Goal: Transaction & Acquisition: Subscribe to service/newsletter

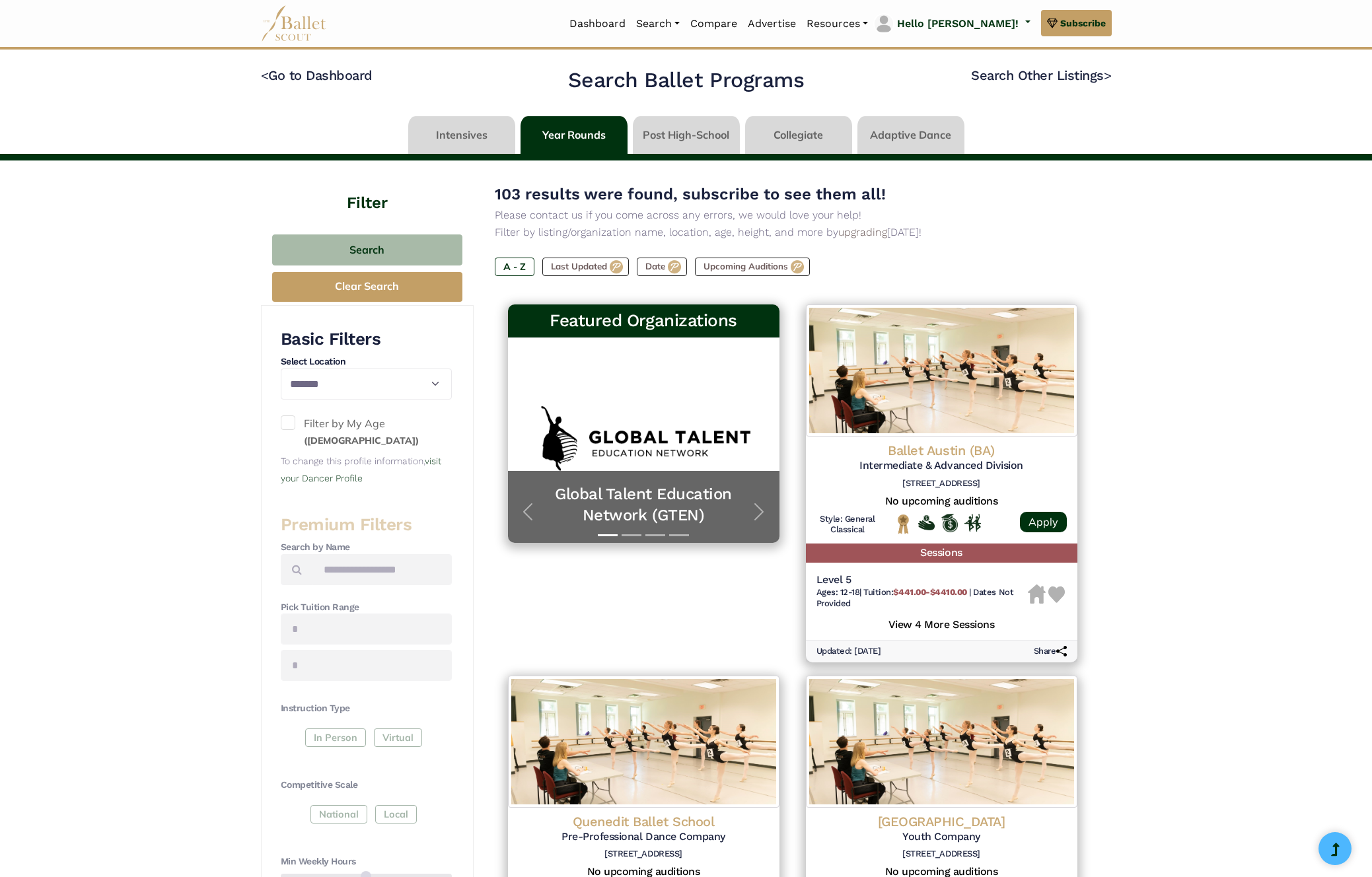
select select "**"
click at [685, 20] on link "Search" at bounding box center [657, 24] width 54 height 28
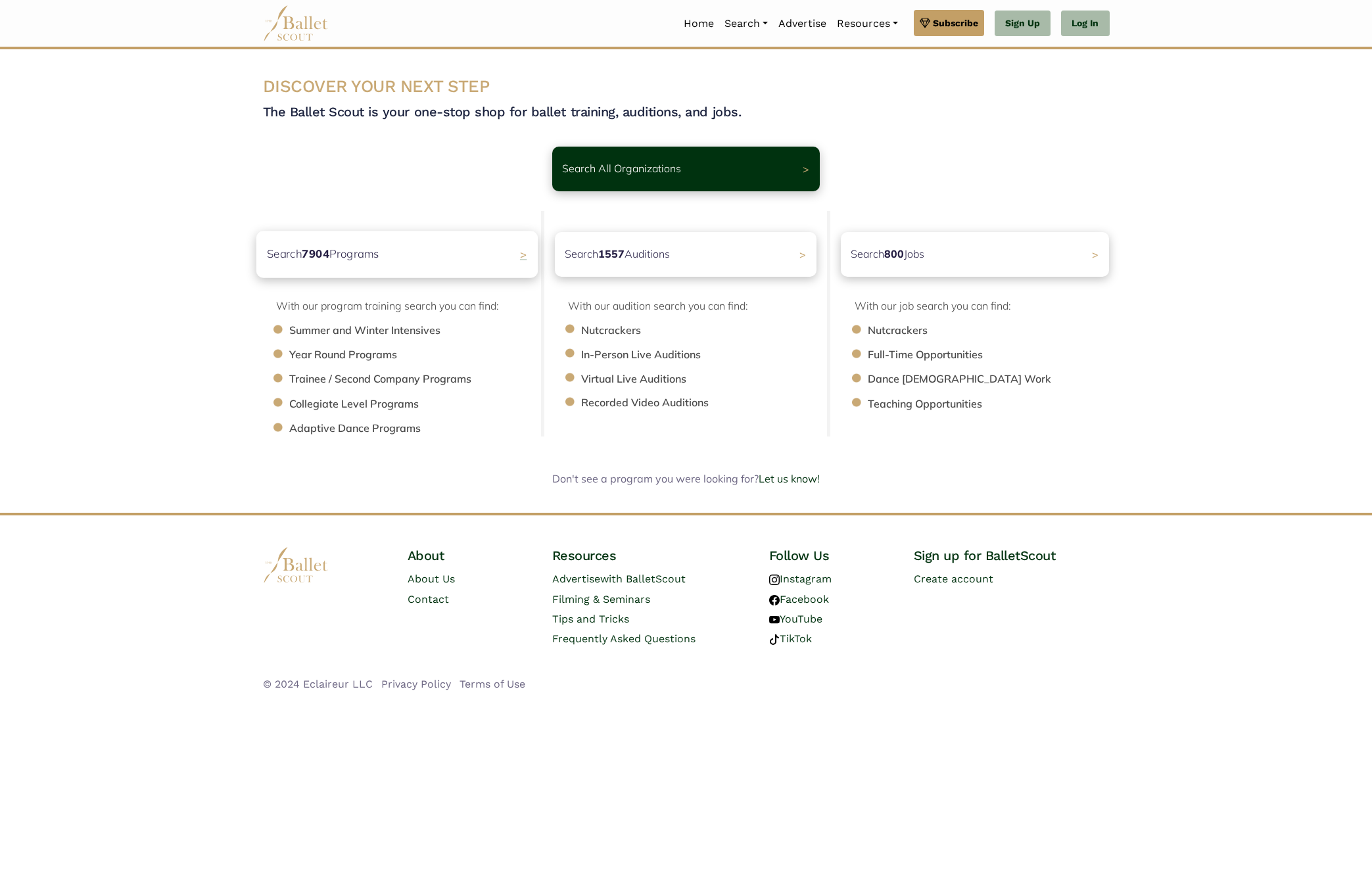
click at [388, 252] on div "Search 7904 Programs >" at bounding box center [396, 254] width 281 height 47
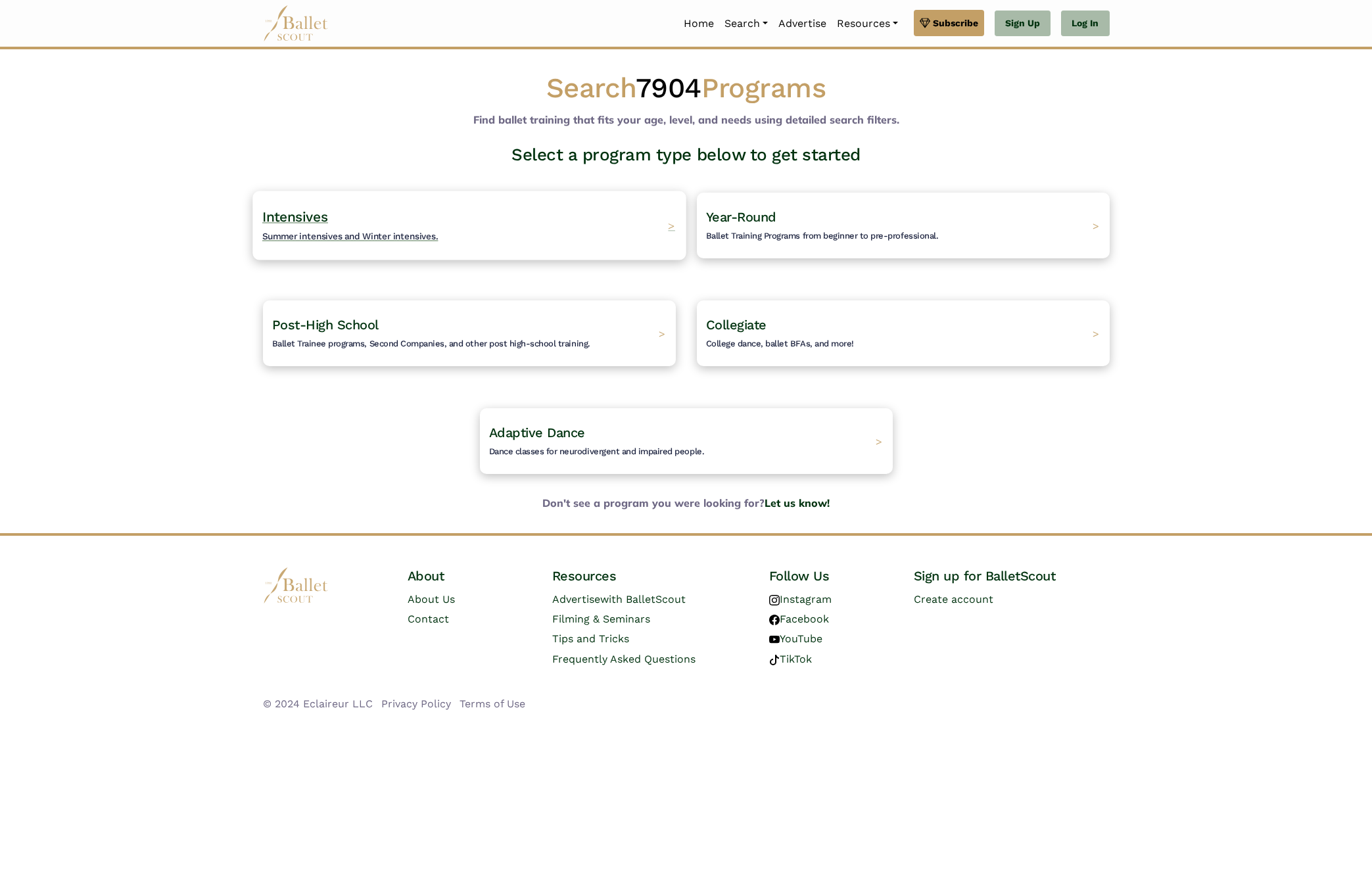
click at [293, 228] on h4 "Intensives Summer intensives and Winter intensives." at bounding box center [351, 225] width 176 height 36
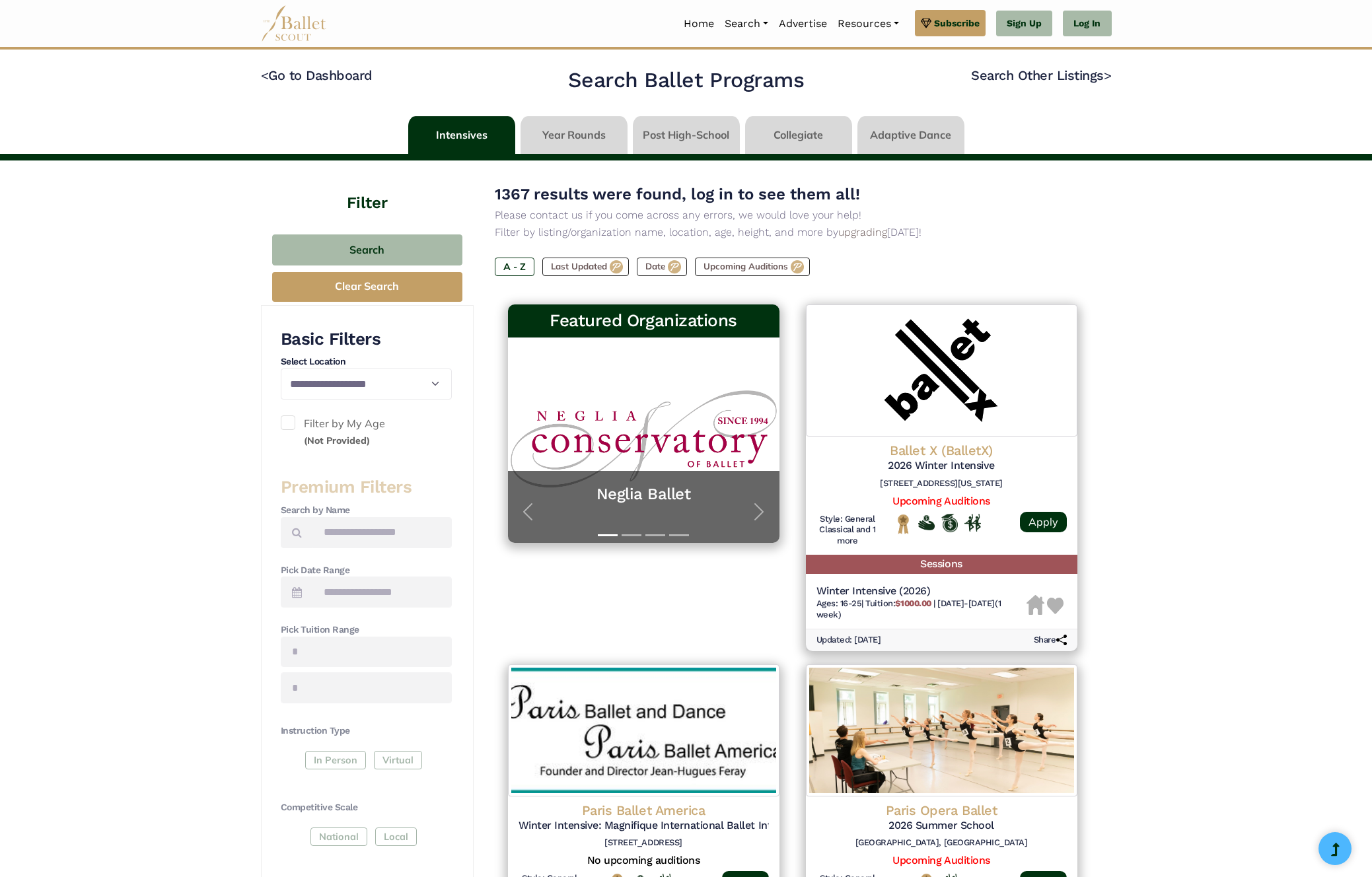
click at [285, 424] on span at bounding box center [287, 422] width 14 height 14
click at [287, 421] on span at bounding box center [287, 422] width 14 height 14
click at [1089, 33] on link "Log In" at bounding box center [1087, 24] width 48 height 27
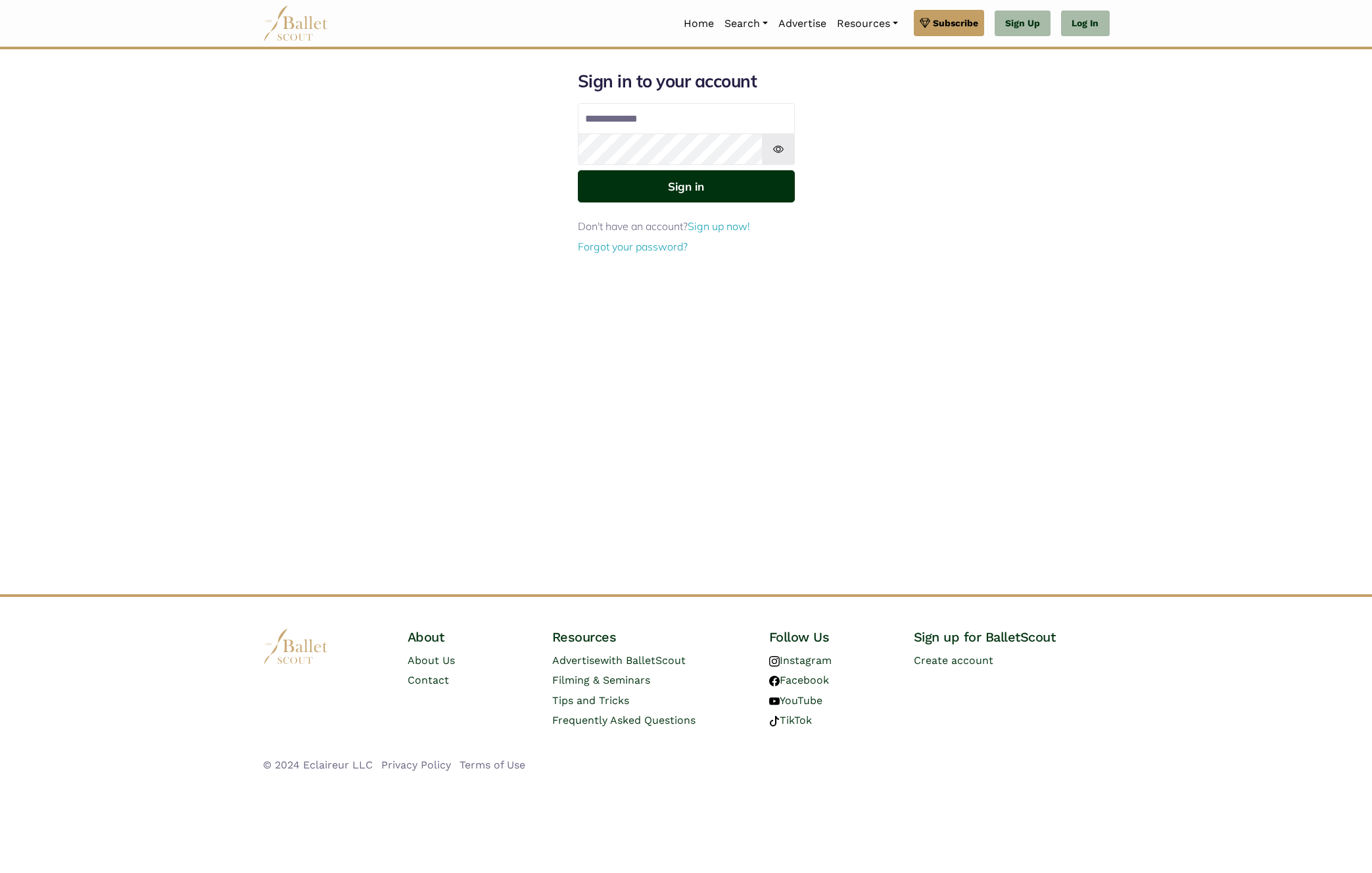
type input "**********"
click at [683, 190] on button "Sign in" at bounding box center [686, 187] width 217 height 33
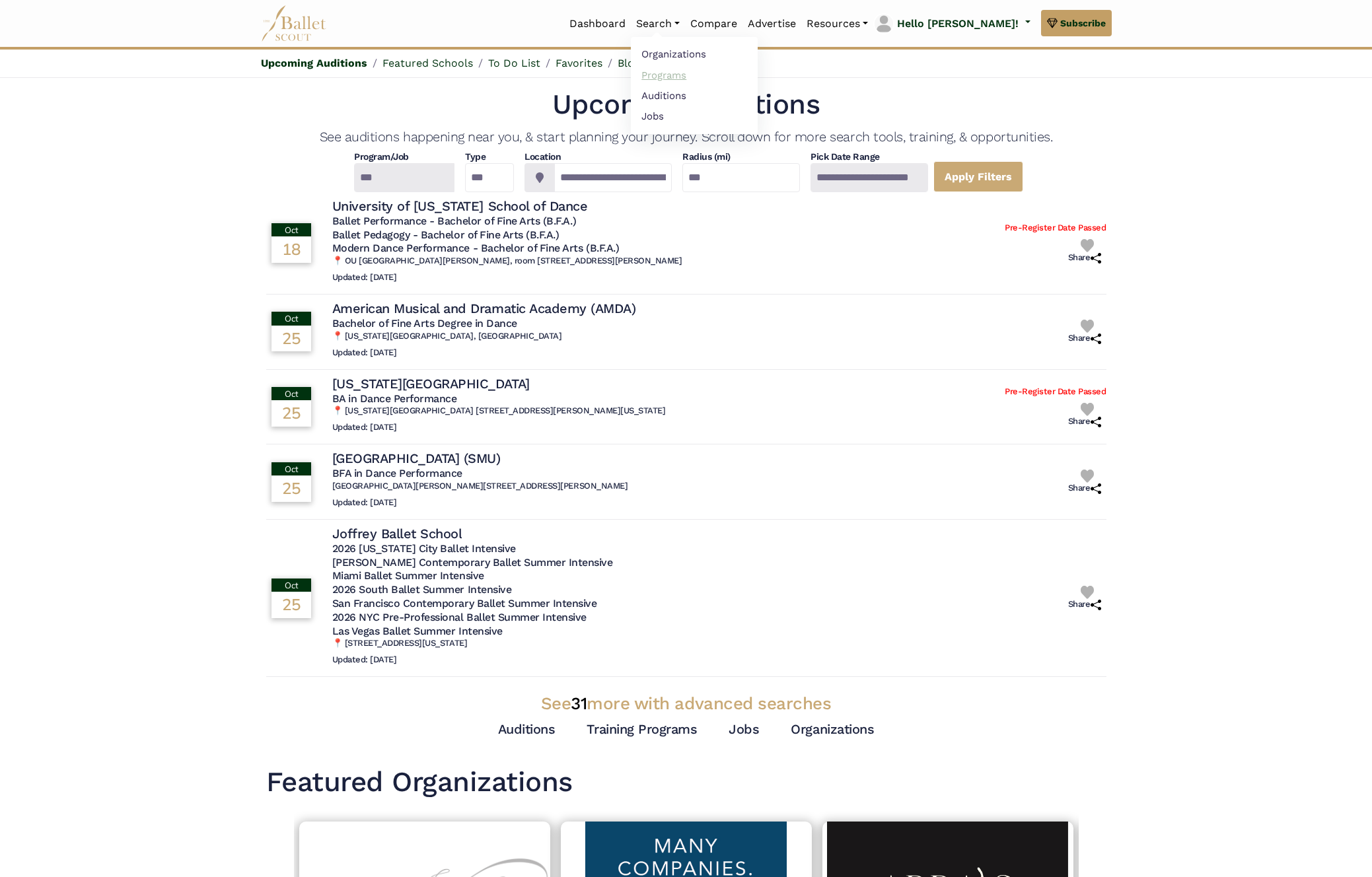
click at [721, 72] on link "Programs" at bounding box center [694, 75] width 127 height 20
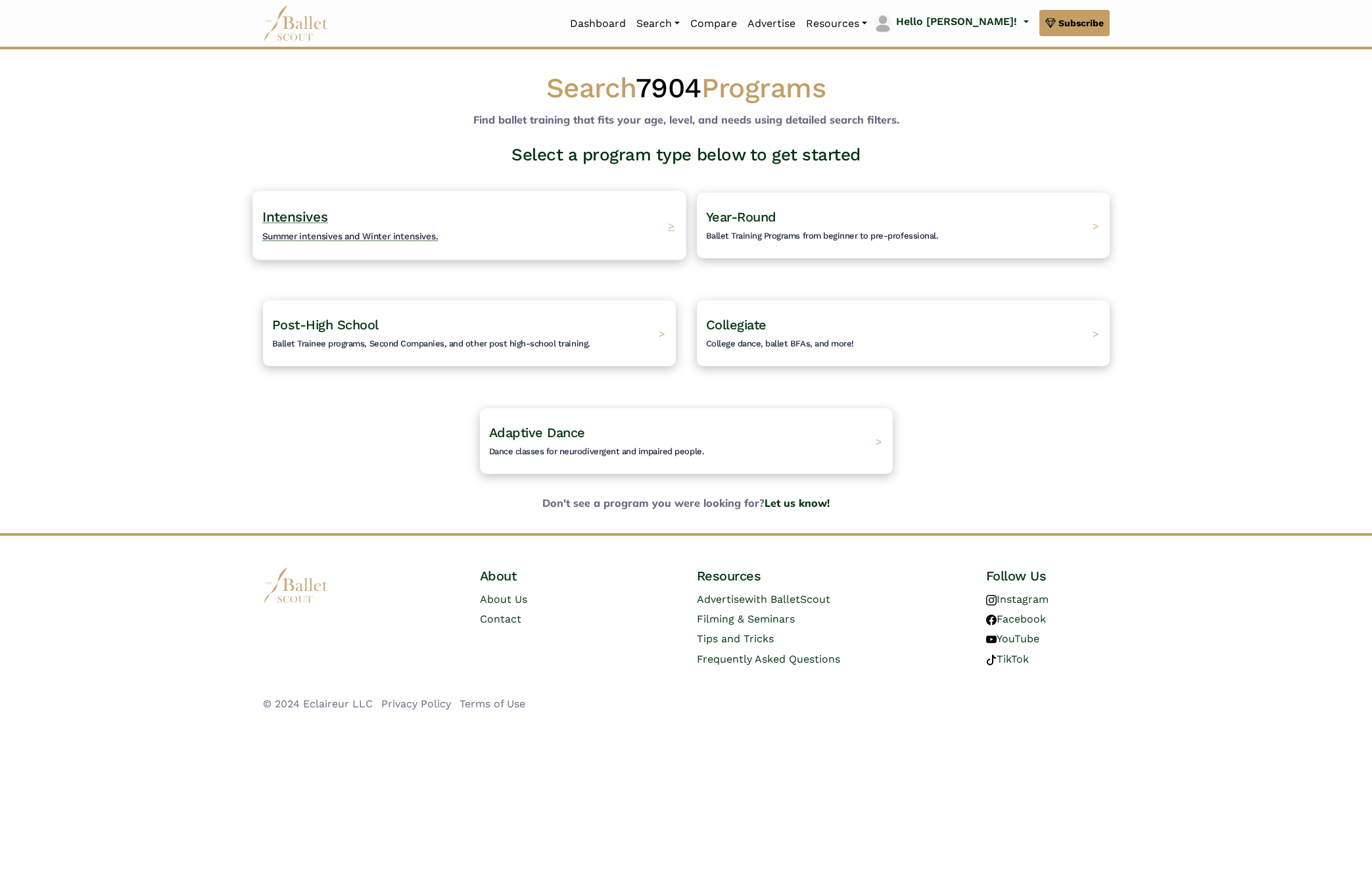
click at [423, 238] on span "Summer intensives and Winter intensives." at bounding box center [351, 236] width 176 height 11
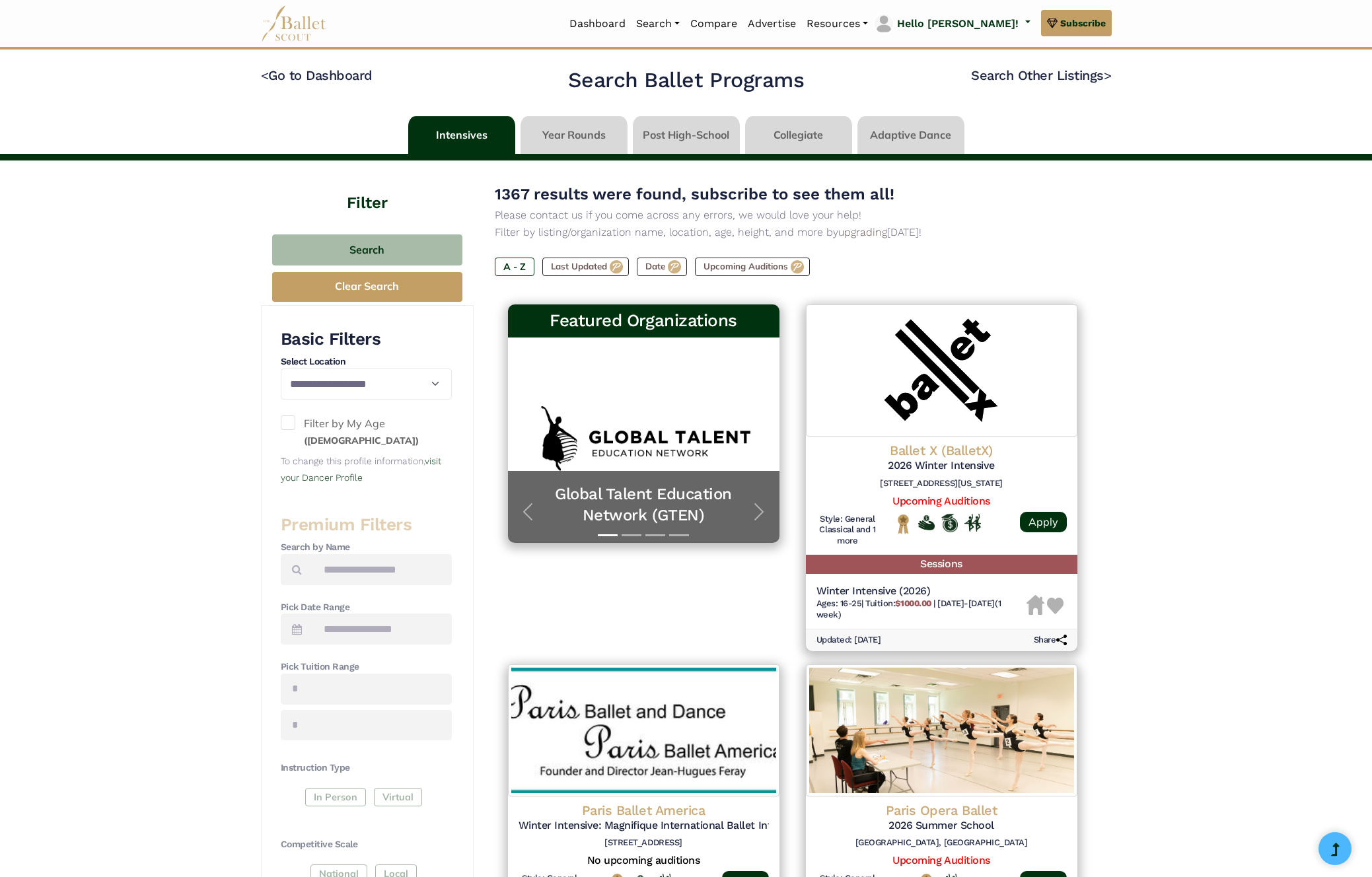
click at [292, 428] on span at bounding box center [287, 422] width 14 height 14
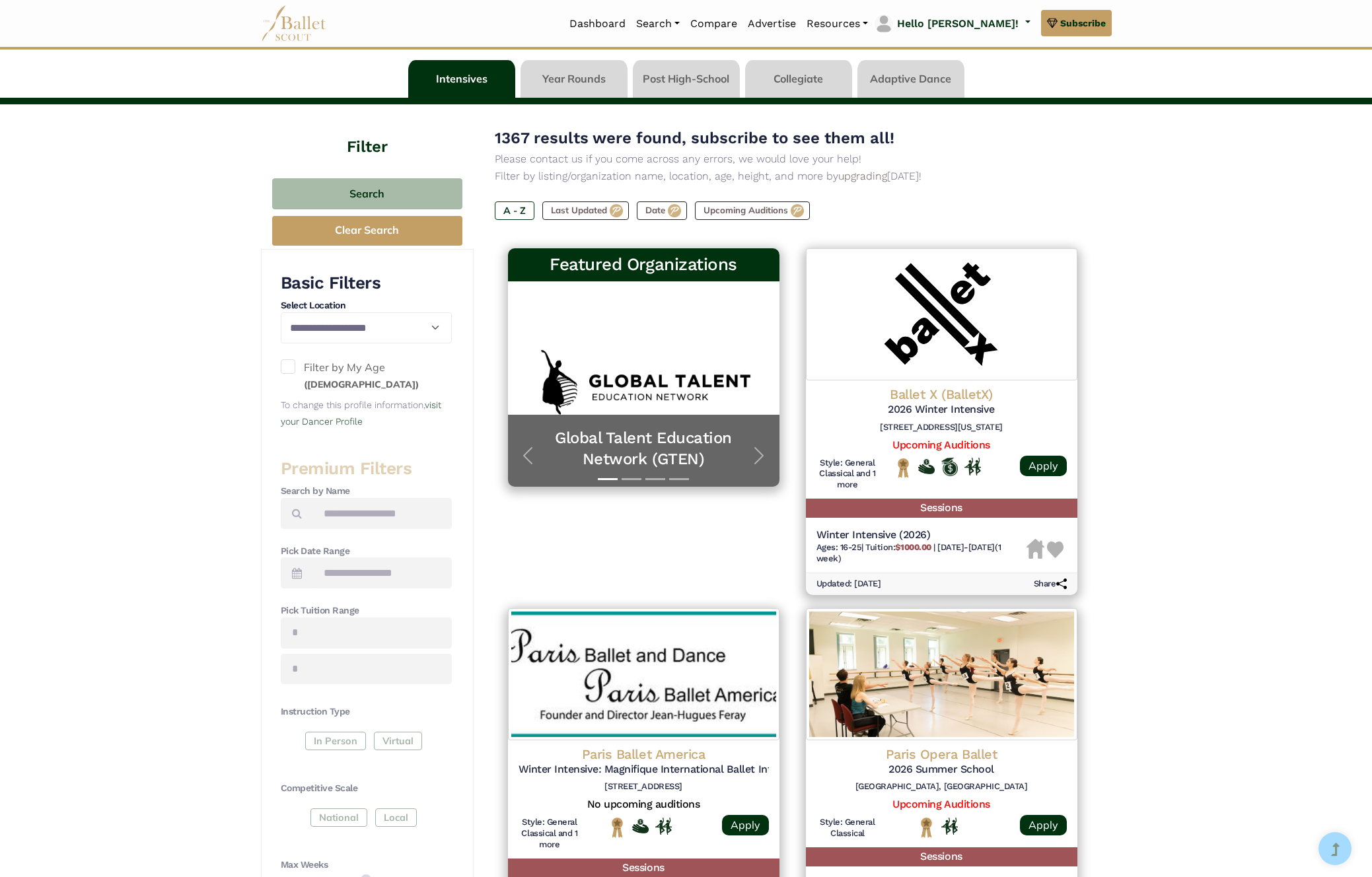
scroll to position [84, 0]
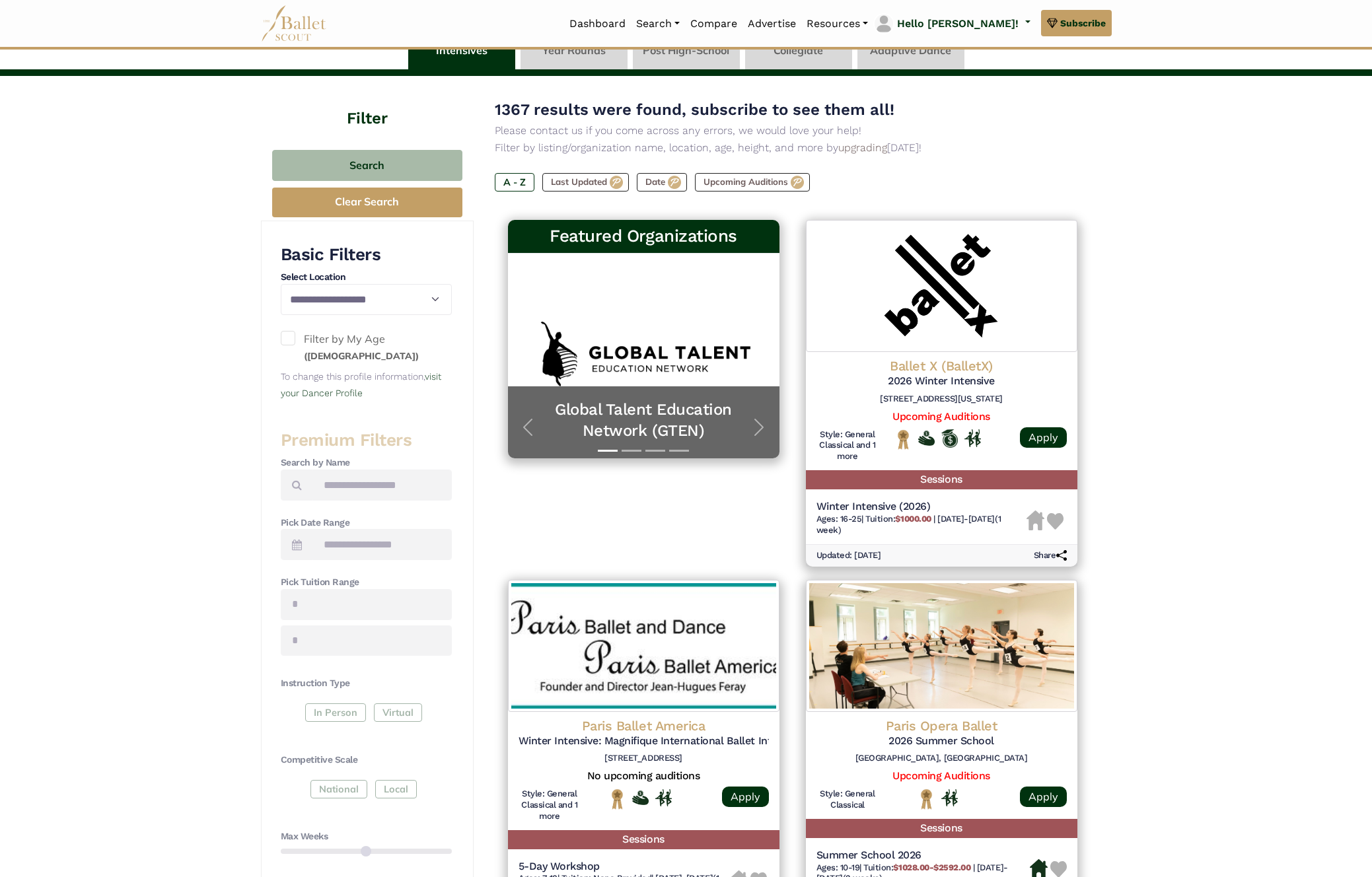
click at [294, 547] on icon at bounding box center [297, 545] width 10 height 11
click at [294, 547] on icon at bounding box center [297, 545] width 10 height 11
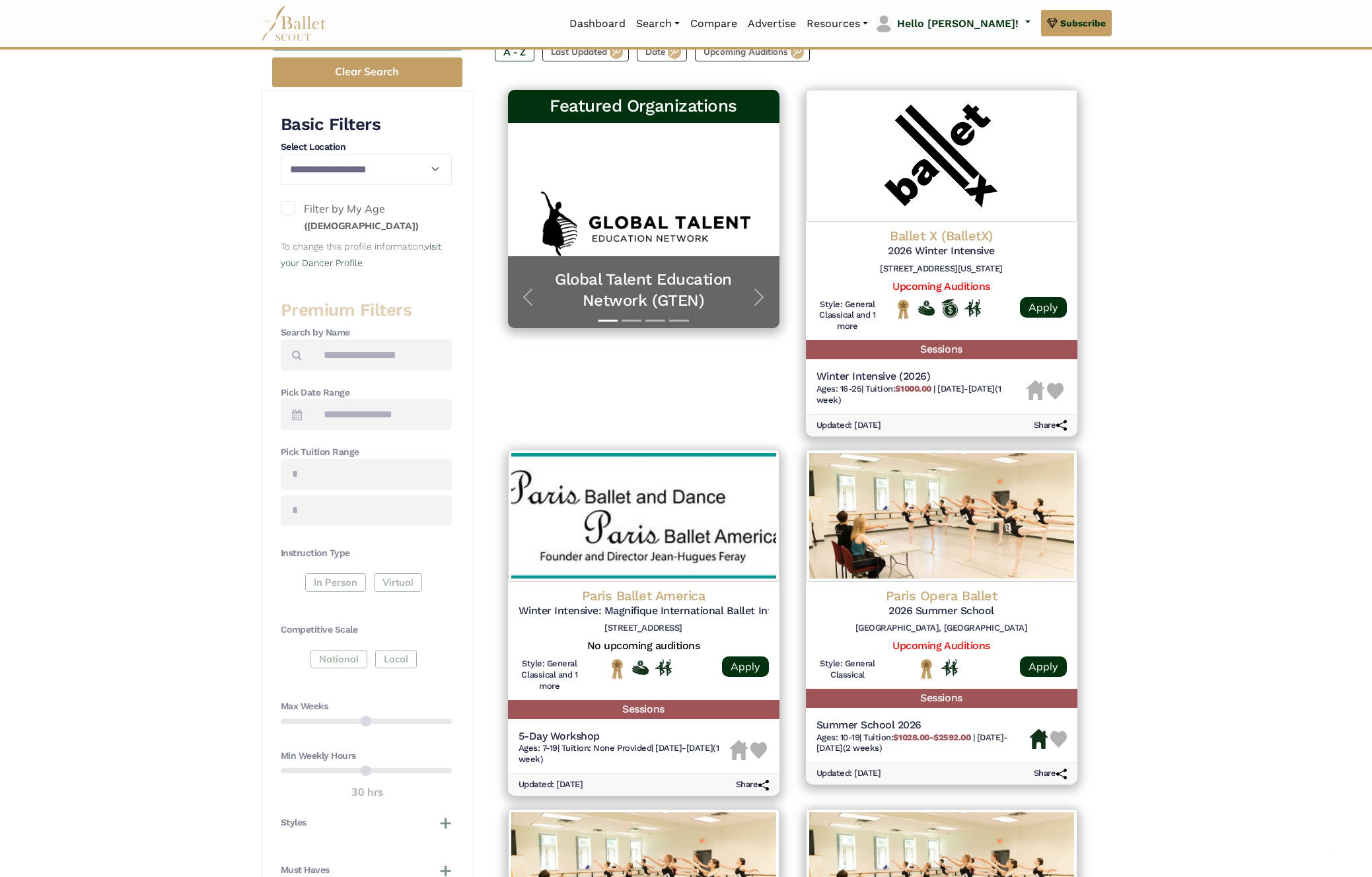
scroll to position [484, 0]
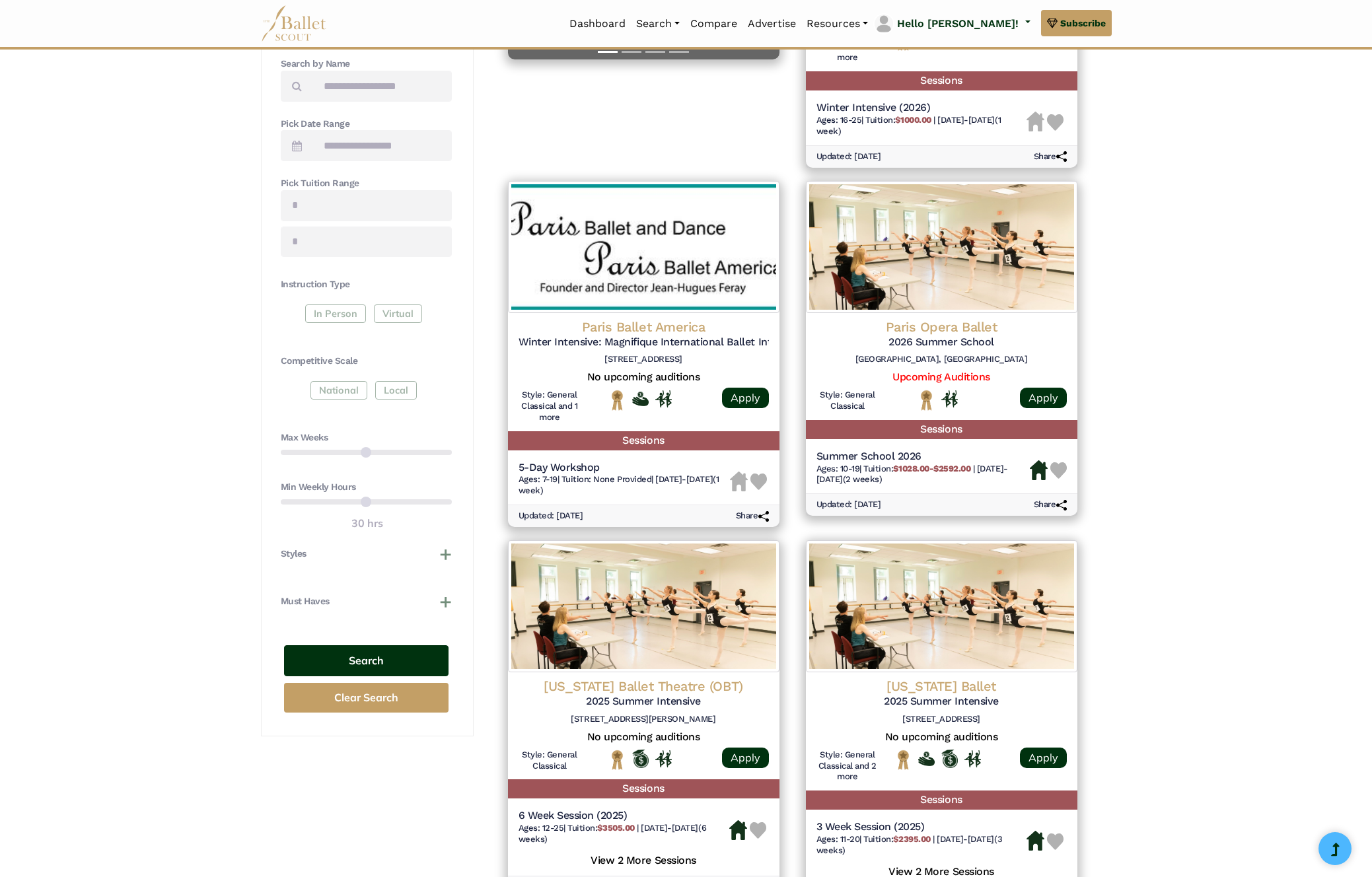
click at [382, 661] on button "Search" at bounding box center [366, 661] width 164 height 31
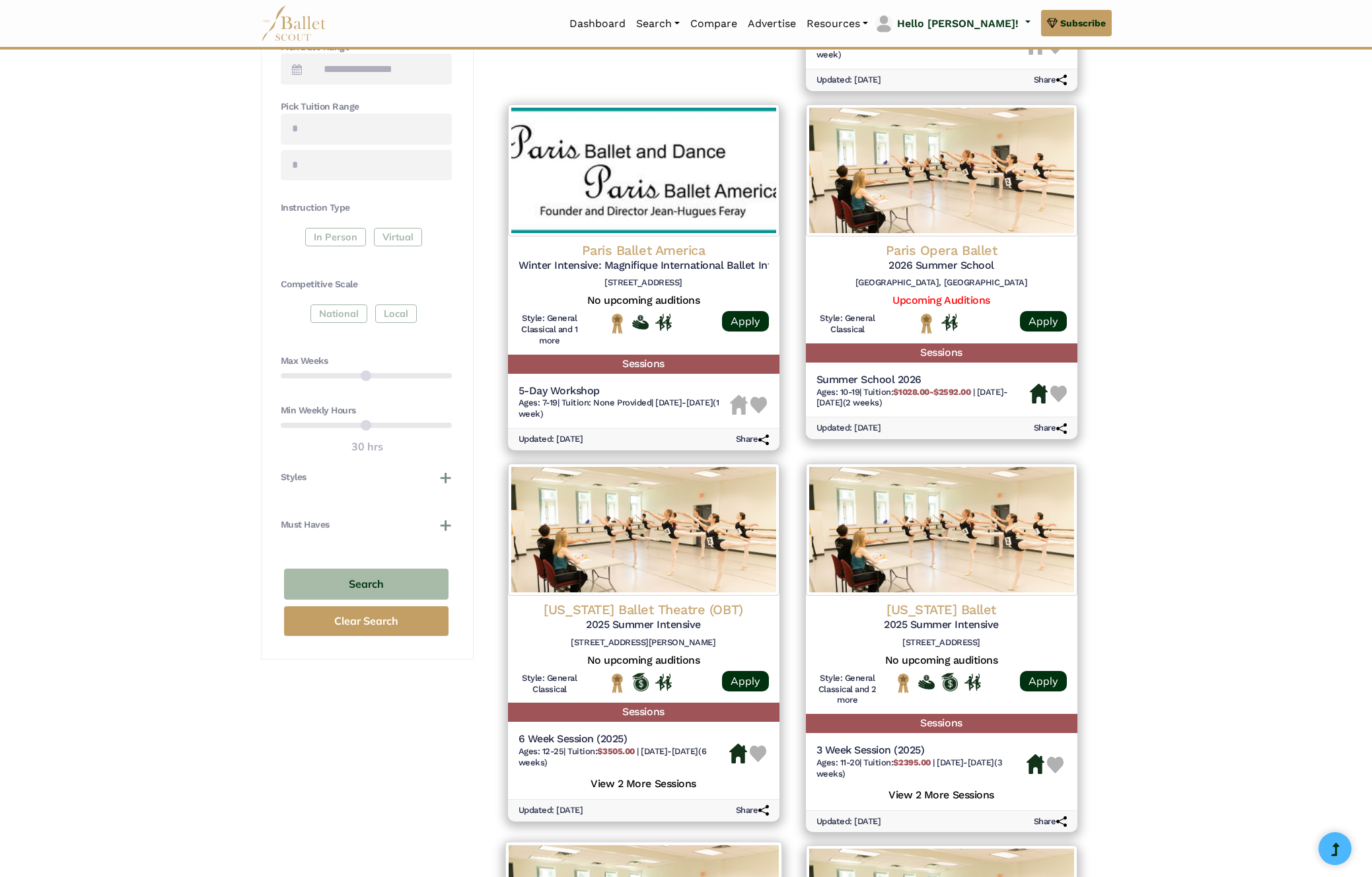
scroll to position [400, 0]
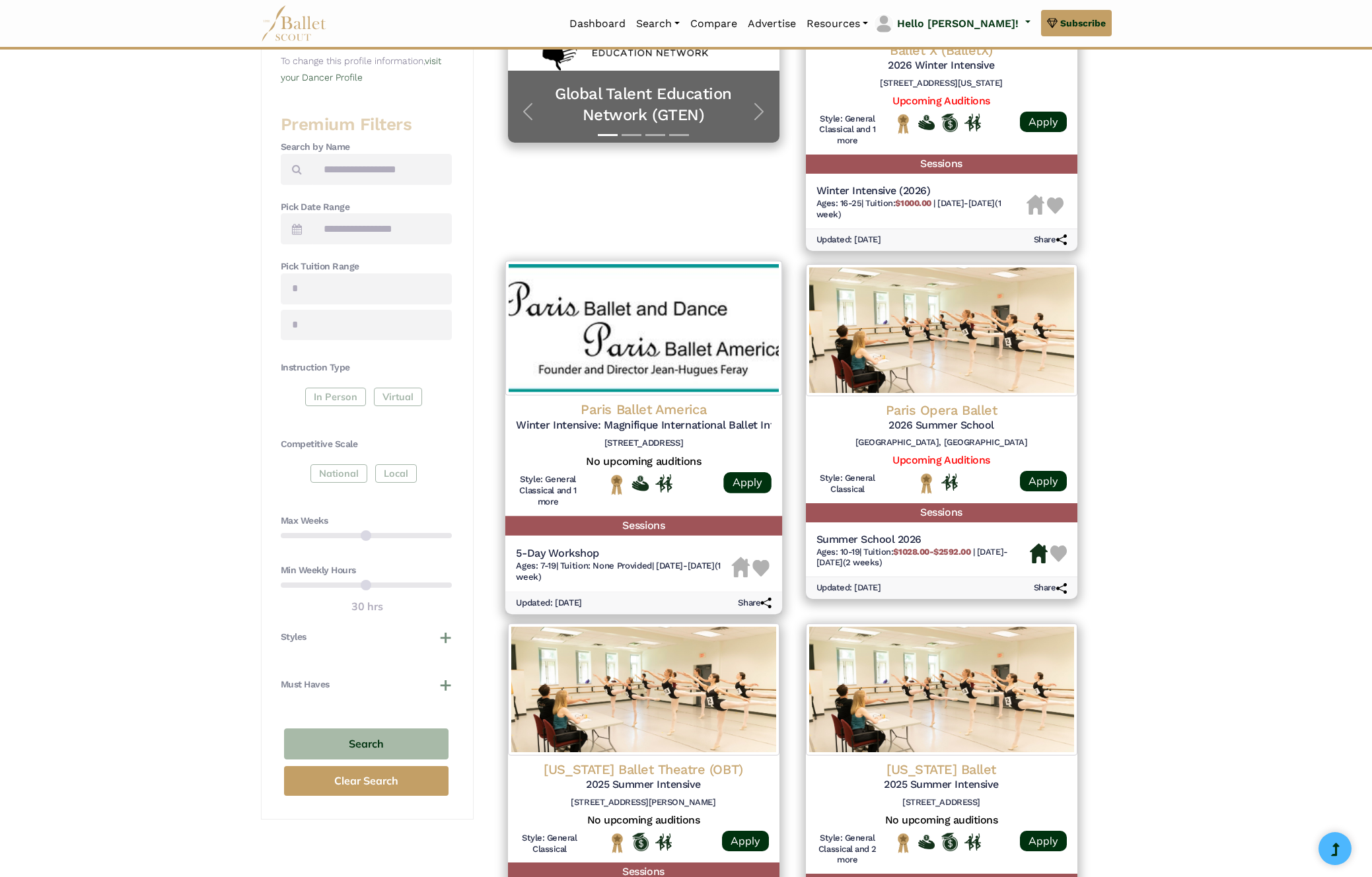
click at [622, 442] on h6 "861 Jupiter Park Drive, Jupiter, FL 33458" at bounding box center [643, 443] width 255 height 11
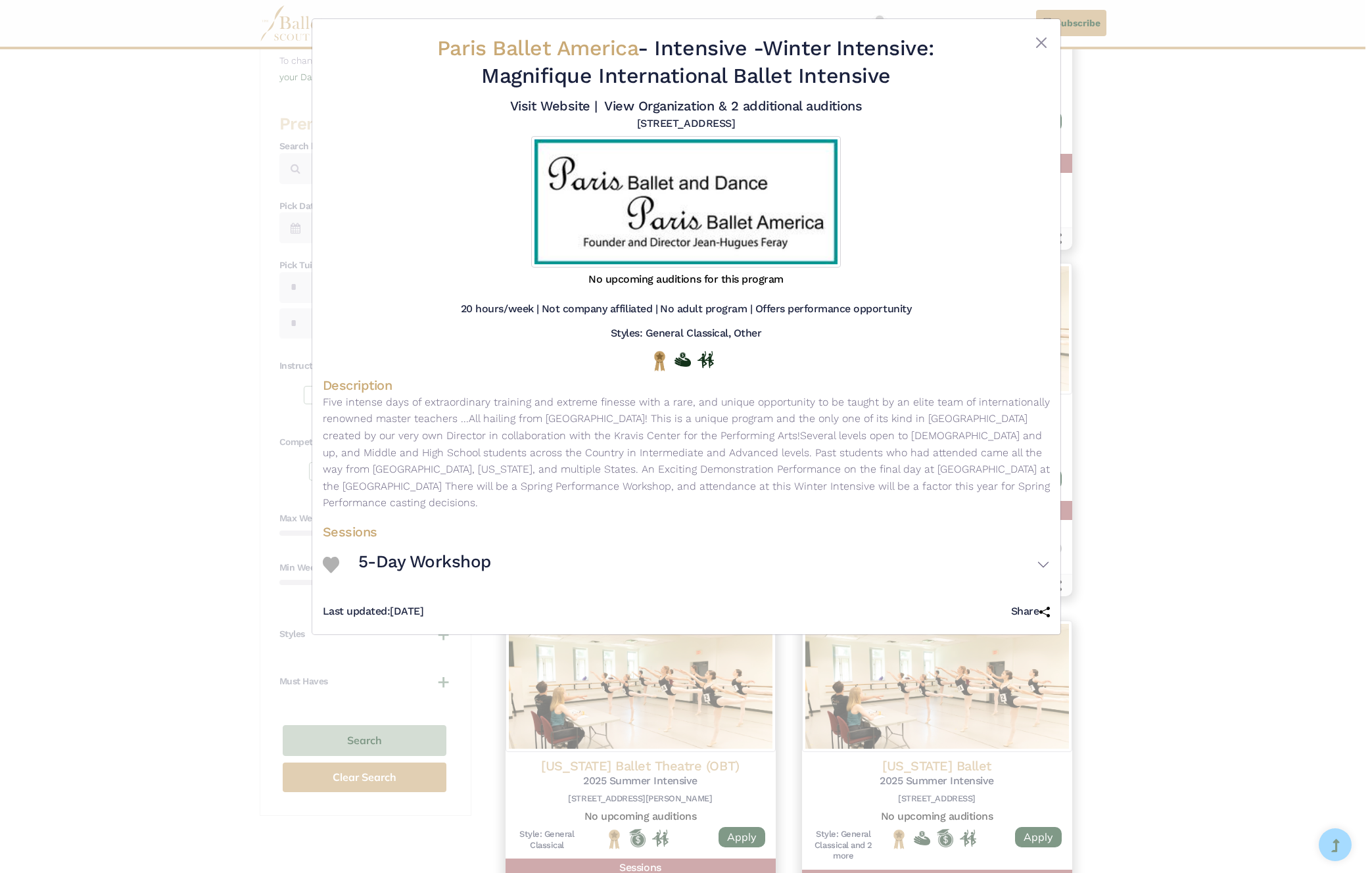
click at [1264, 400] on div "Paris Ballet America - Intensive - Winter Intensive: Magnifique International B…" at bounding box center [686, 436] width 1372 height 873
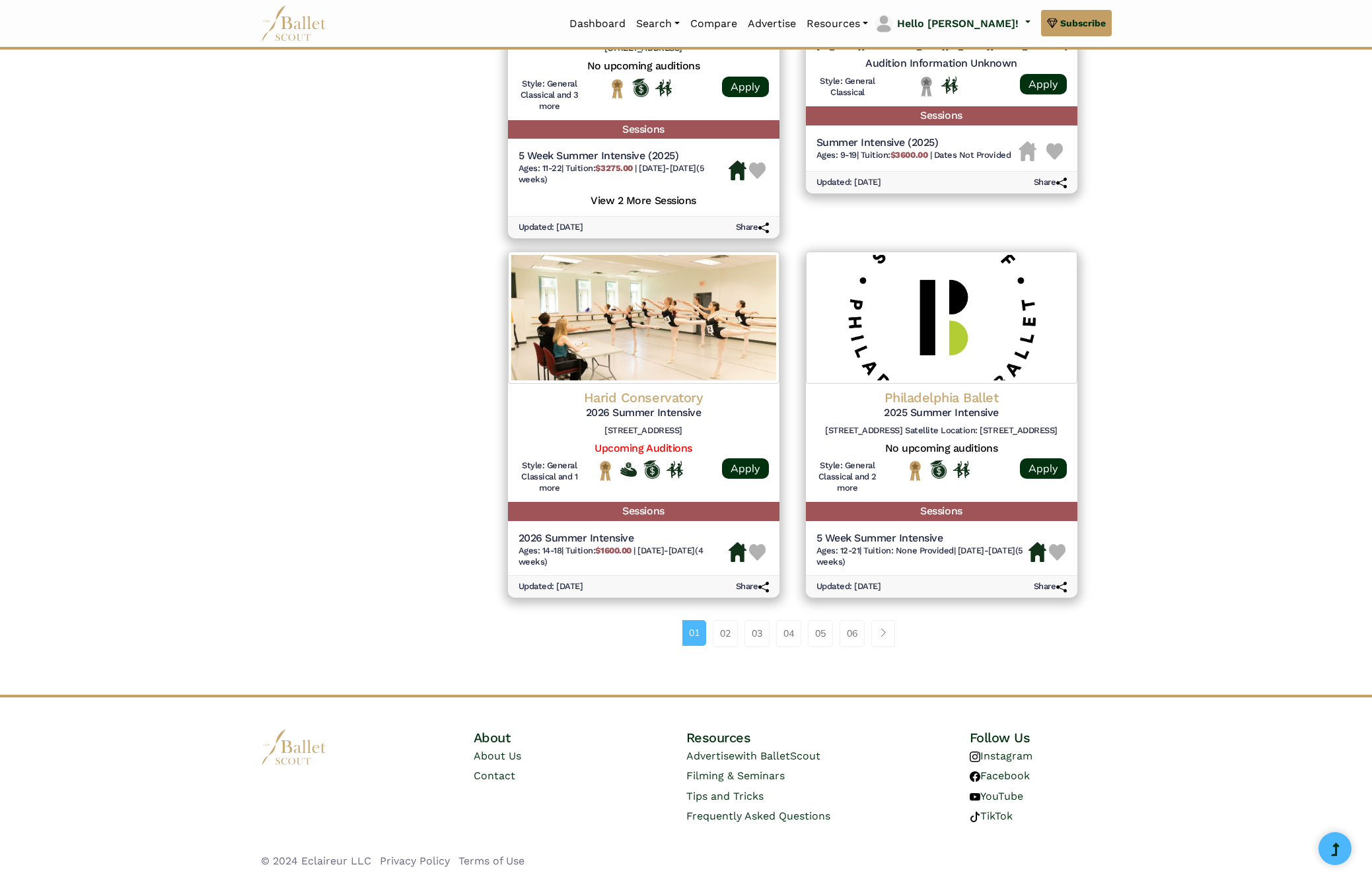
scroll to position [1540, 0]
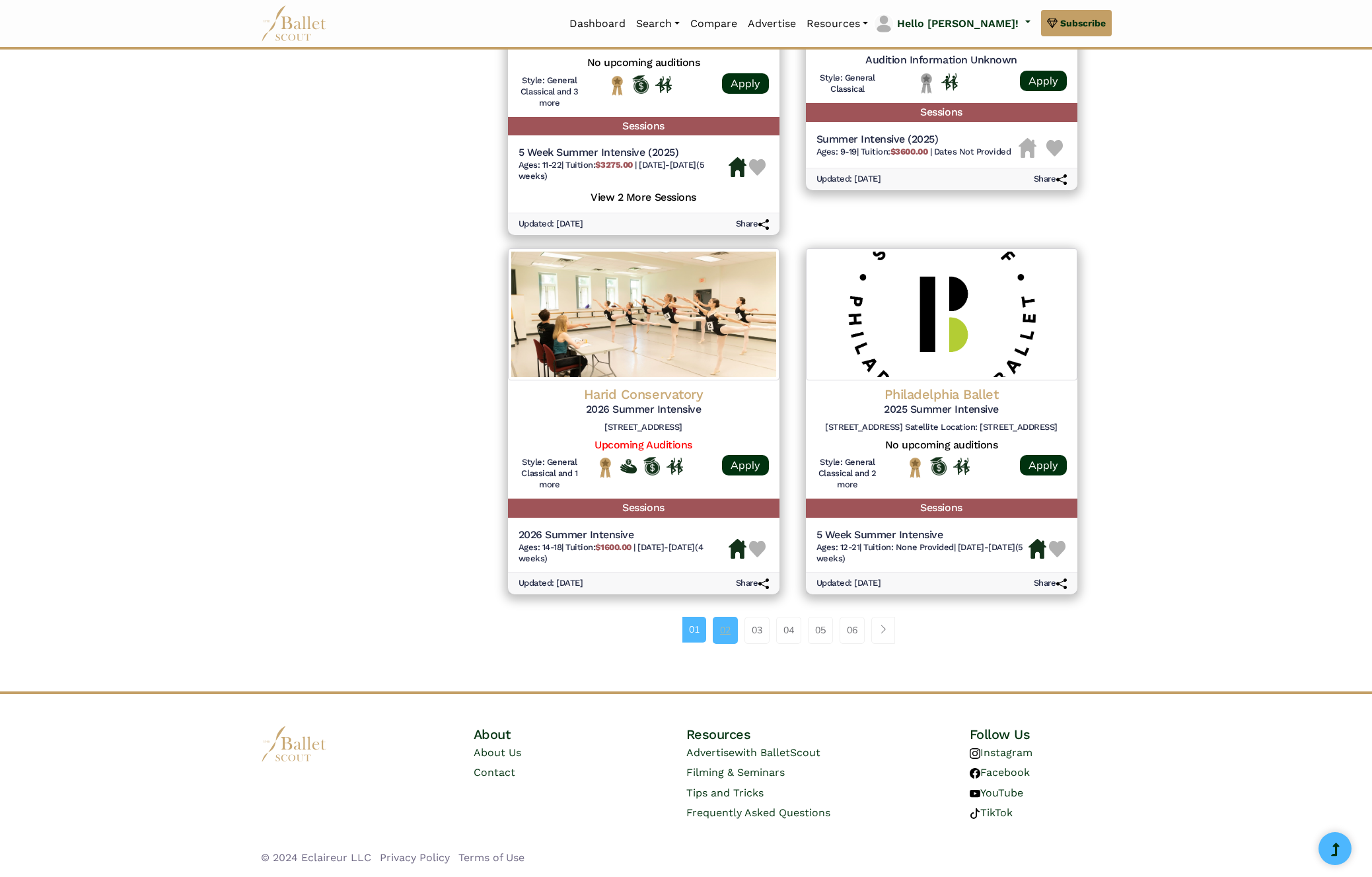
click at [732, 638] on link "02" at bounding box center [725, 630] width 25 height 27
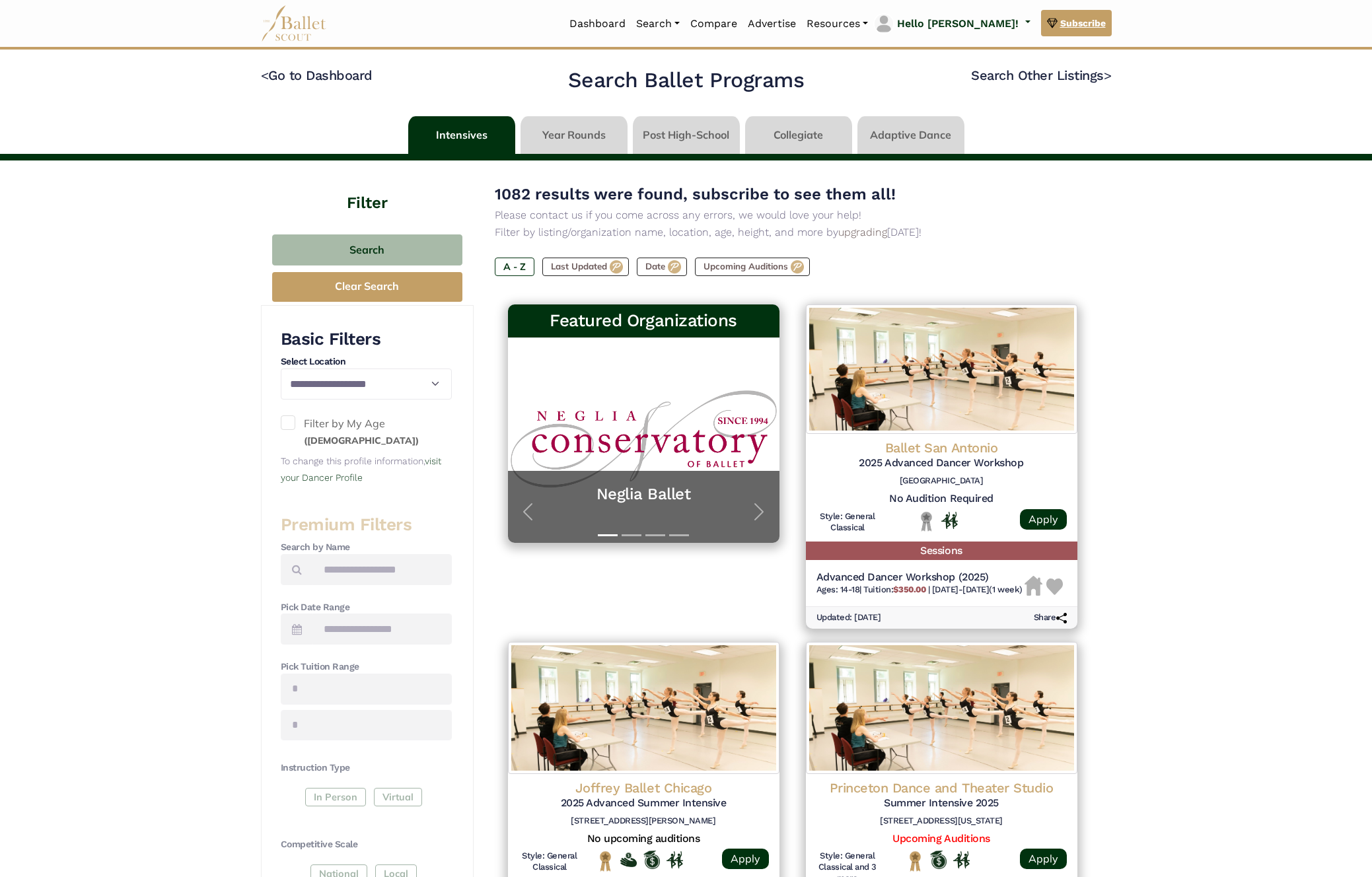
click at [1091, 25] on span "Subscribe" at bounding box center [1082, 22] width 46 height 14
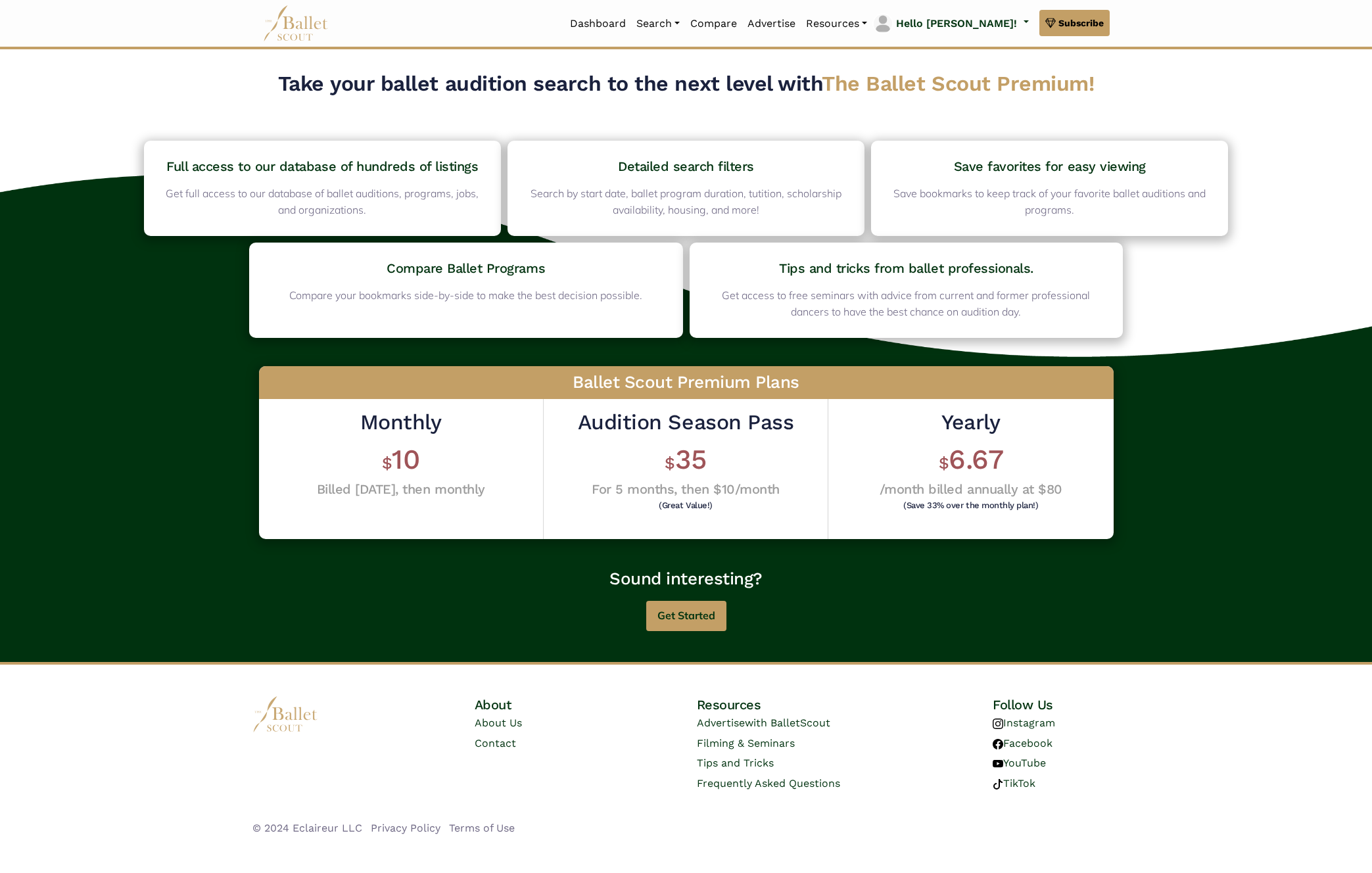
click at [962, 439] on div "Yearly $ 6.67 /month billed annually at $80 (Save 33% over the monthly plan!)" at bounding box center [971, 461] width 183 height 104
click at [698, 616] on button "Get Started" at bounding box center [686, 617] width 80 height 31
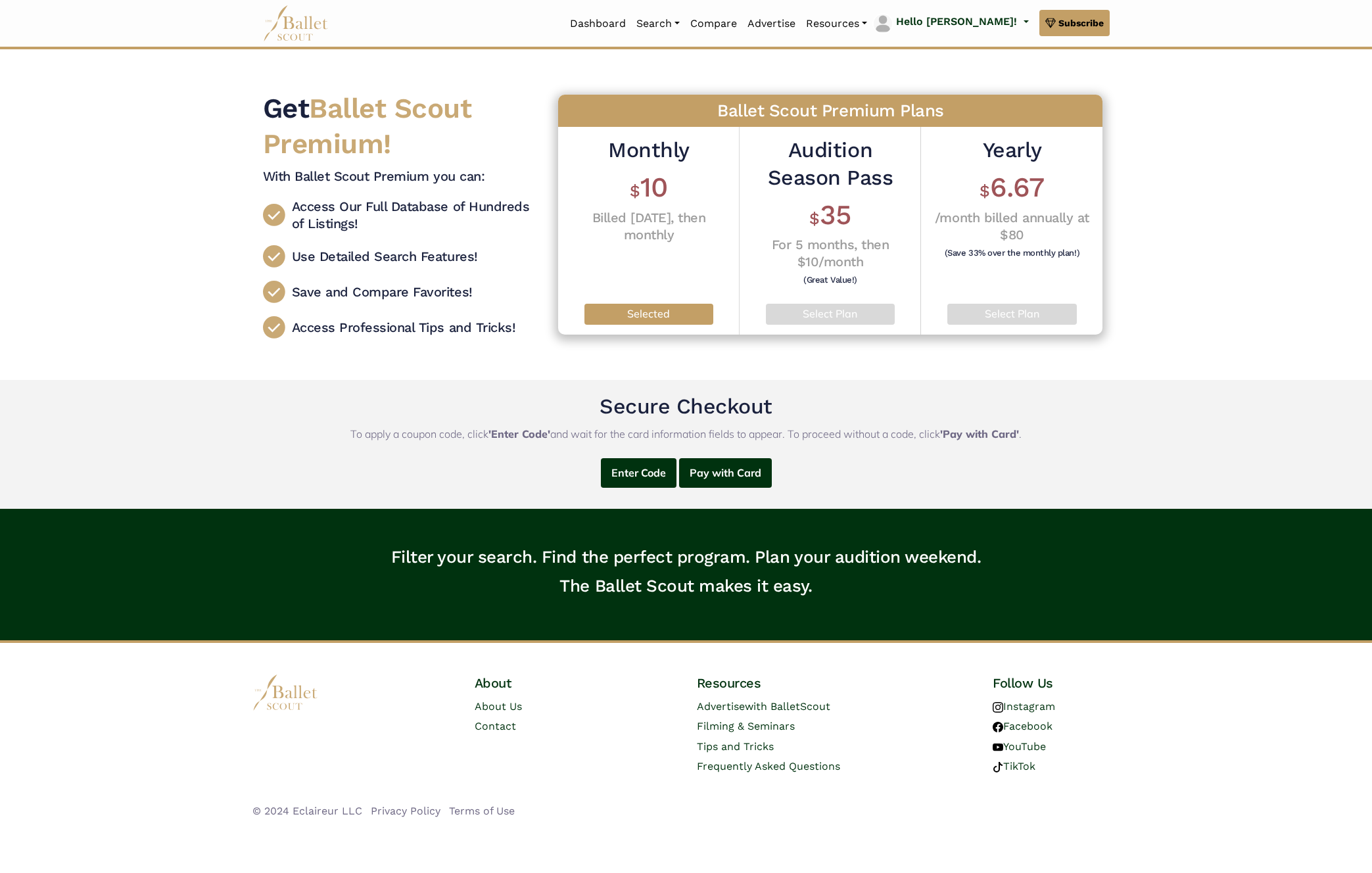
click at [826, 246] on h4 "For 5 months, then $10/month" at bounding box center [830, 253] width 161 height 34
click at [807, 237] on h4 "For 5 months, then $10/month" at bounding box center [830, 253] width 161 height 34
click at [833, 250] on h4 "For 5 months, then $10/month" at bounding box center [830, 253] width 161 height 34
click at [897, 233] on div "Audition Season Pass $ 35 For 5 months, then $10/month (Great Value!)" at bounding box center [830, 212] width 161 height 151
click at [1023, 225] on h4 "/month billed annually at $80" at bounding box center [1012, 226] width 161 height 34
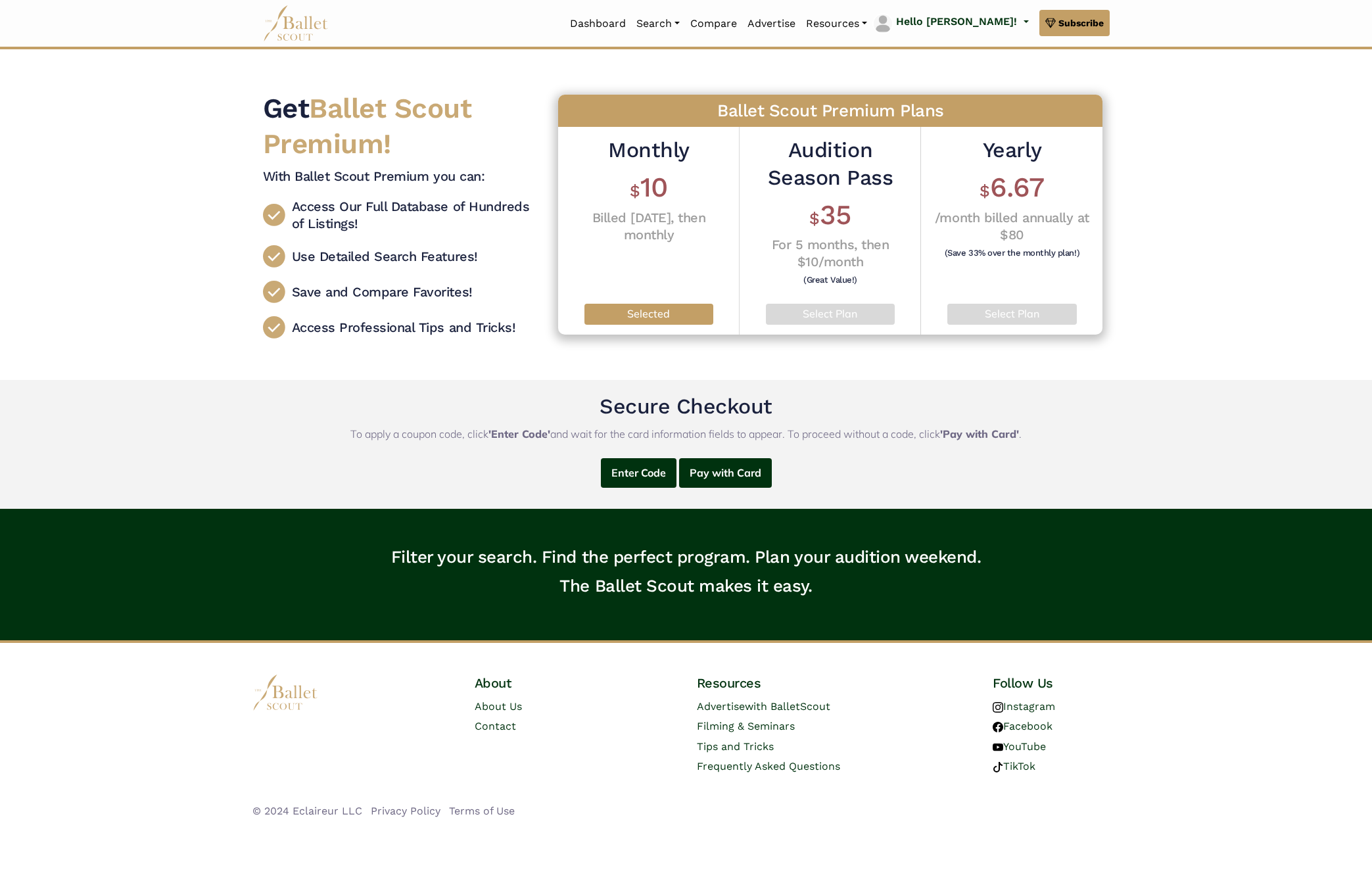
click at [398, 299] on h4 "Save and Compare Favorites!" at bounding box center [382, 292] width 181 height 17
click at [1087, 21] on span "Subscribe" at bounding box center [1081, 22] width 45 height 14
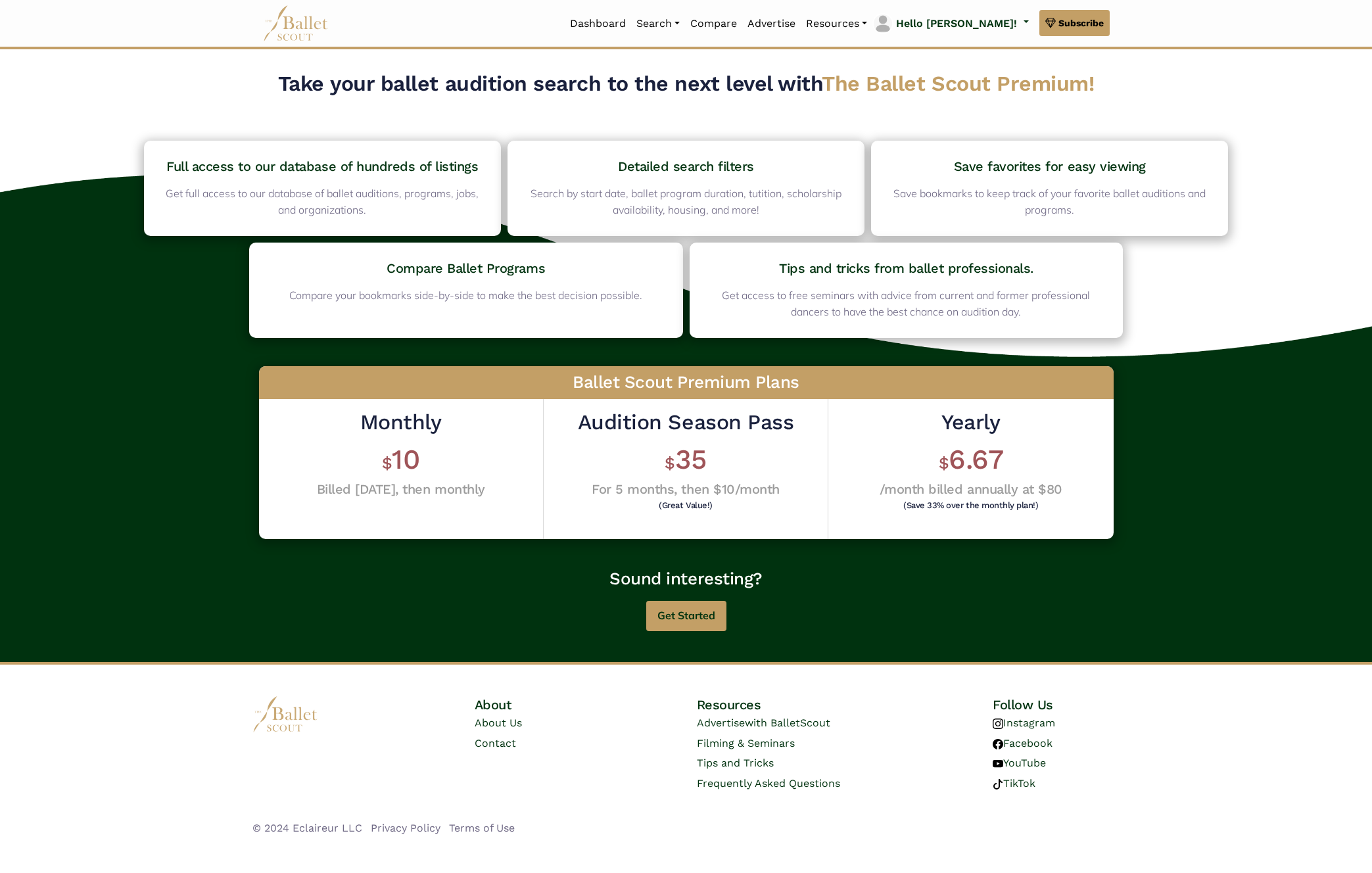
click at [980, 442] on h1 "$ 6.67" at bounding box center [971, 459] width 183 height 36
click at [978, 415] on h2 "Yearly" at bounding box center [971, 423] width 183 height 28
click at [899, 503] on h6 "(Save 33% over the monthly plan!)" at bounding box center [971, 505] width 176 height 9
click at [687, 622] on button "Get Started" at bounding box center [686, 617] width 80 height 31
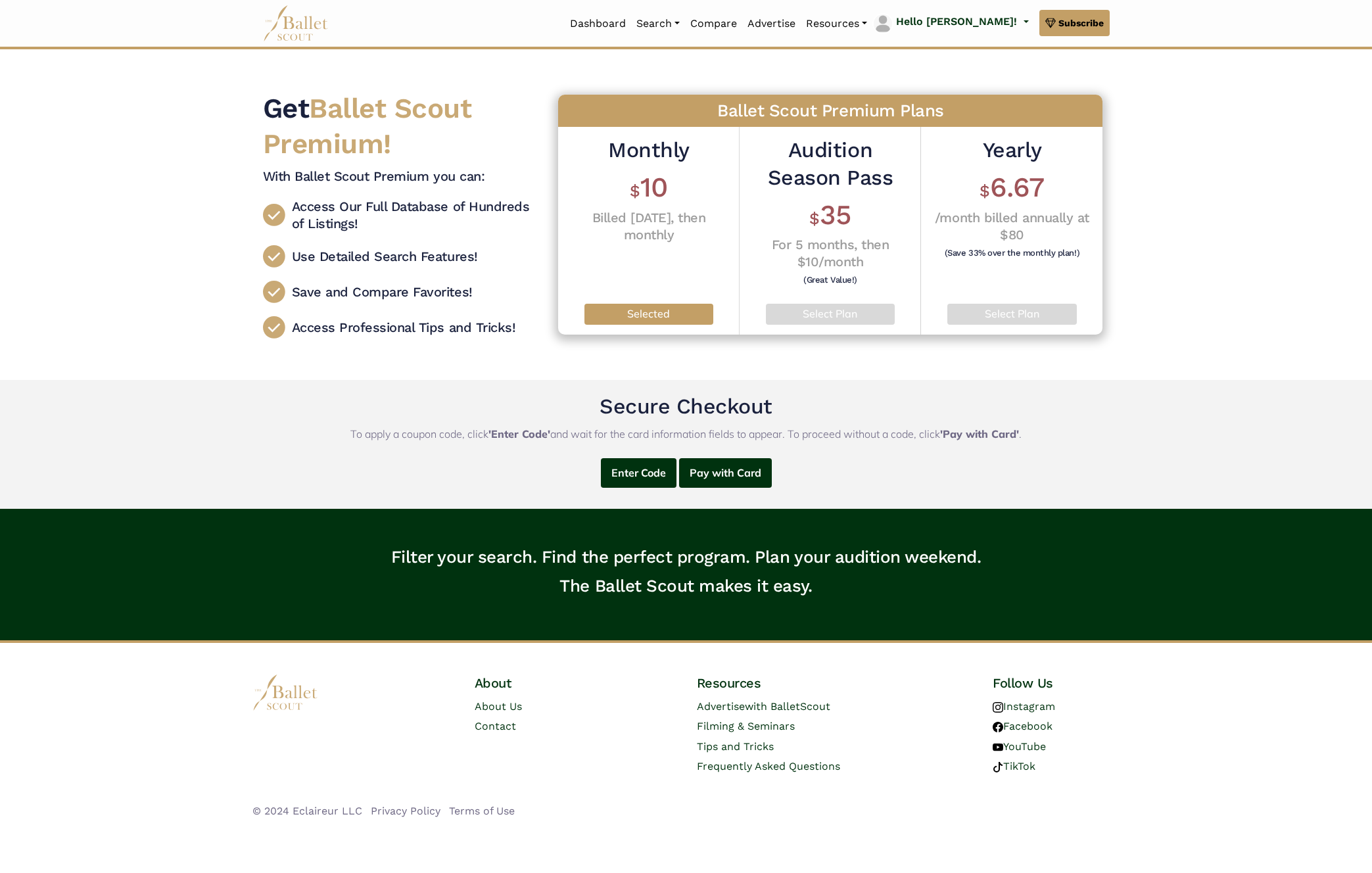
click at [663, 315] on p "Selected" at bounding box center [648, 314] width 108 height 17
click at [701, 477] on button "Pay with Card" at bounding box center [725, 473] width 93 height 30
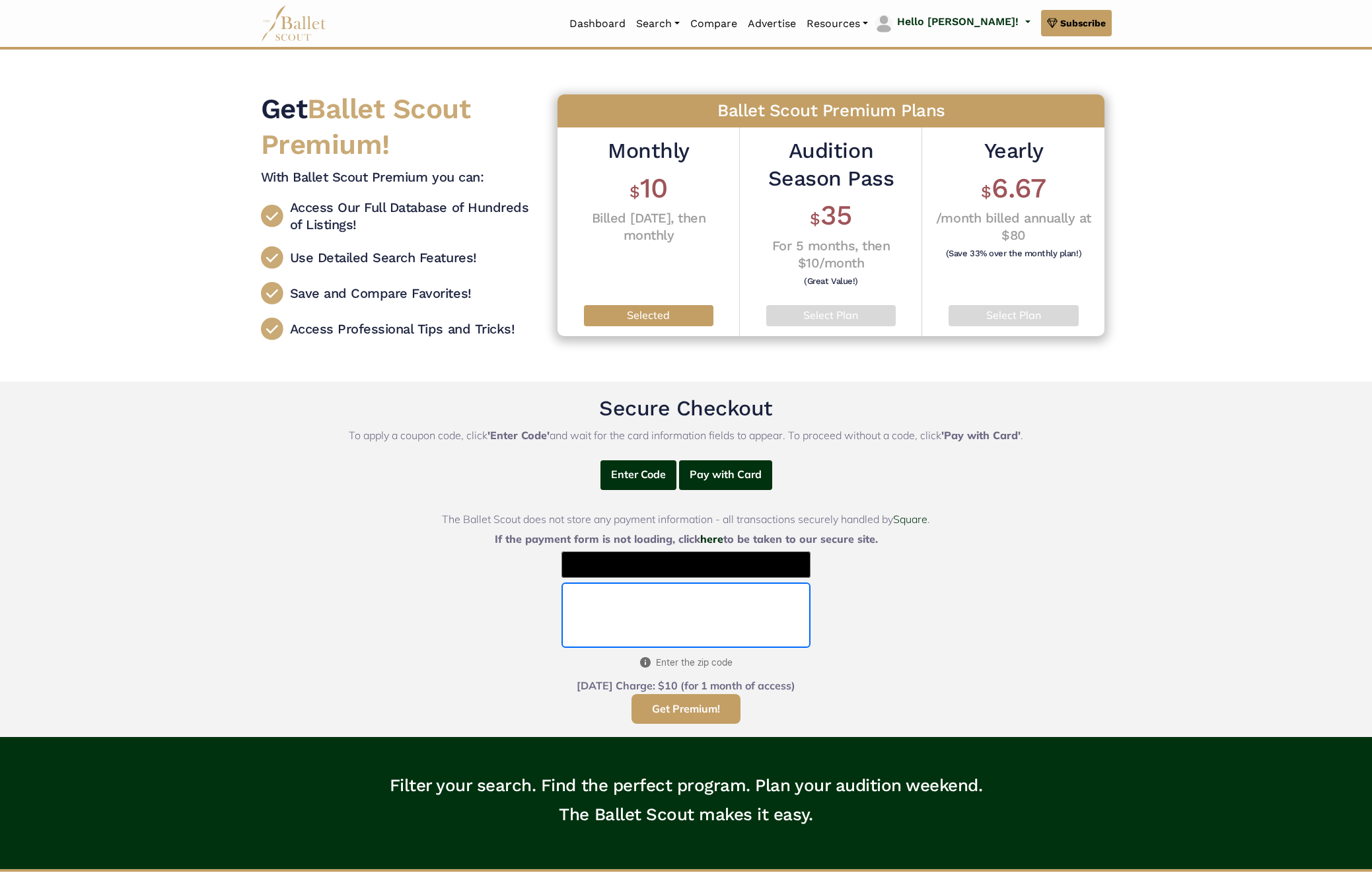
click at [675, 706] on button "Get Premium!" at bounding box center [686, 709] width 109 height 30
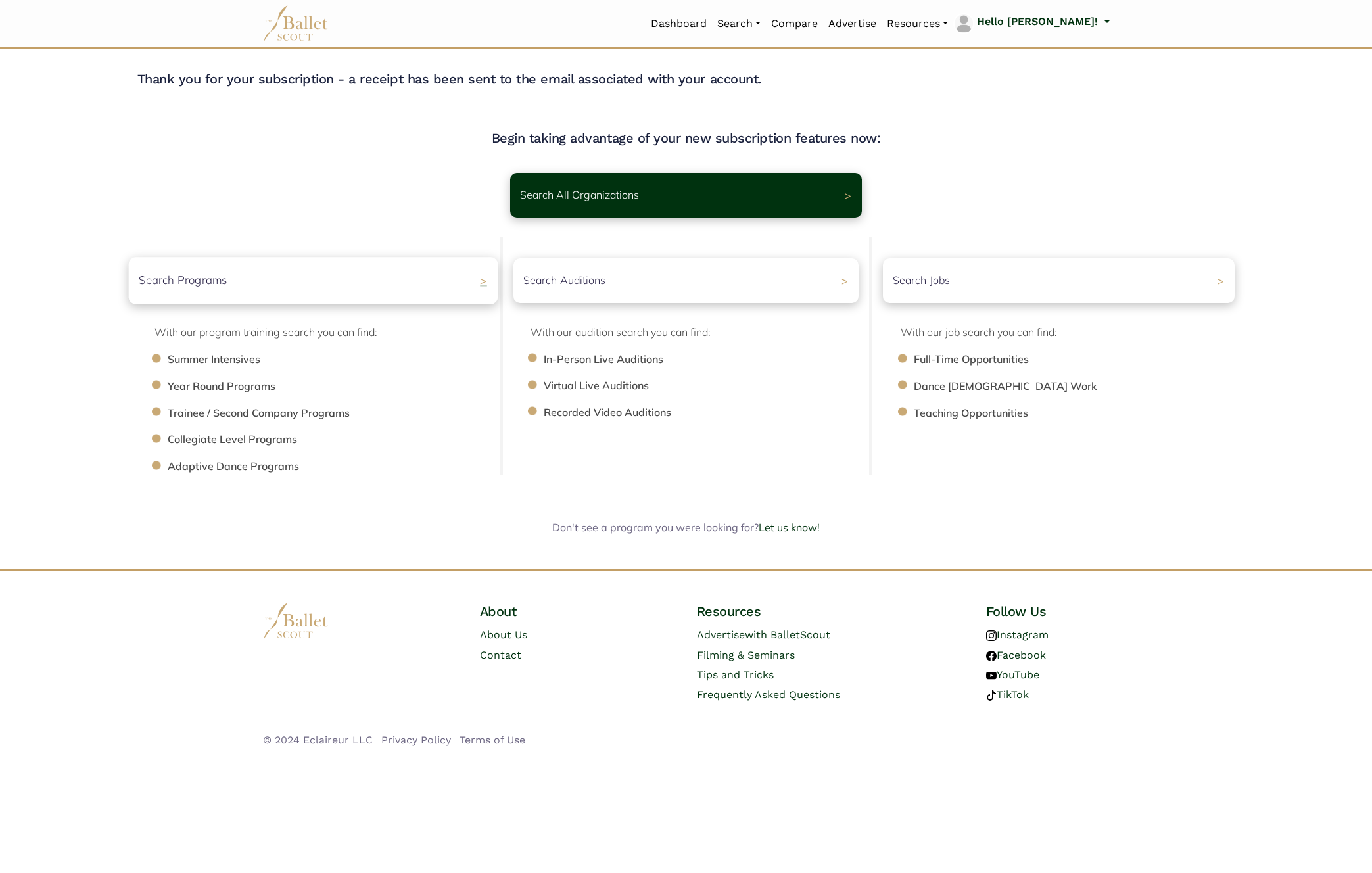
click at [286, 288] on div "Search Programs >" at bounding box center [313, 280] width 370 height 47
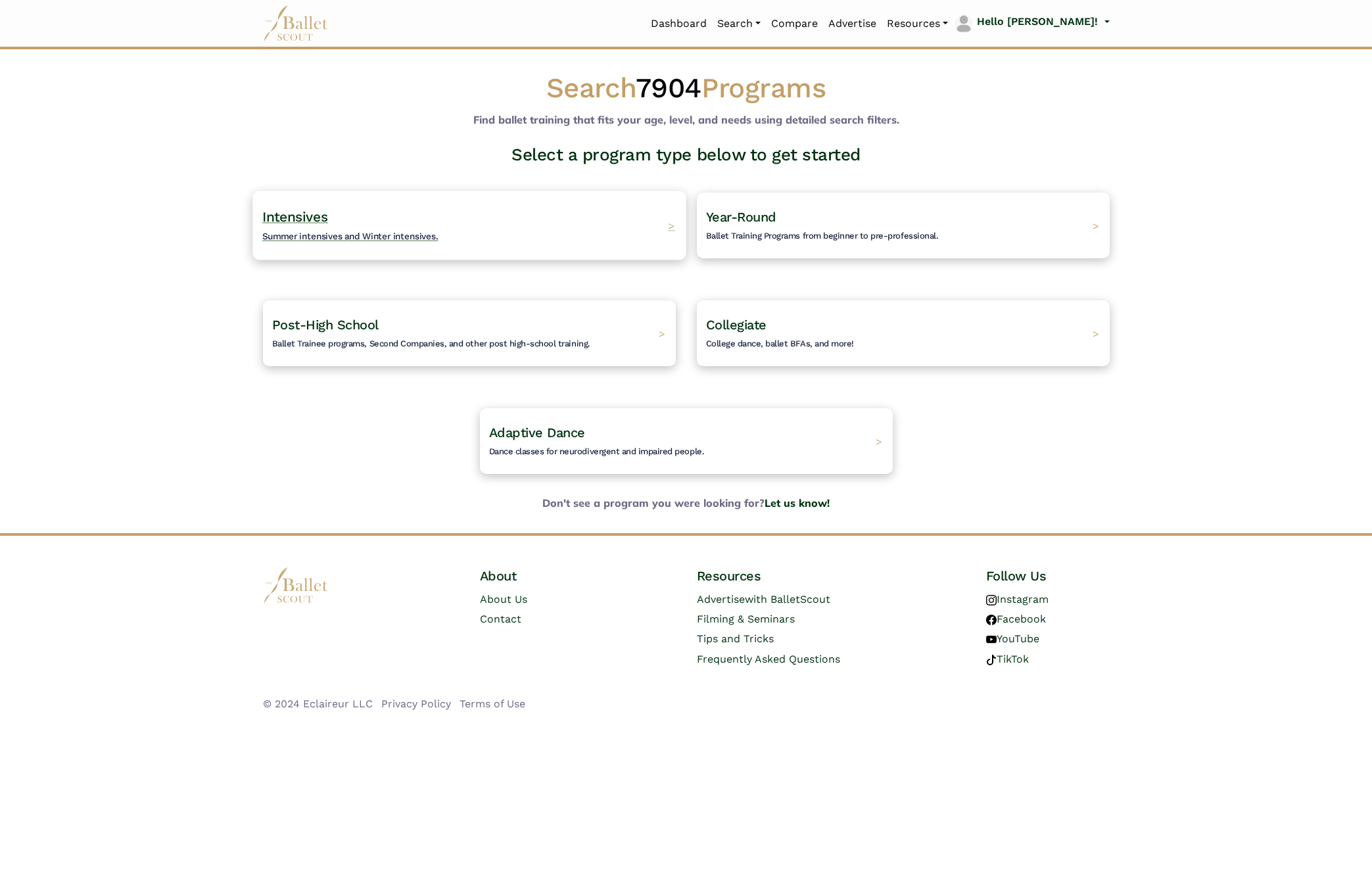
click at [357, 233] on span "Summer intensives and Winter intensives." at bounding box center [351, 236] width 176 height 11
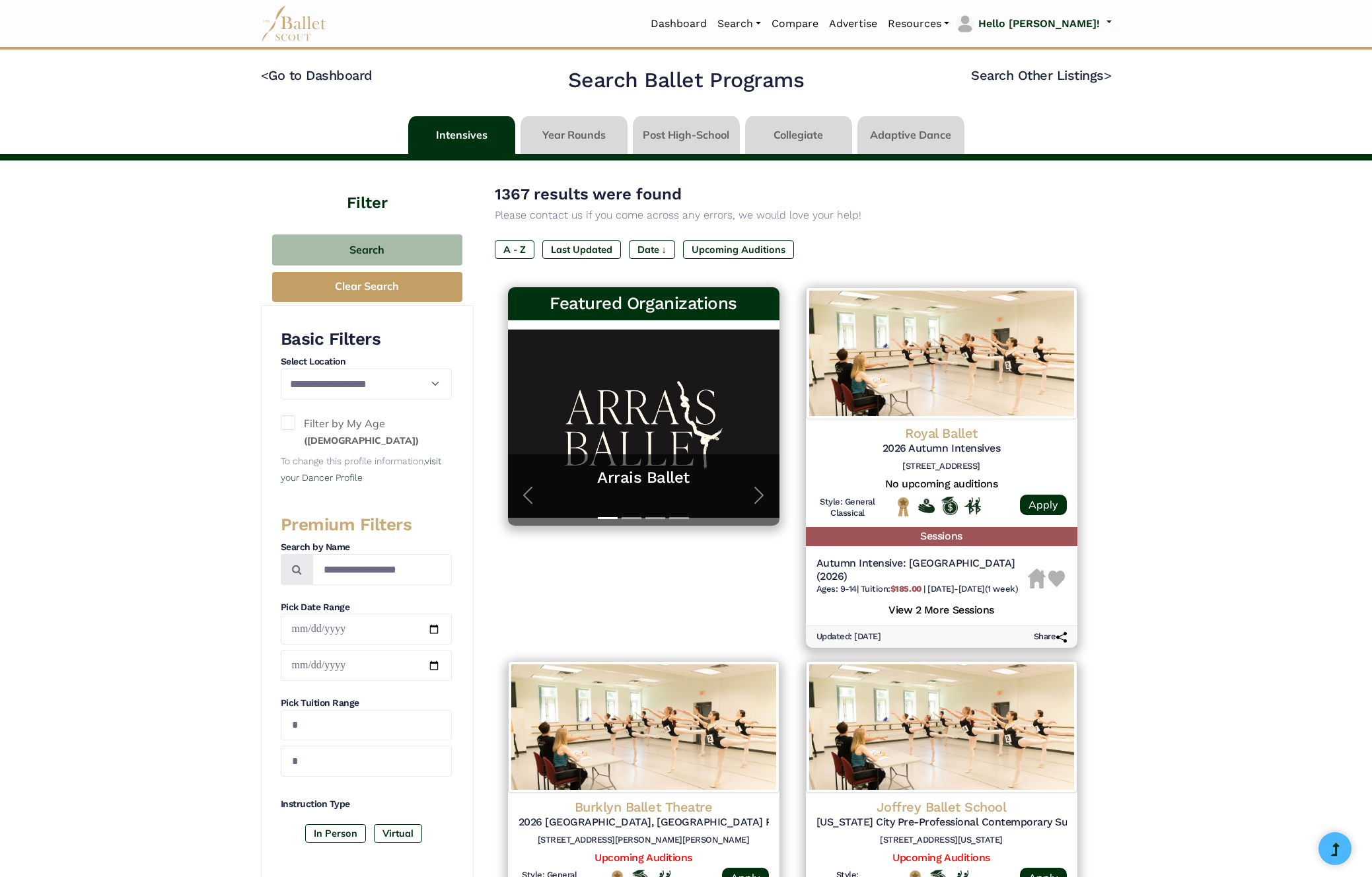
click at [288, 428] on span at bounding box center [287, 422] width 14 height 14
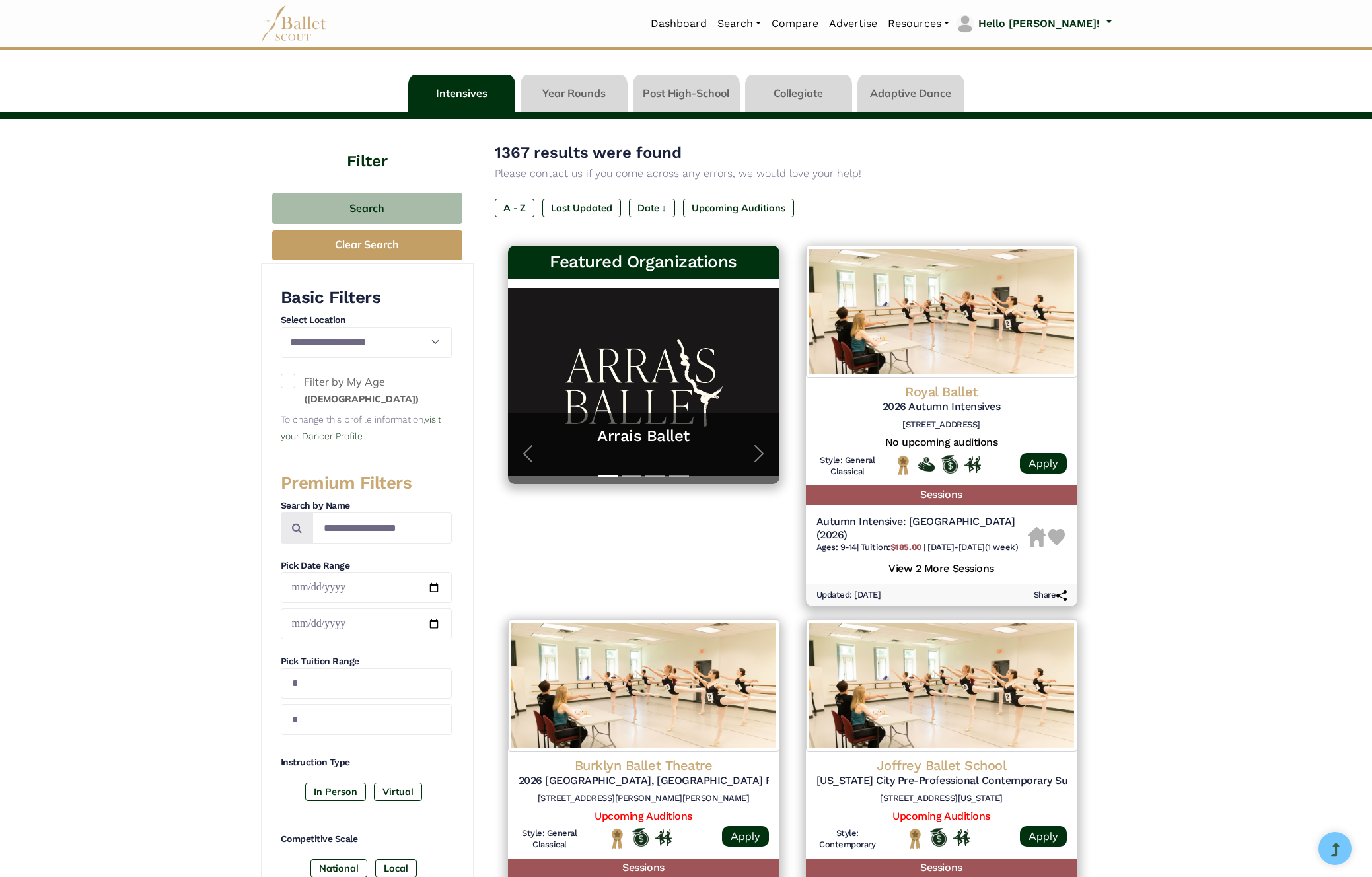
scroll to position [225, 0]
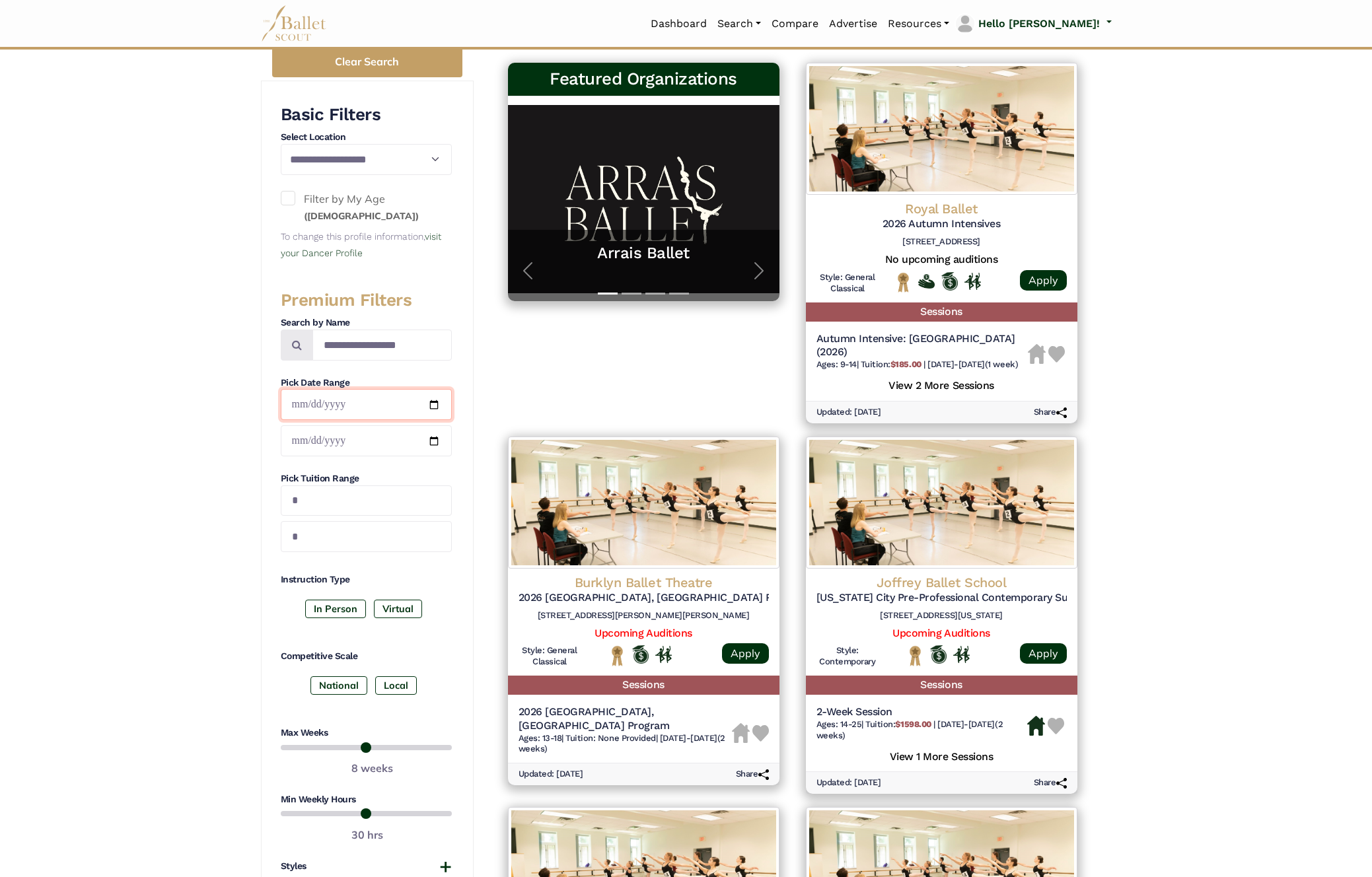
click at [431, 405] on input "date" at bounding box center [366, 405] width 171 height 31
type input "**********"
click at [433, 435] on input "date" at bounding box center [366, 441] width 171 height 31
type input "**********"
click at [327, 610] on label "In Person" at bounding box center [335, 609] width 61 height 18
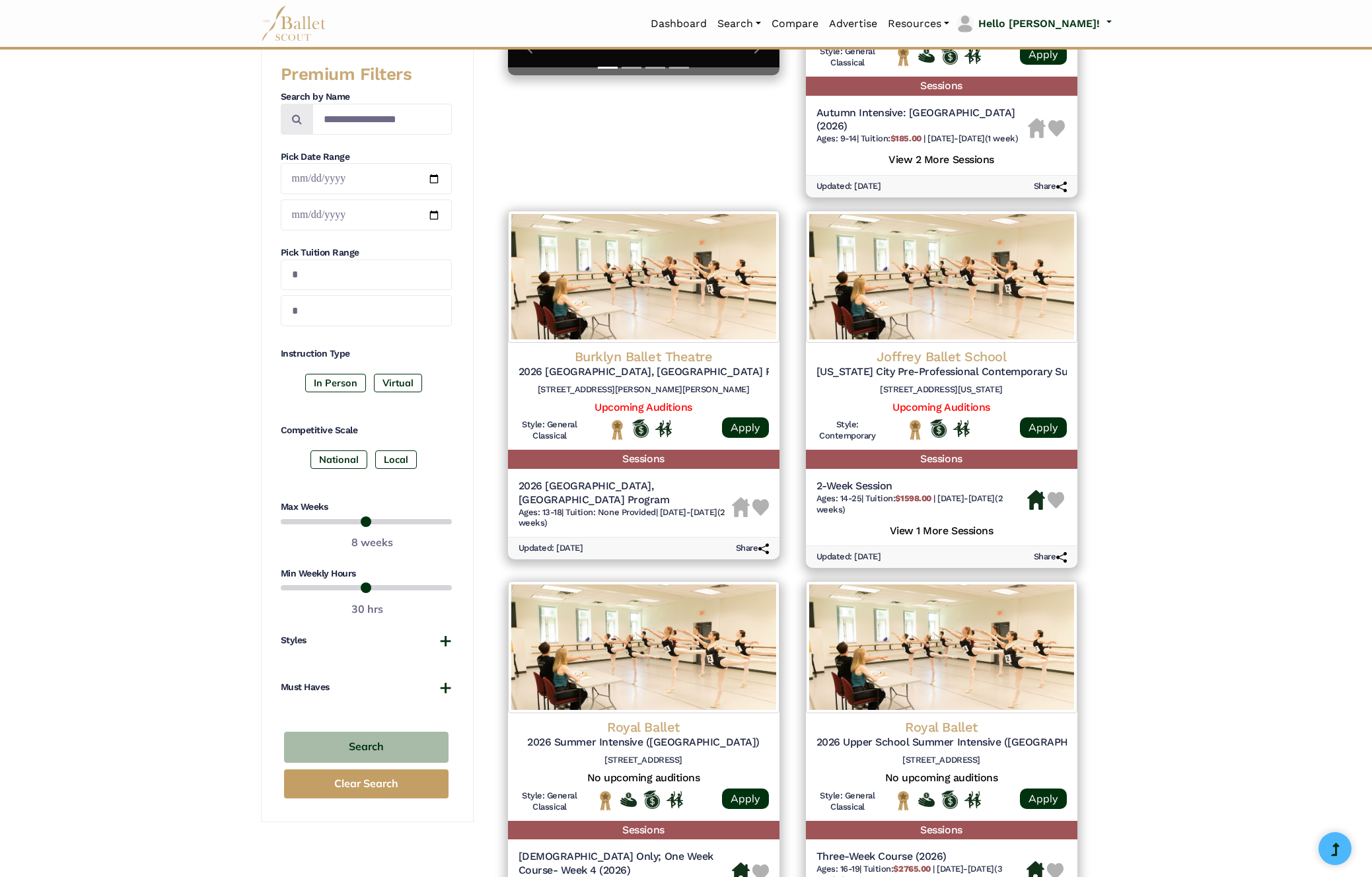
scroll to position [451, 0]
drag, startPoint x: 410, startPoint y: 587, endPoint x: 374, endPoint y: 589, distance: 36.1
click at [374, 589] on input "range" at bounding box center [366, 587] width 171 height 16
click at [372, 589] on input "range" at bounding box center [366, 587] width 171 height 16
drag, startPoint x: 374, startPoint y: 588, endPoint x: 364, endPoint y: 591, distance: 10.4
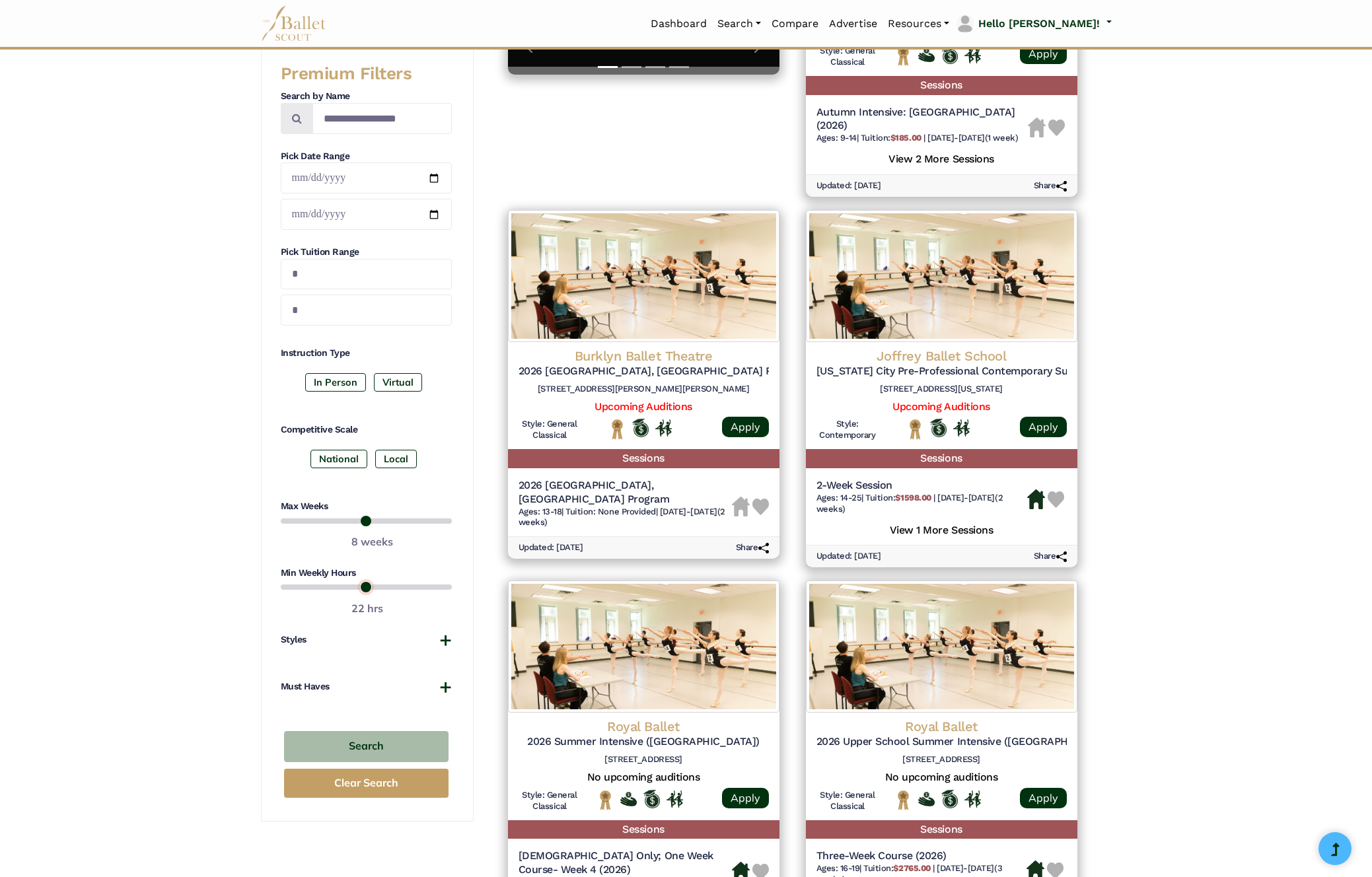
type input "**"
click at [364, 591] on input "range" at bounding box center [366, 587] width 171 height 16
click at [443, 640] on button "Styles" at bounding box center [366, 640] width 171 height 13
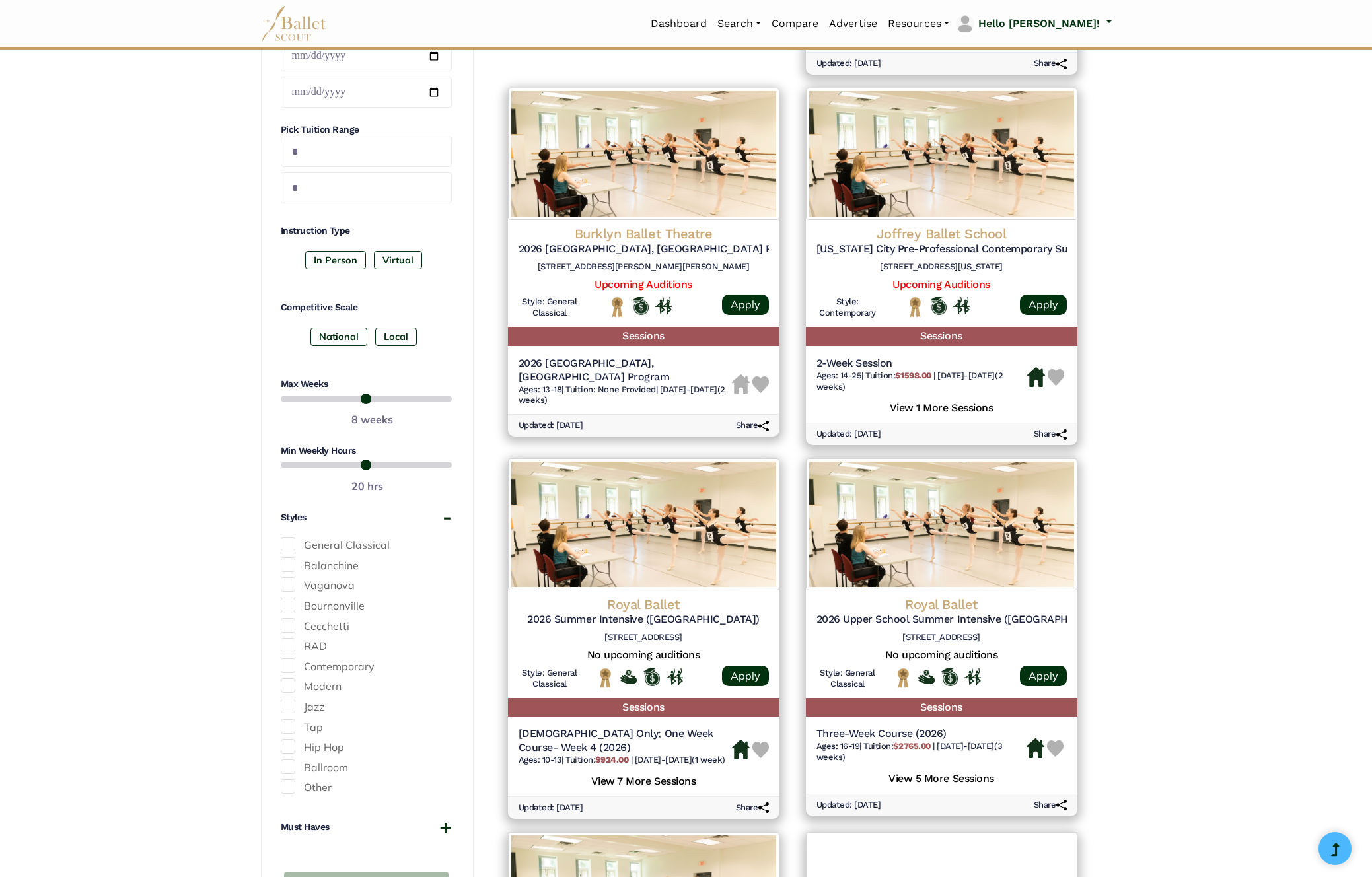
scroll to position [846, 0]
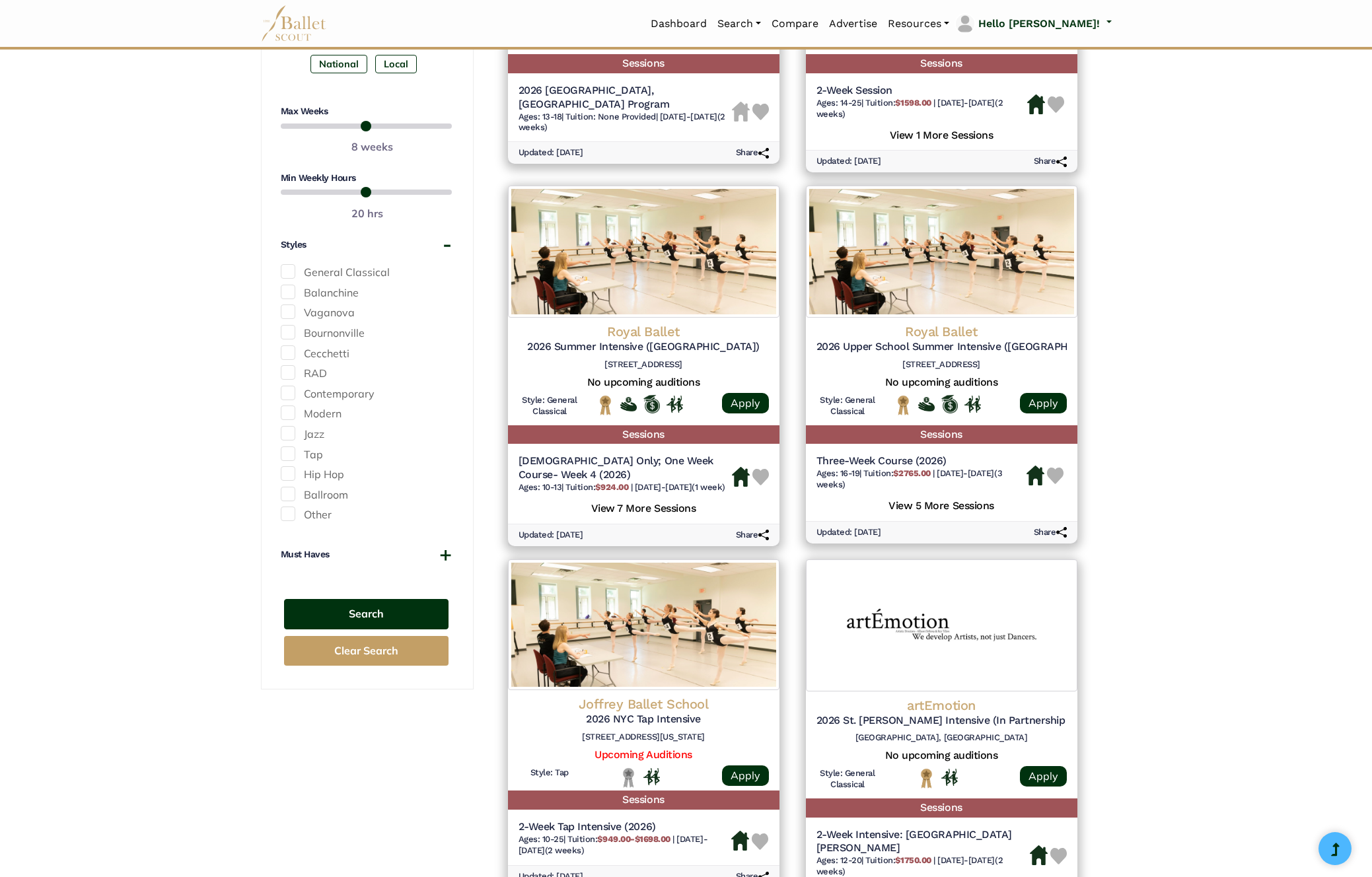
click at [367, 613] on button "Search" at bounding box center [366, 615] width 164 height 31
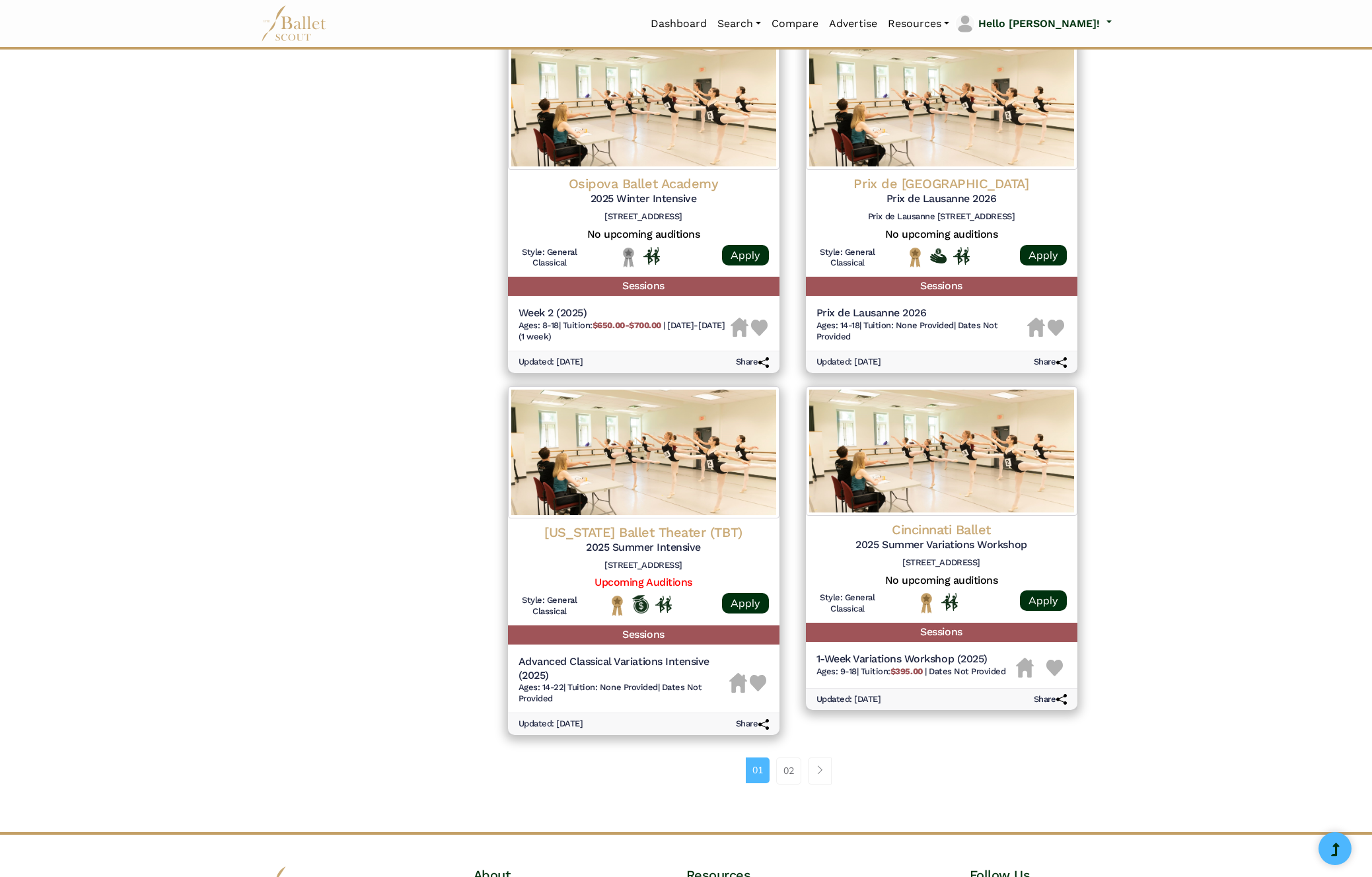
scroll to position [1400, 0]
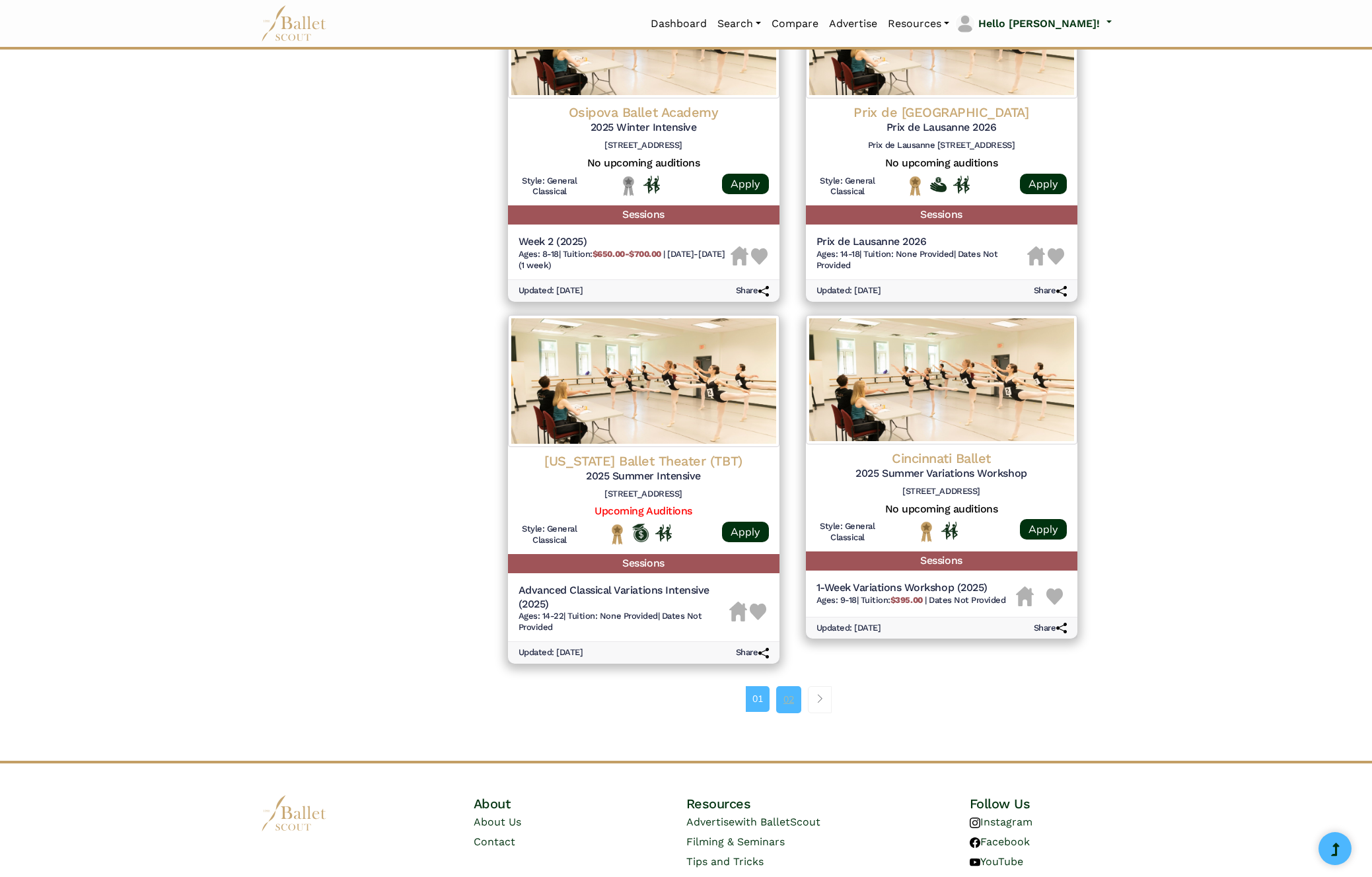
click at [789, 707] on link "02" at bounding box center [788, 699] width 25 height 27
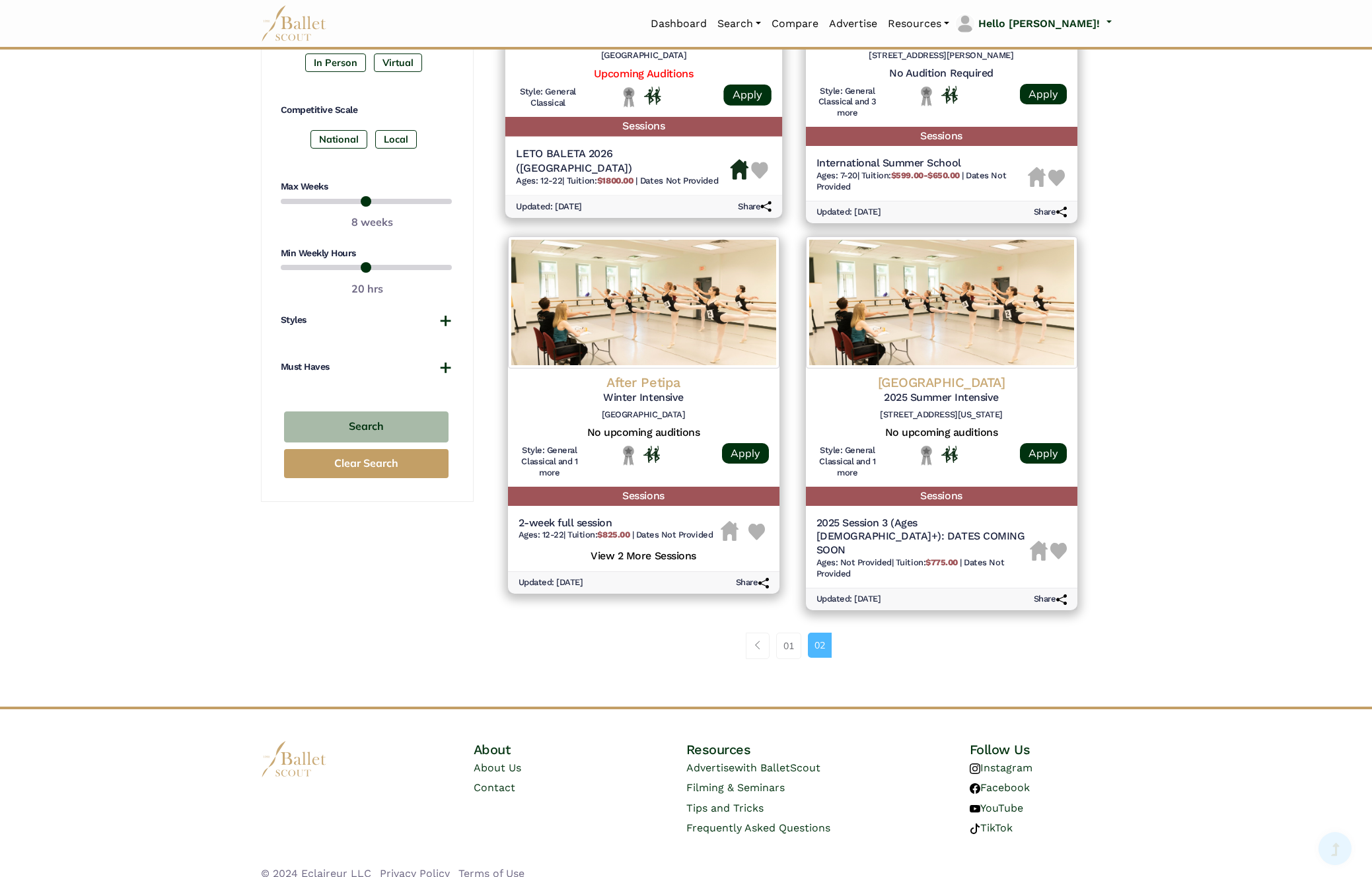
scroll to position [772, 0]
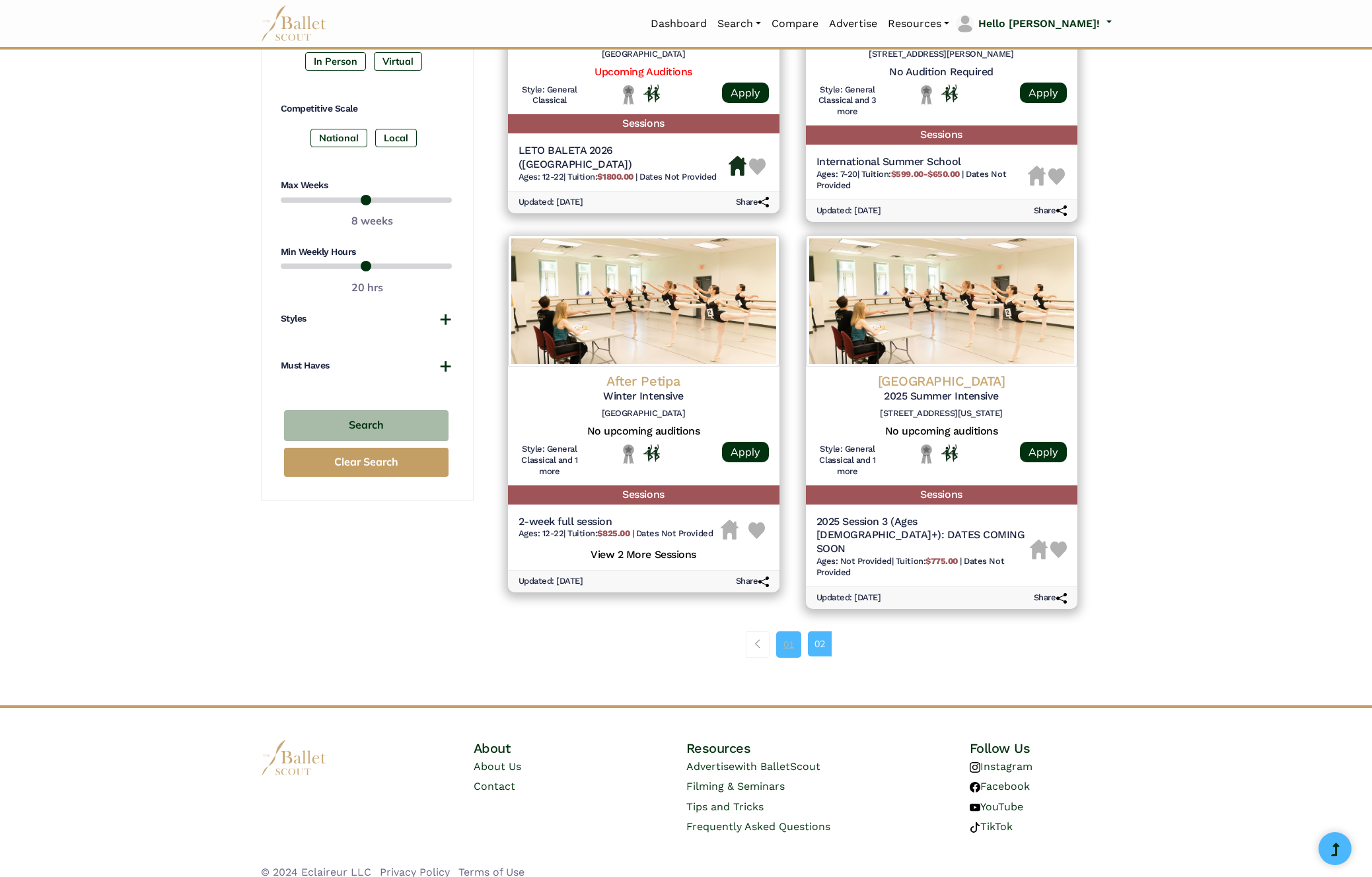
click at [790, 632] on link "01" at bounding box center [788, 645] width 25 height 27
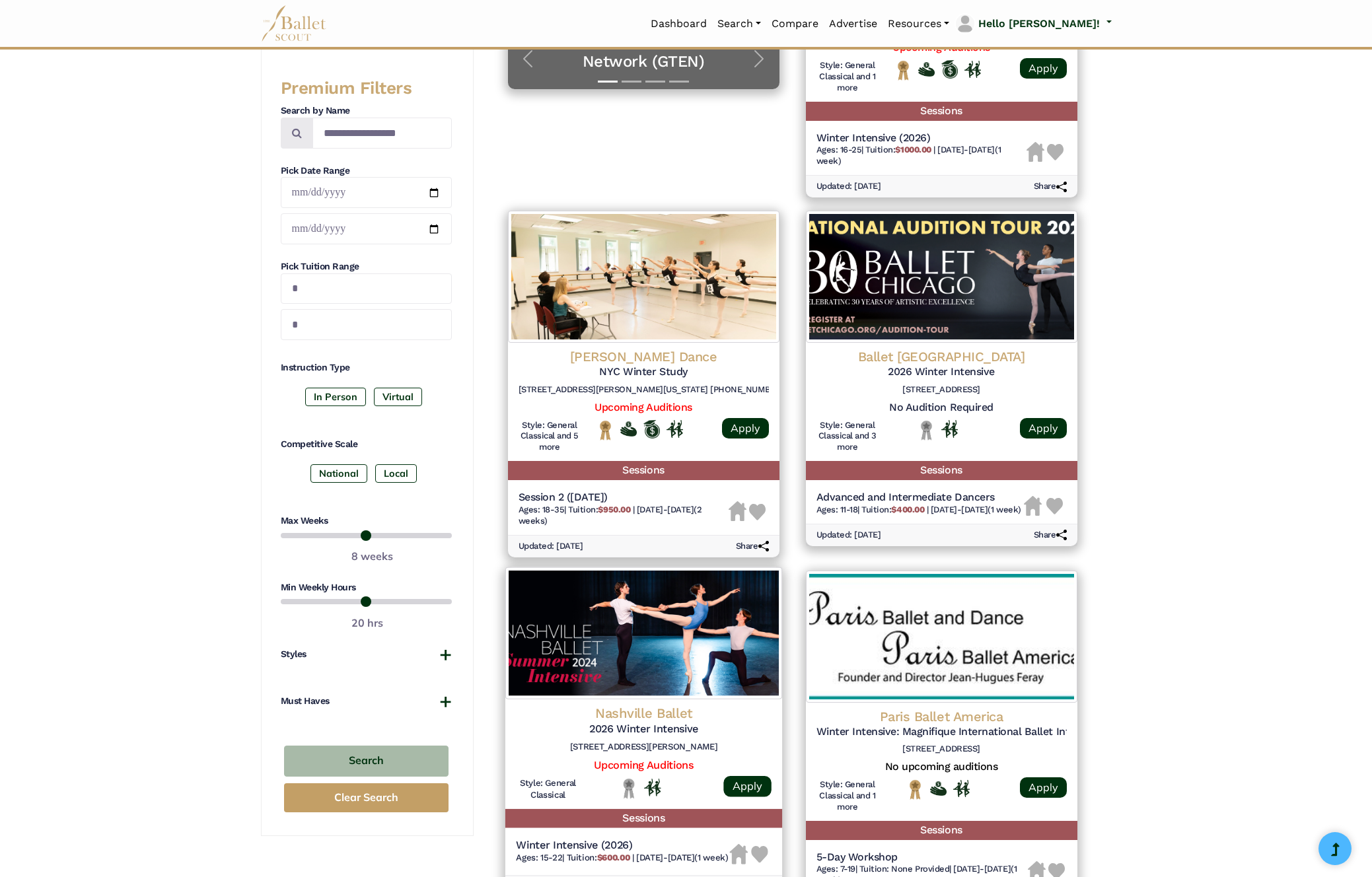
scroll to position [709, 0]
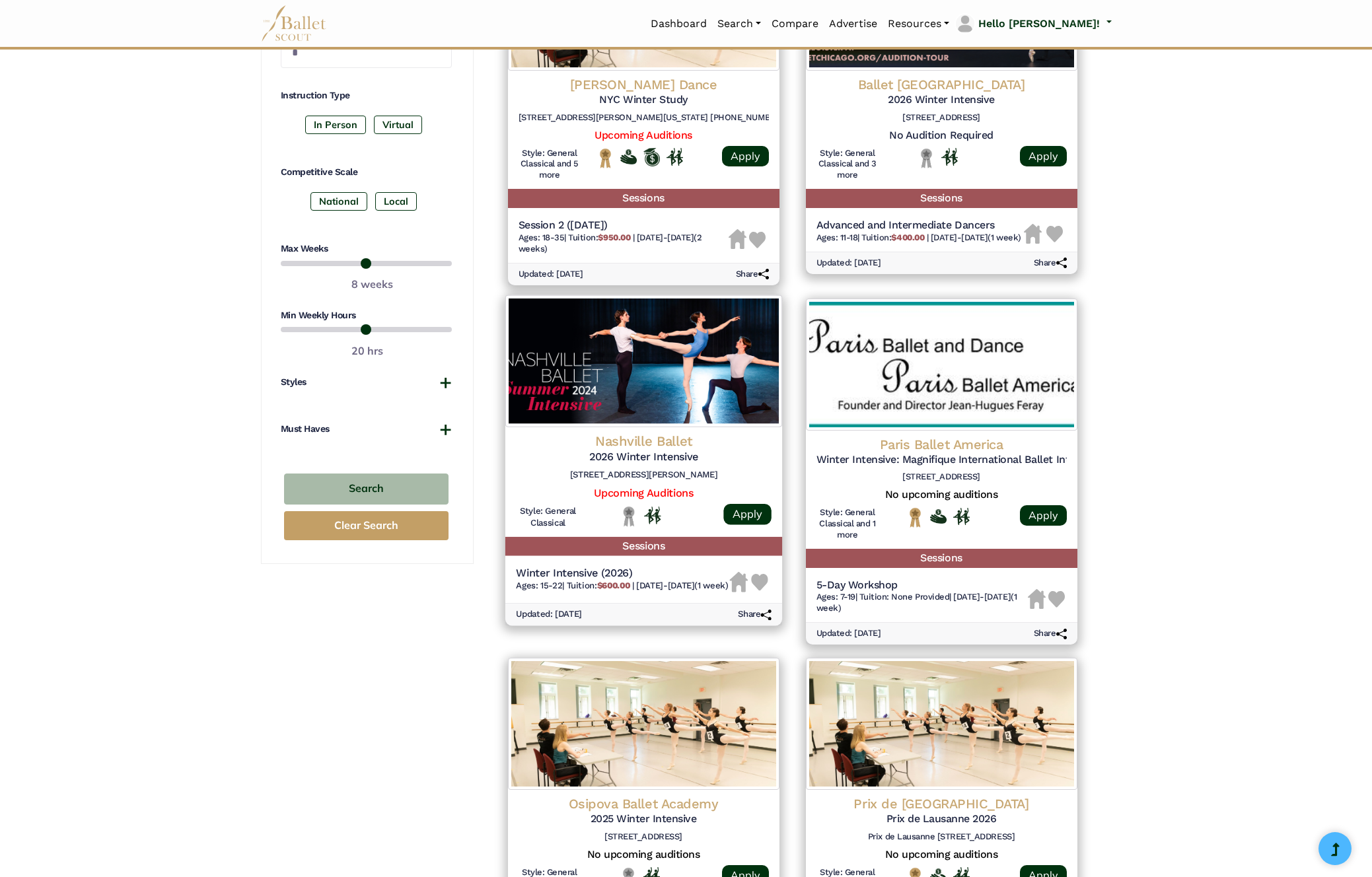
click at [667, 465] on div "Nashville Ballet 2026 Winter Intensive 3630 Redmon Street Nashville, TN 37209" at bounding box center [643, 459] width 255 height 54
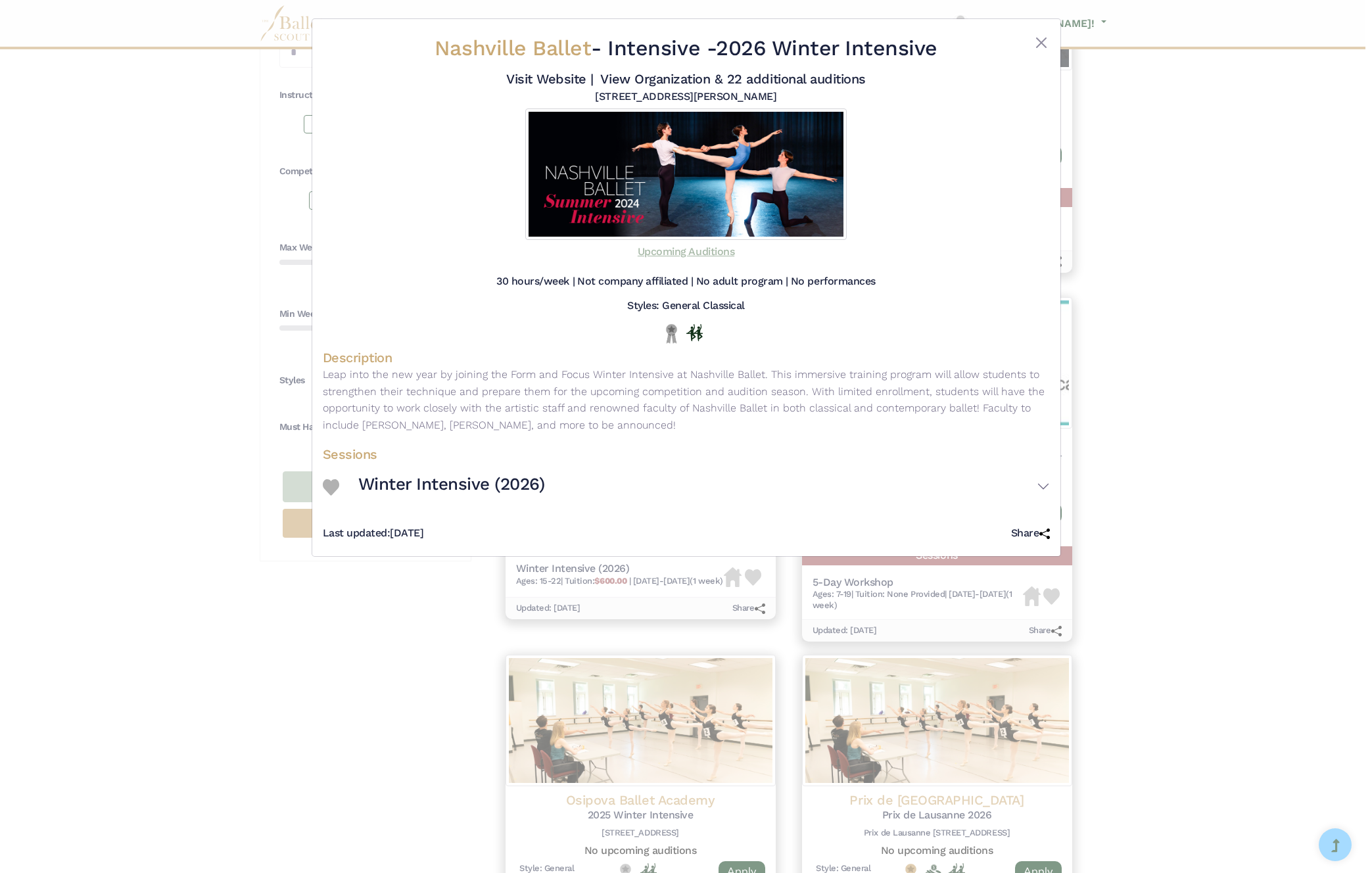
click at [709, 251] on link "Upcoming Auditions" at bounding box center [686, 252] width 97 height 12
click at [661, 251] on link "Upcoming Auditions" at bounding box center [686, 252] width 97 height 12
click at [1041, 41] on button "Close" at bounding box center [1041, 42] width 16 height 16
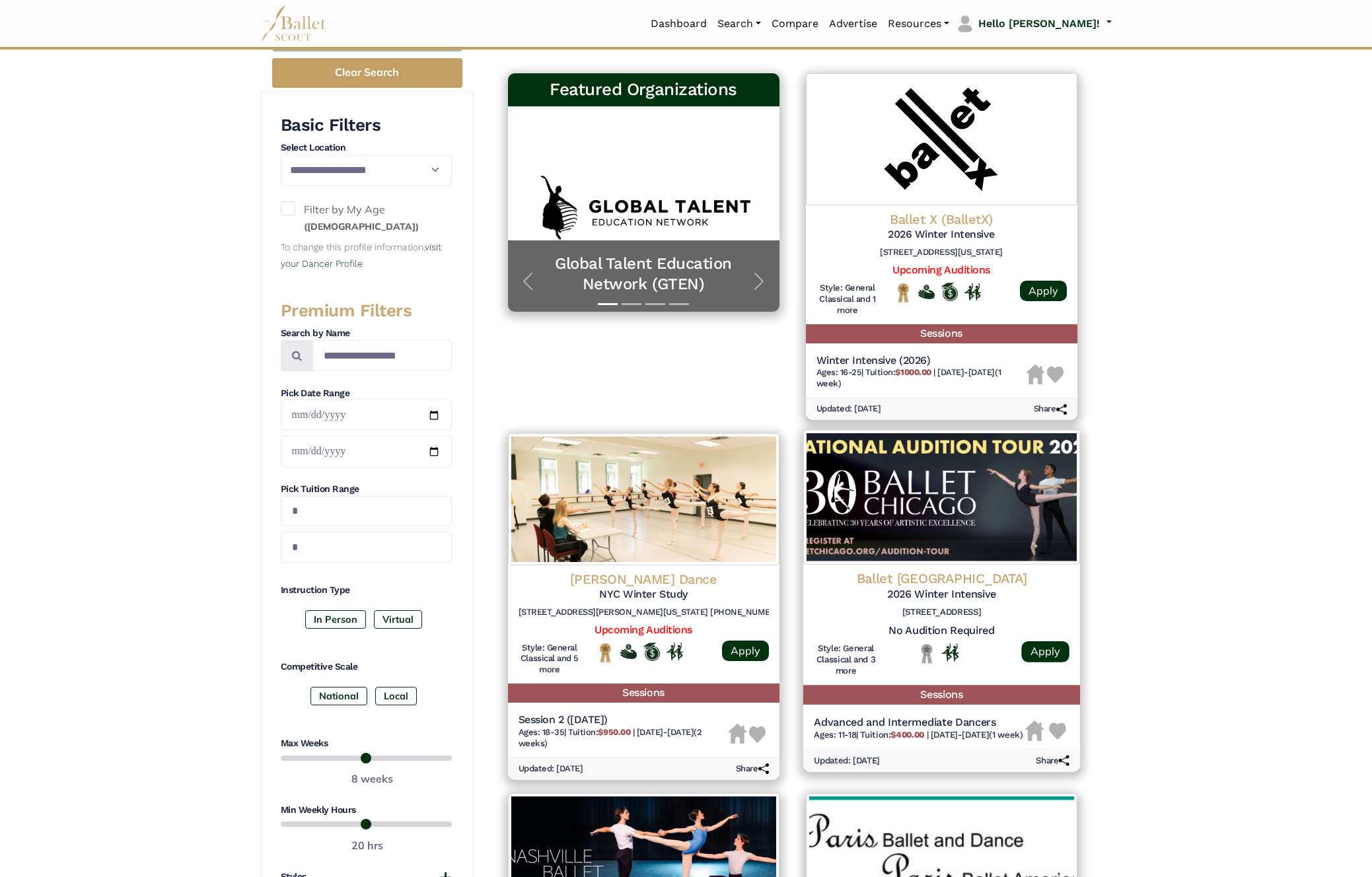
scroll to position [215, 0]
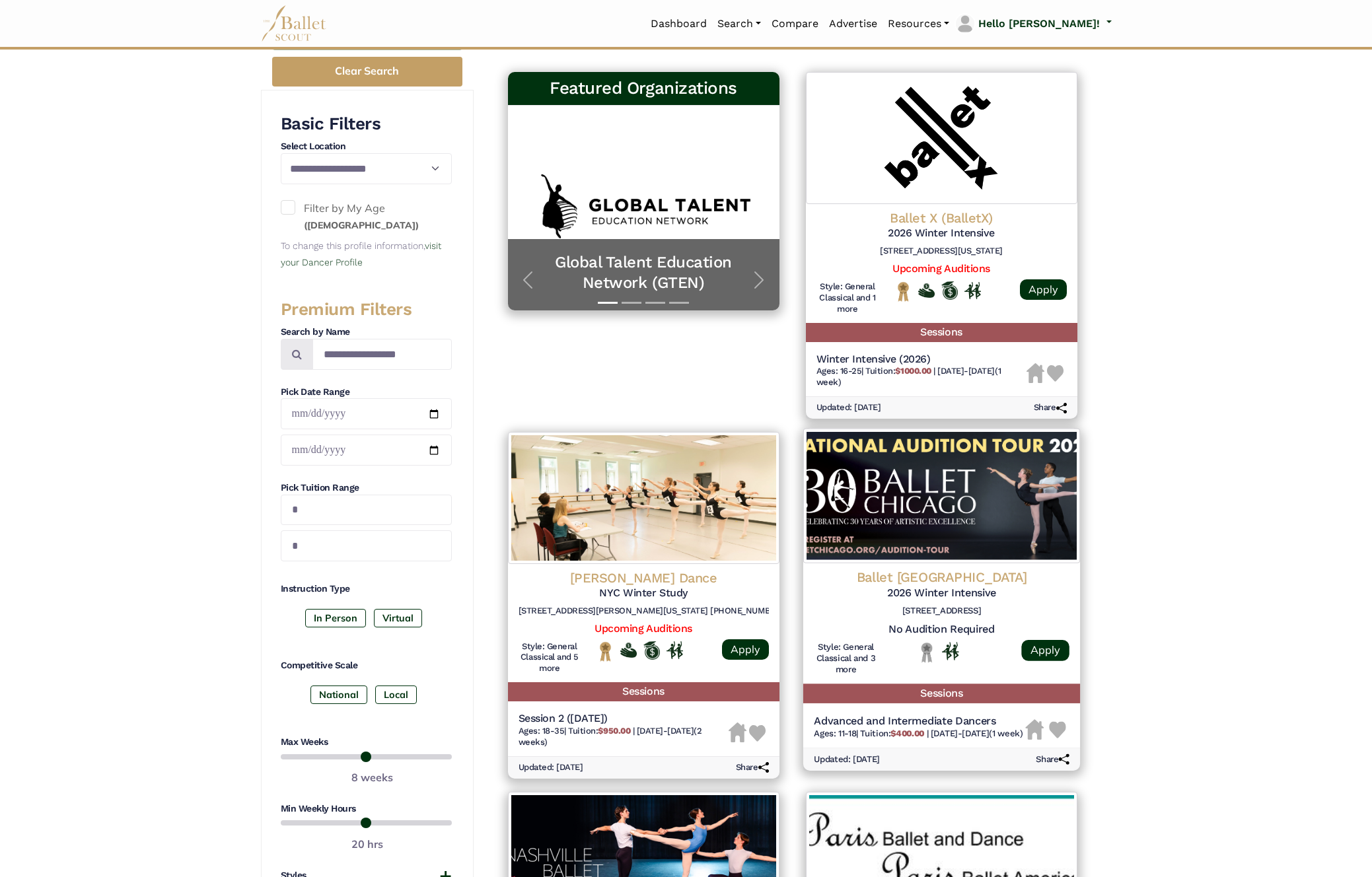
click at [988, 619] on div "Ballet Chicago 2026 Winter Intensive 17 N State St 19th floor, Chicago, IL 60602" at bounding box center [941, 596] width 255 height 54
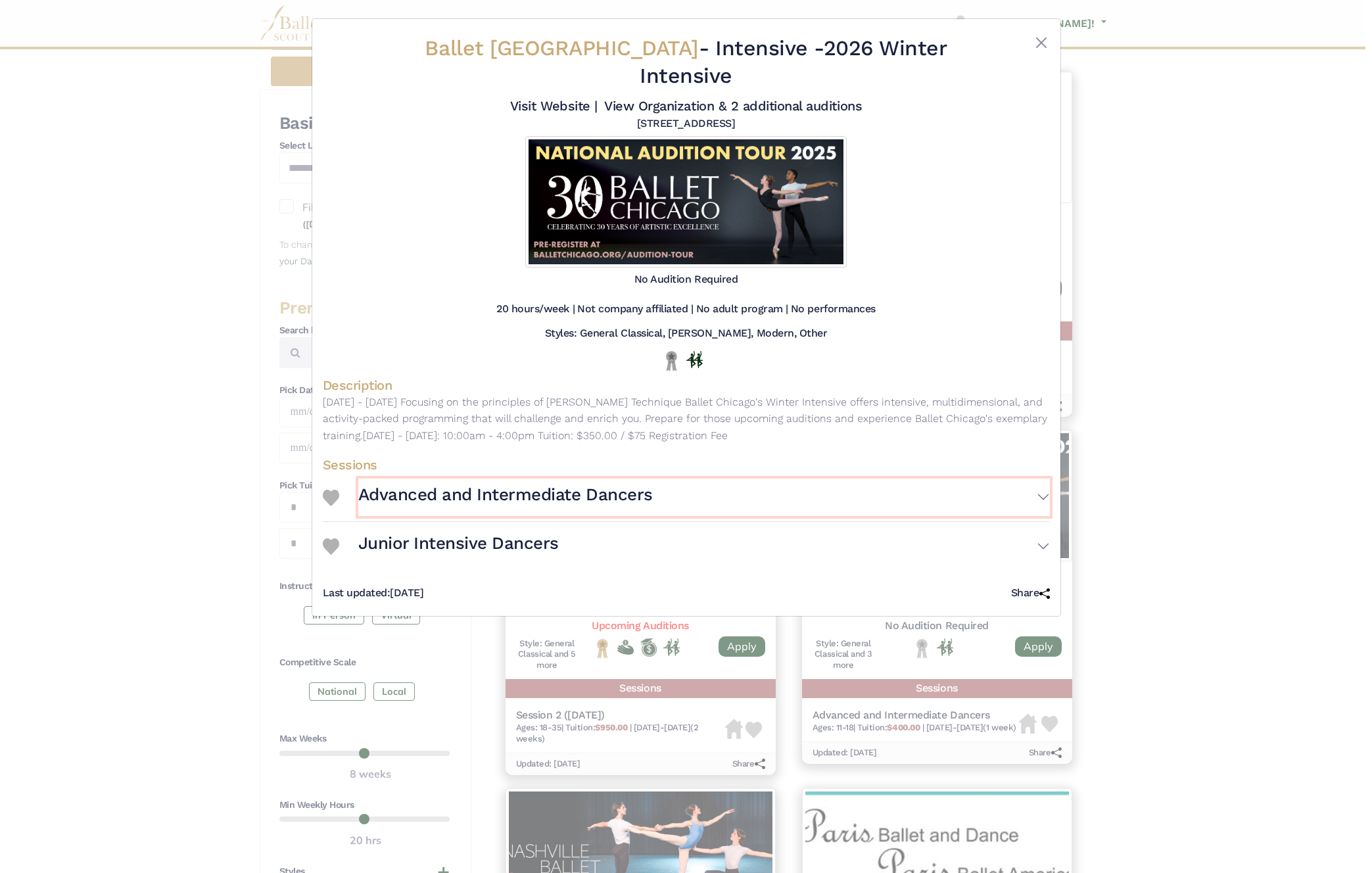
click at [1042, 479] on button "Advanced and Intermediate Dancers" at bounding box center [704, 498] width 692 height 38
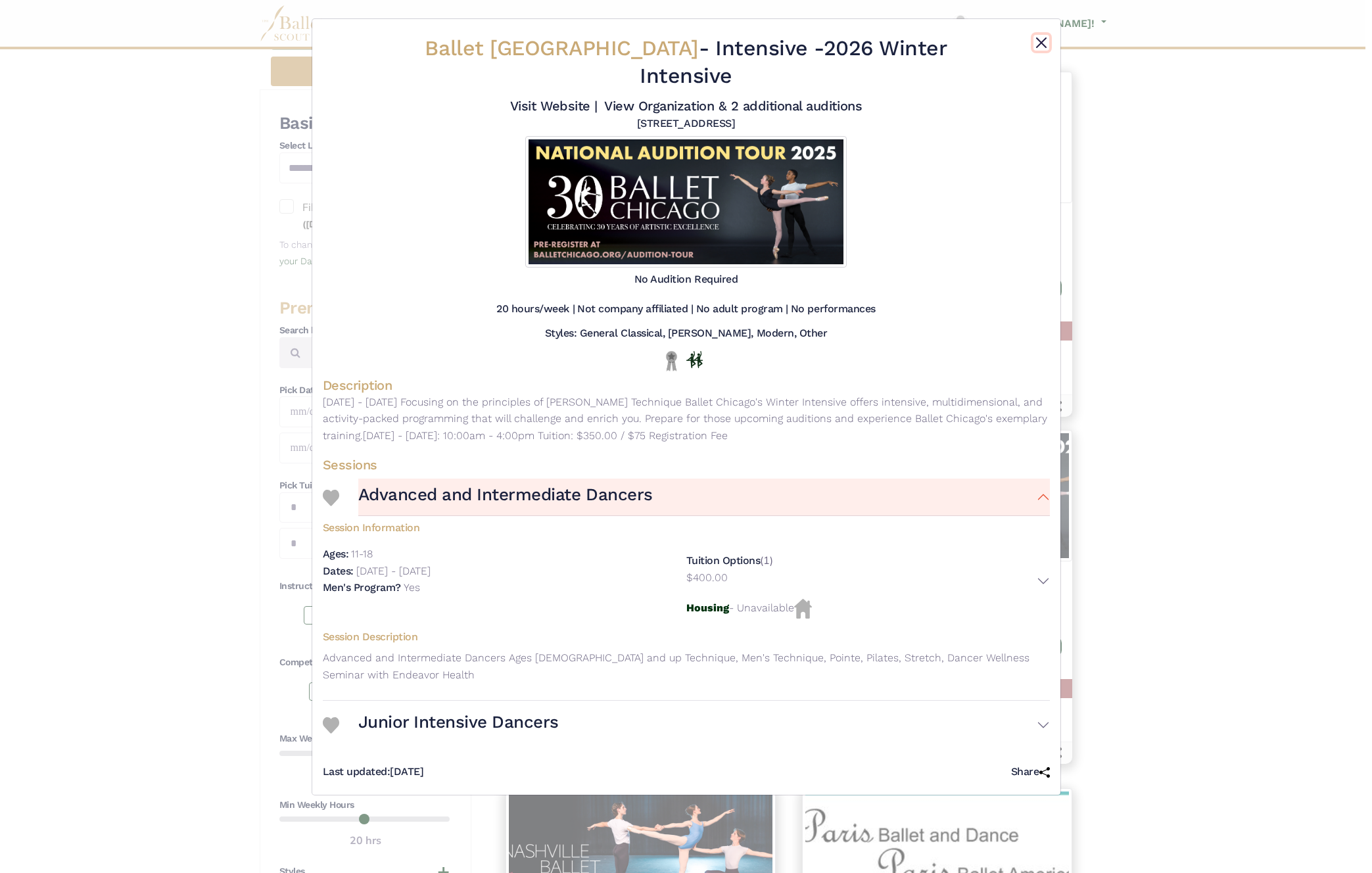
click at [1040, 45] on button "Close" at bounding box center [1041, 42] width 16 height 16
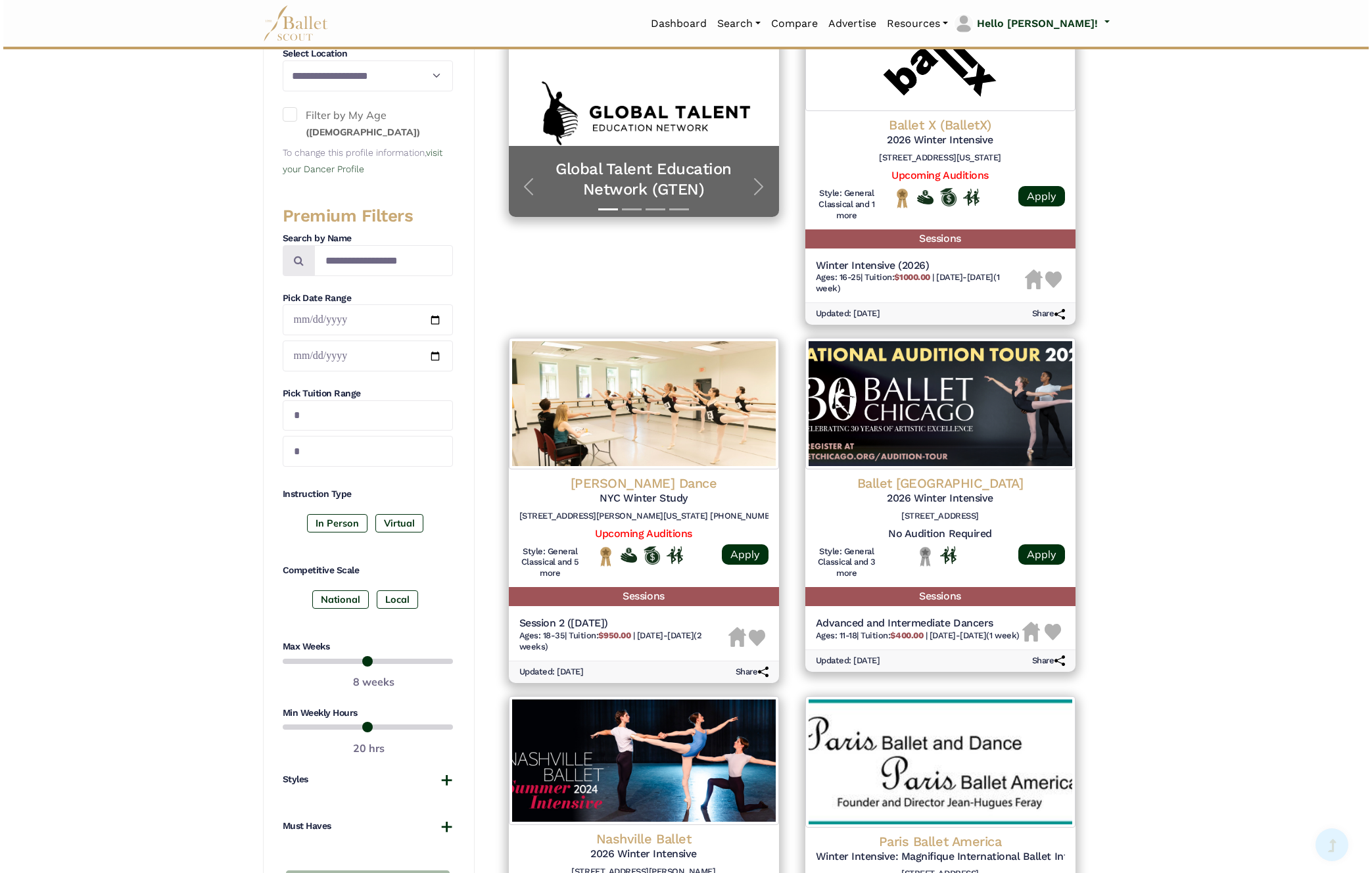
scroll to position [362, 0]
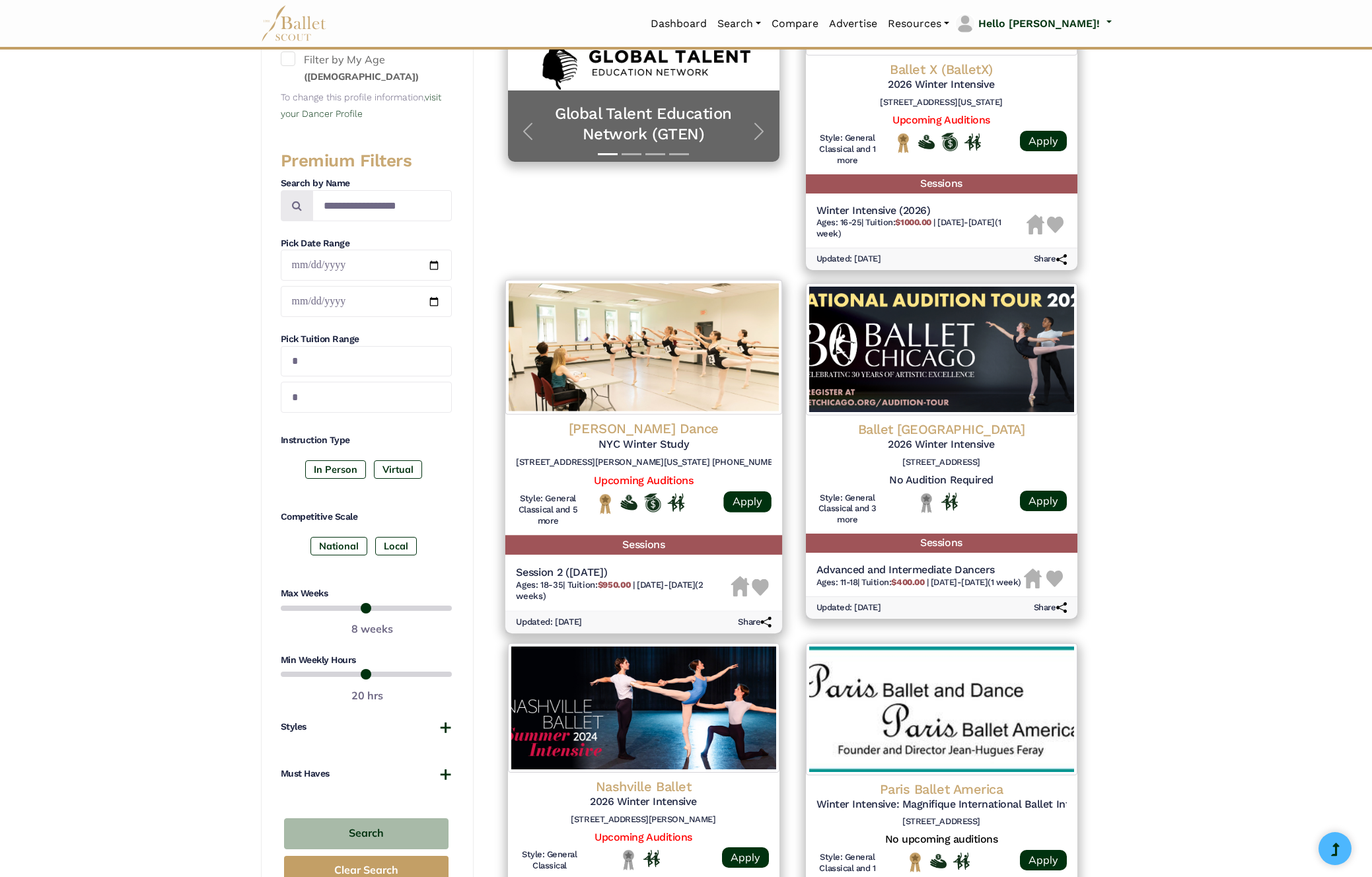
click at [681, 428] on h4 "Gibney Dance" at bounding box center [643, 429] width 255 height 18
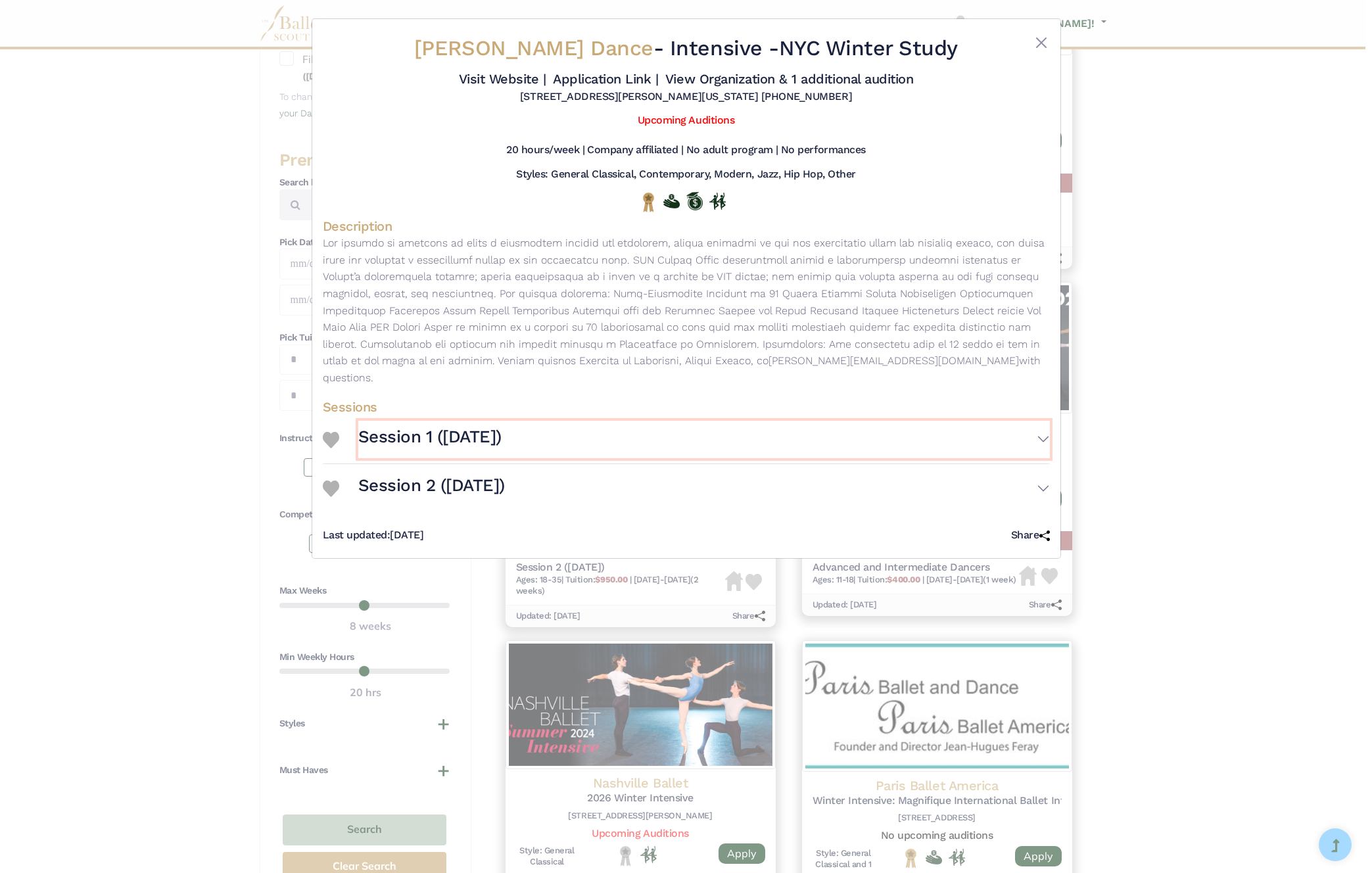
click at [1044, 421] on button "Session 1 (December 2025)" at bounding box center [704, 440] width 692 height 38
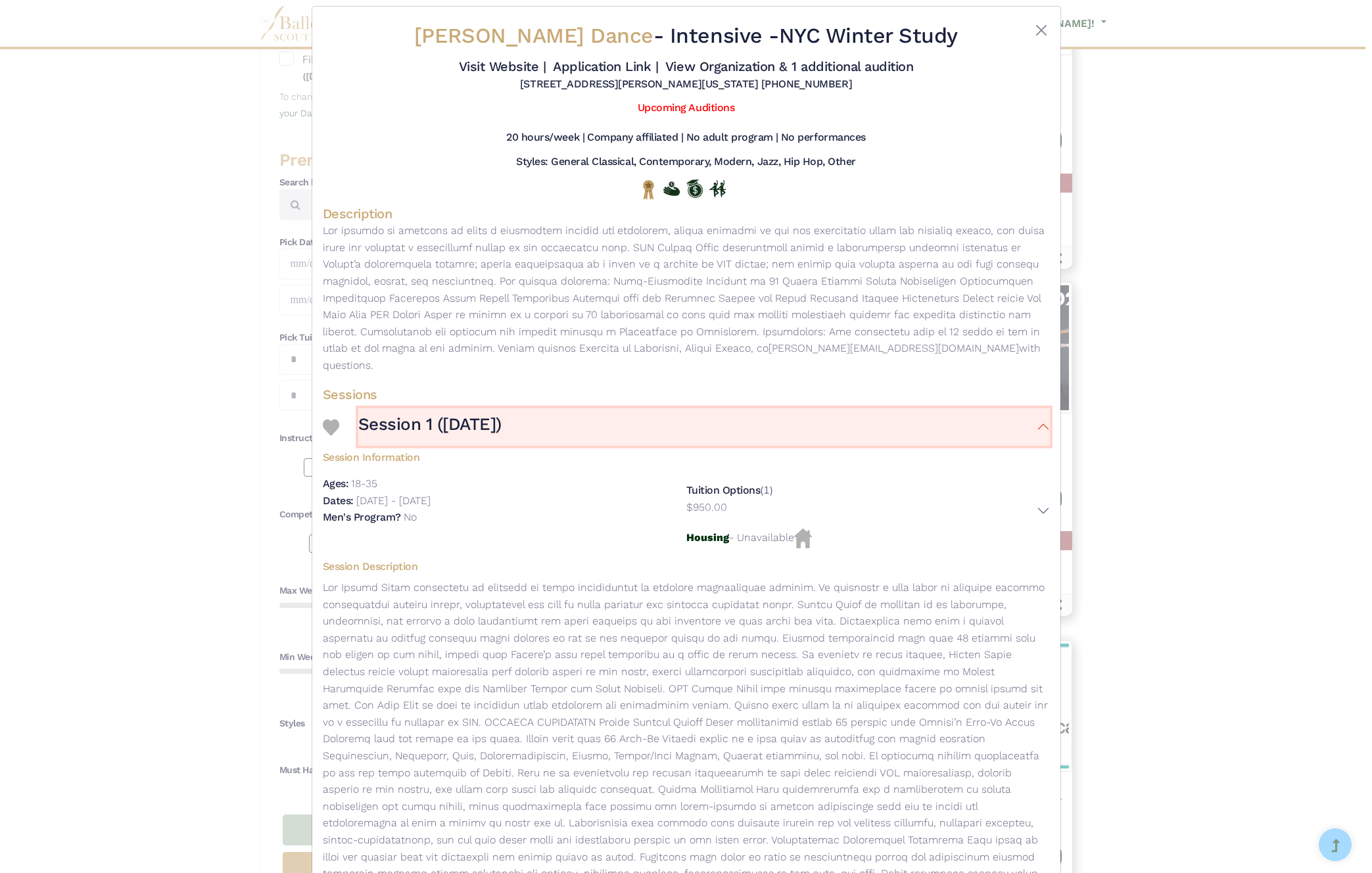
scroll to position [75, 0]
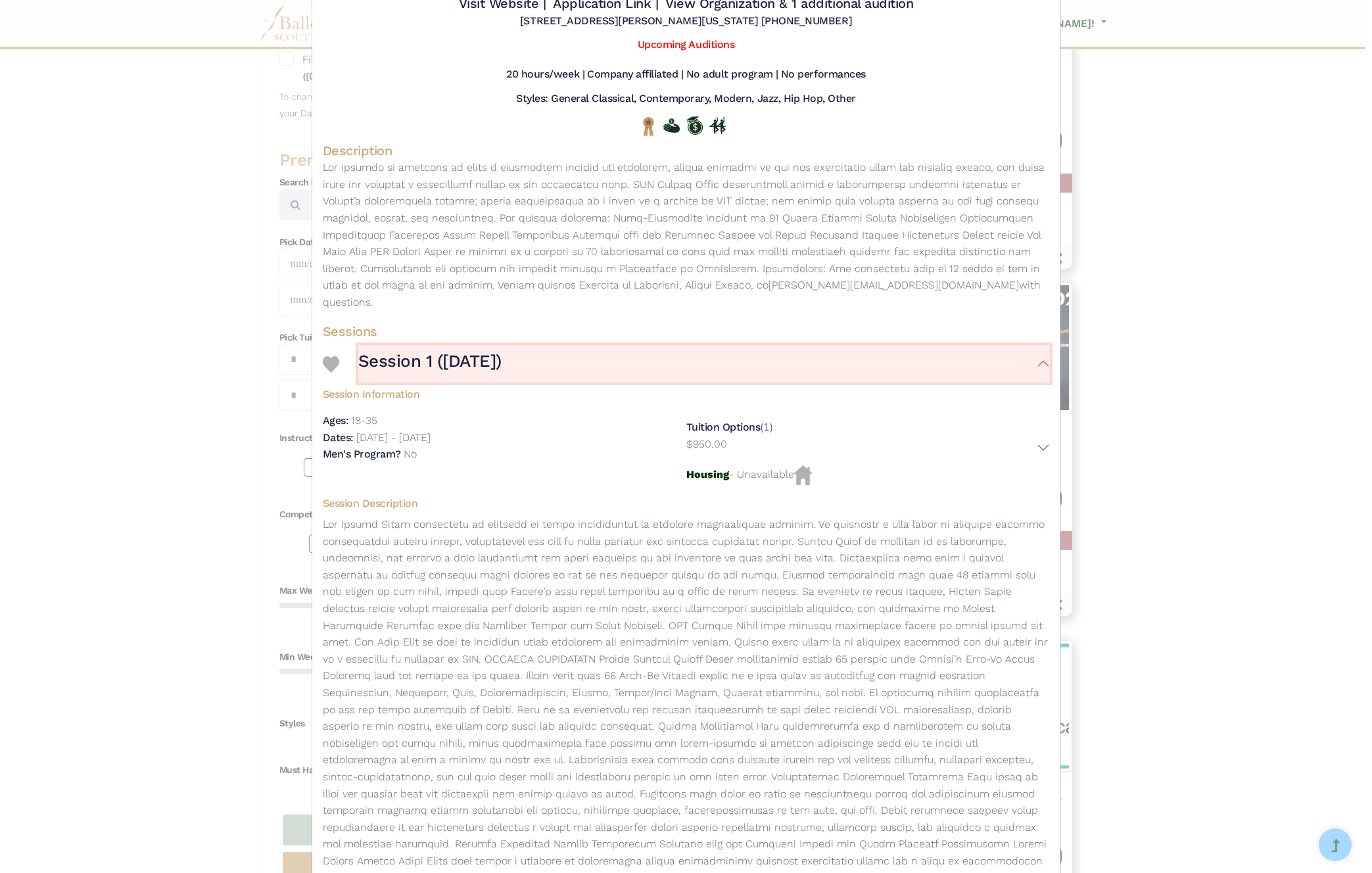
click at [1040, 346] on button "Session 1 (December 2025)" at bounding box center [704, 364] width 692 height 38
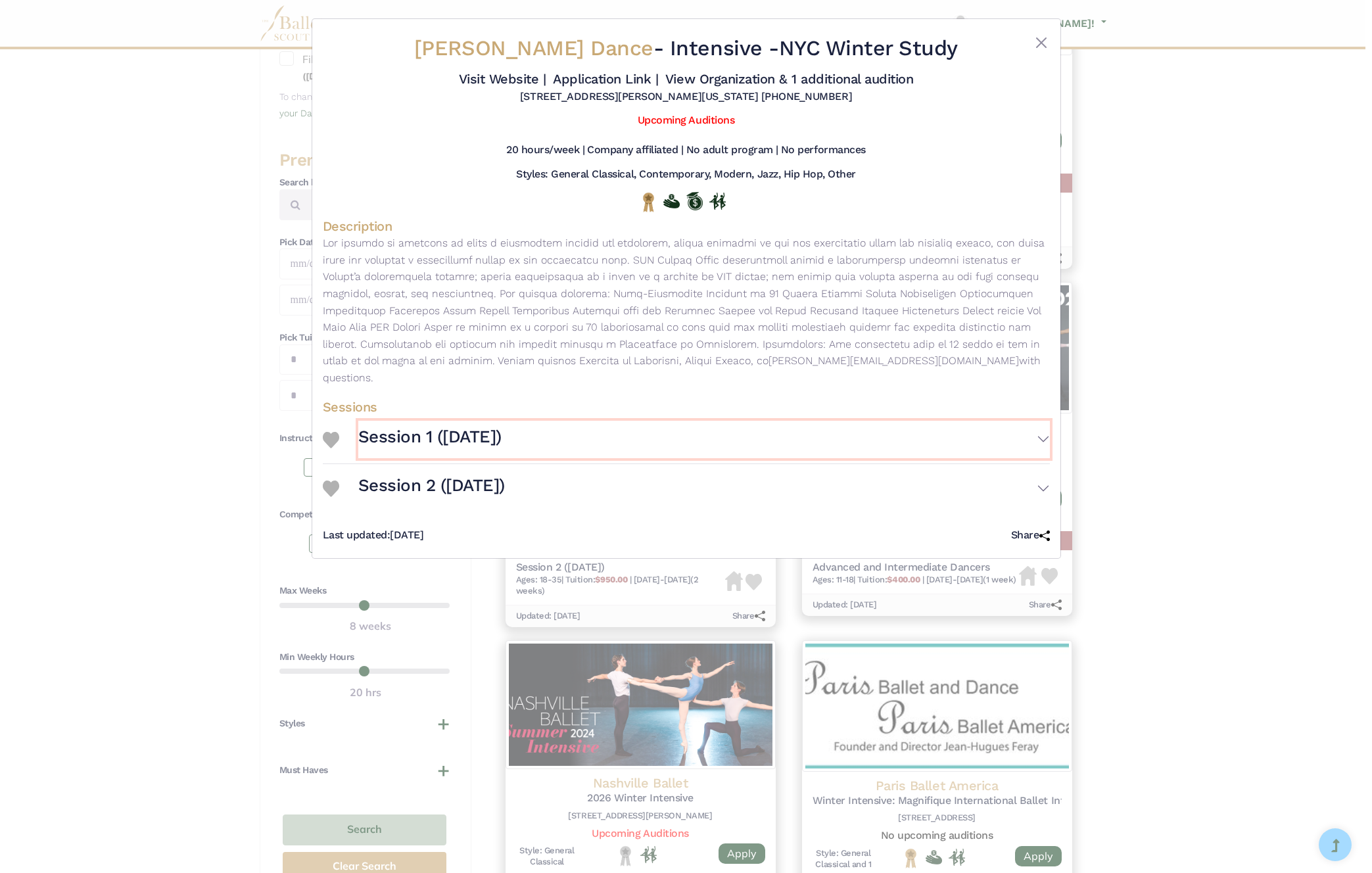
scroll to position [0, 0]
drag, startPoint x: 1044, startPoint y: 471, endPoint x: 1008, endPoint y: 445, distance: 44.4
click at [1045, 471] on button "Session 2 (January 2026)" at bounding box center [704, 488] width 692 height 38
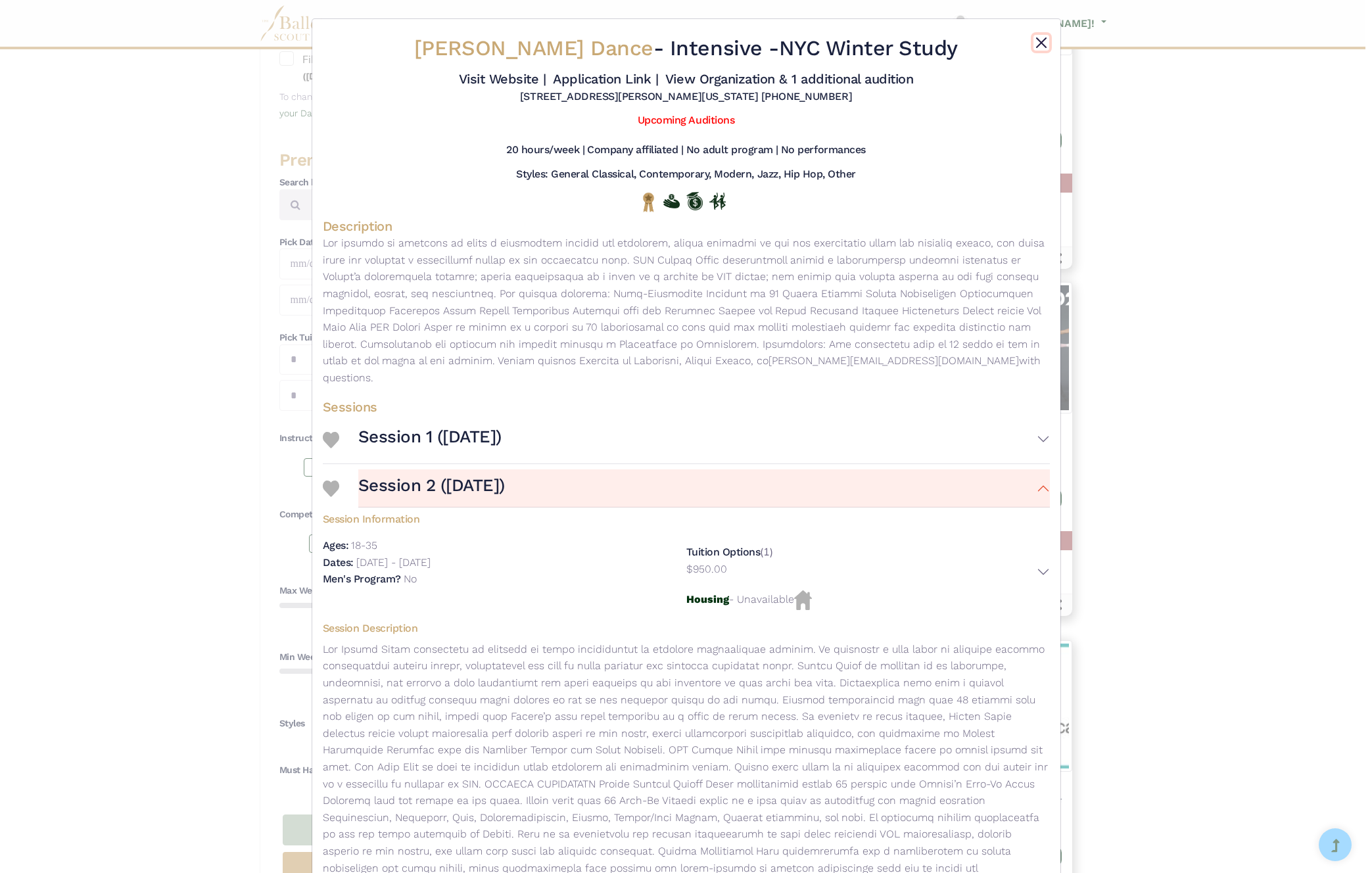
click at [1038, 45] on button "Close" at bounding box center [1041, 42] width 16 height 16
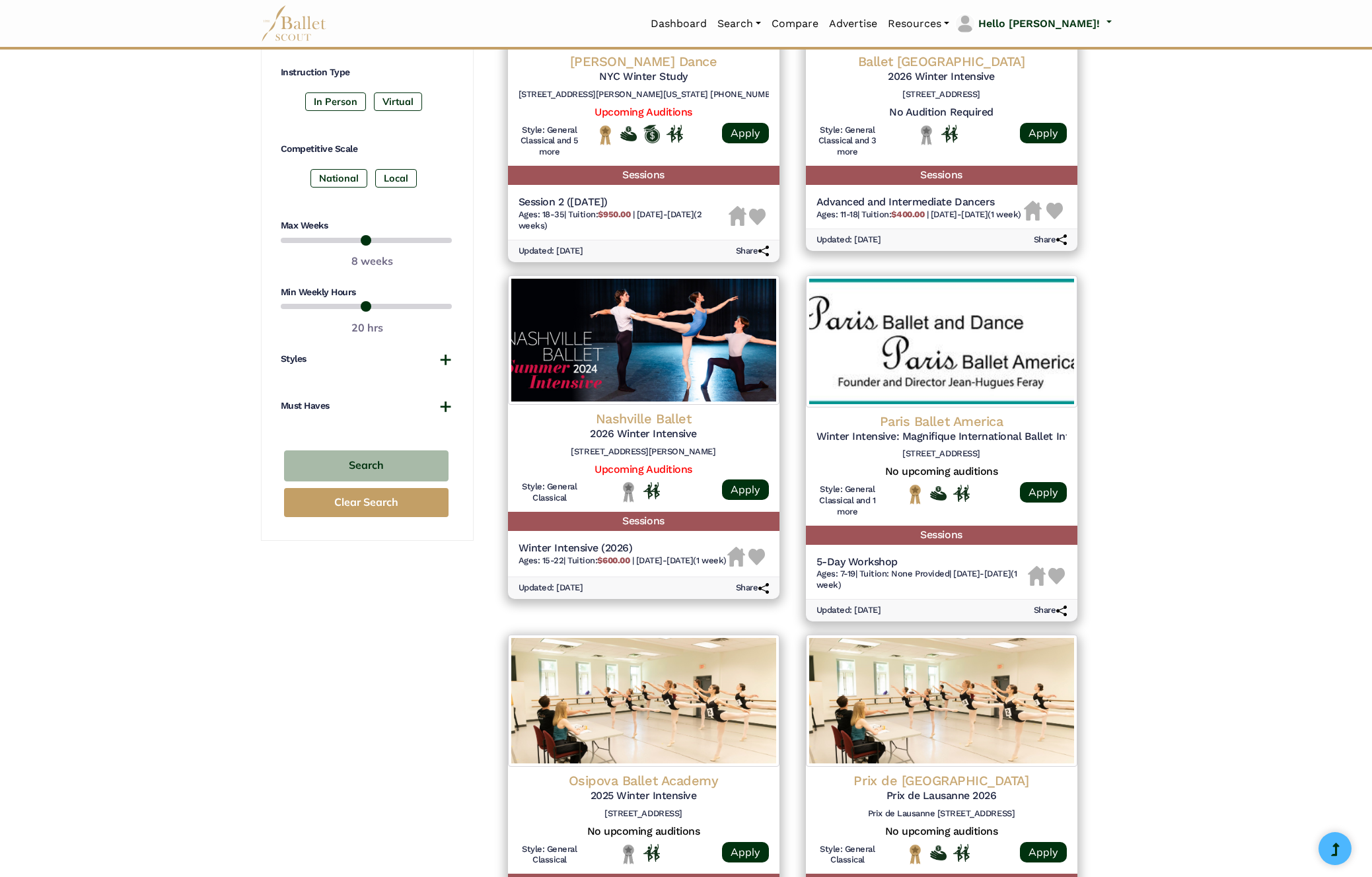
scroll to position [790, 0]
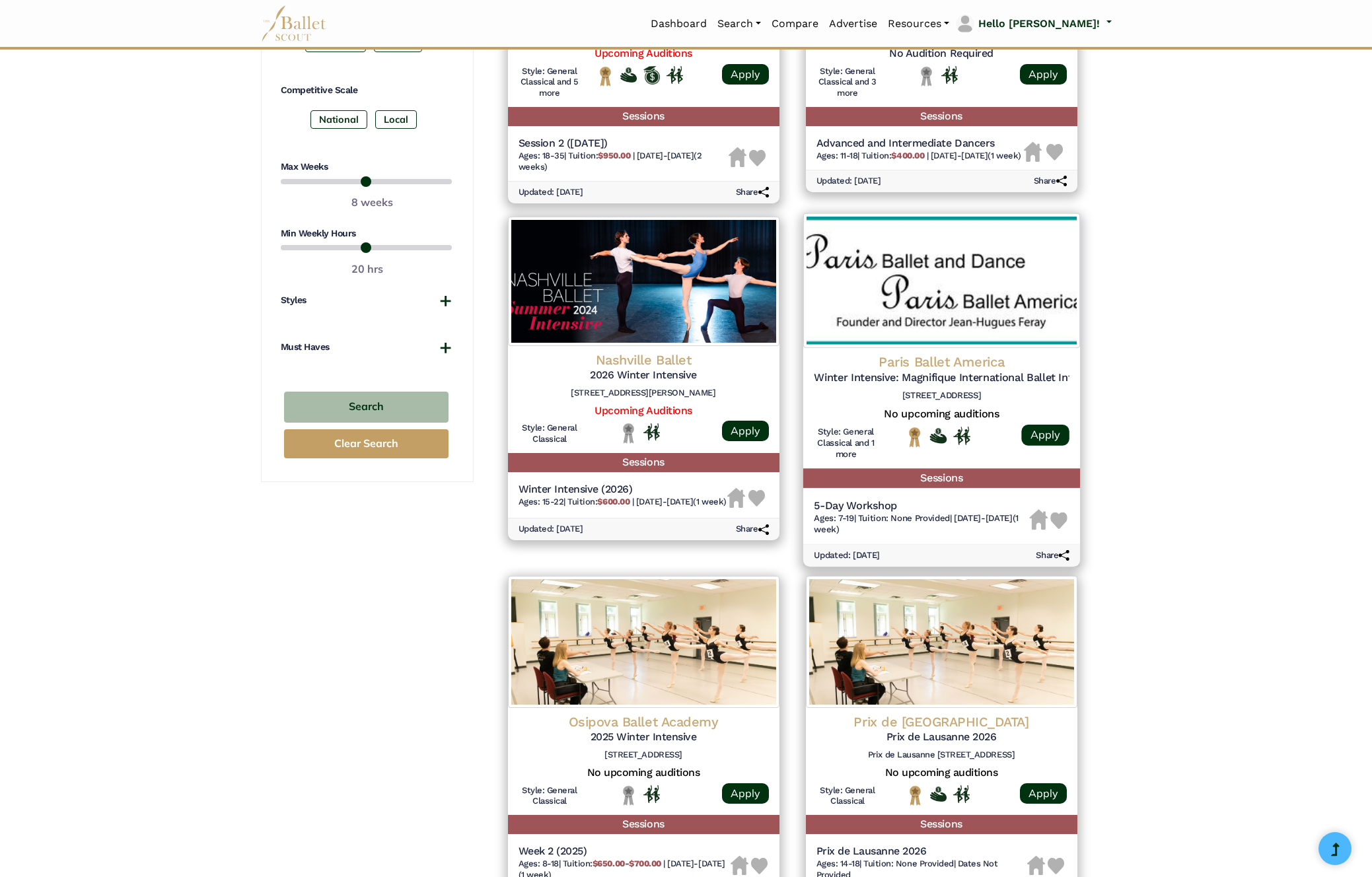
click at [988, 366] on h4 "Paris Ballet America" at bounding box center [941, 362] width 255 height 18
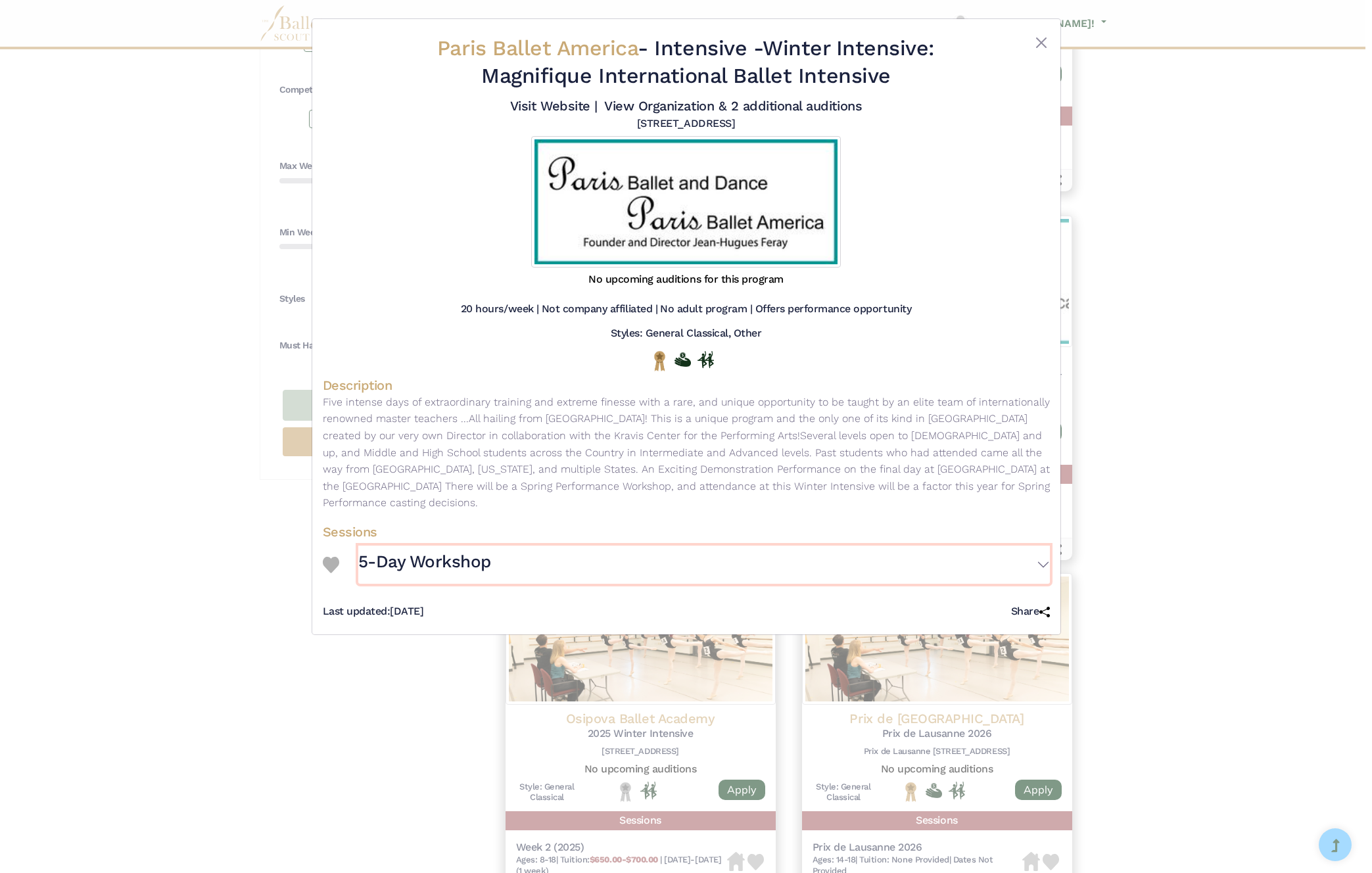
click at [1041, 546] on button "5-Day Workshop" at bounding box center [704, 565] width 692 height 38
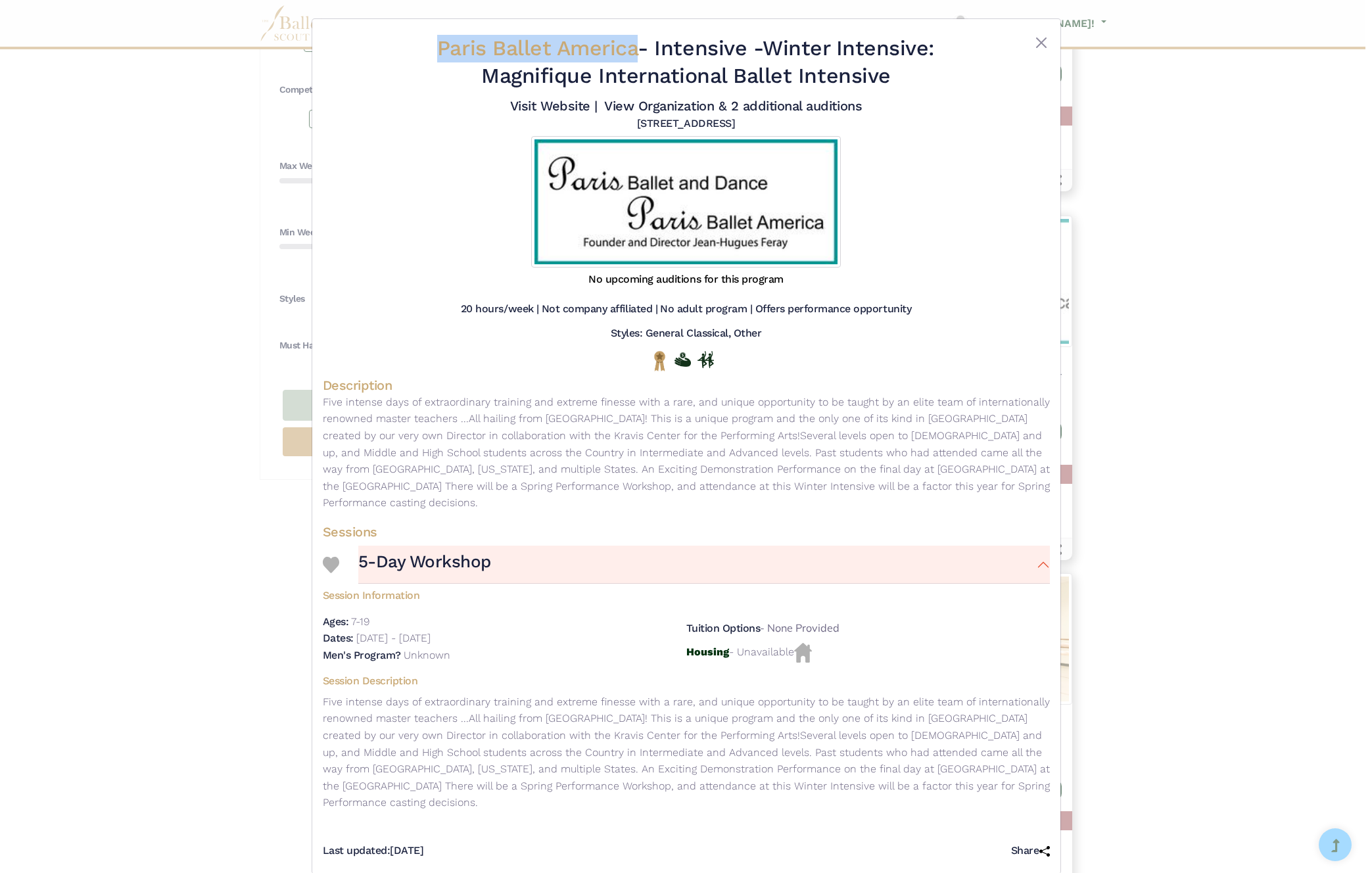
drag, startPoint x: 415, startPoint y: 50, endPoint x: 631, endPoint y: 52, distance: 216.0
click at [631, 52] on h2 "Paris Ballet America - Intensive - Winter Intensive: Magnifique International B…" at bounding box center [686, 62] width 606 height 54
copy span "Paris Ballet America"
click at [1044, 33] on div "Paris Ballet America - Intensive - Winter Intensive: Magnifique International B…" at bounding box center [686, 149] width 727 height 238
click at [1038, 40] on button "Close" at bounding box center [1041, 42] width 16 height 16
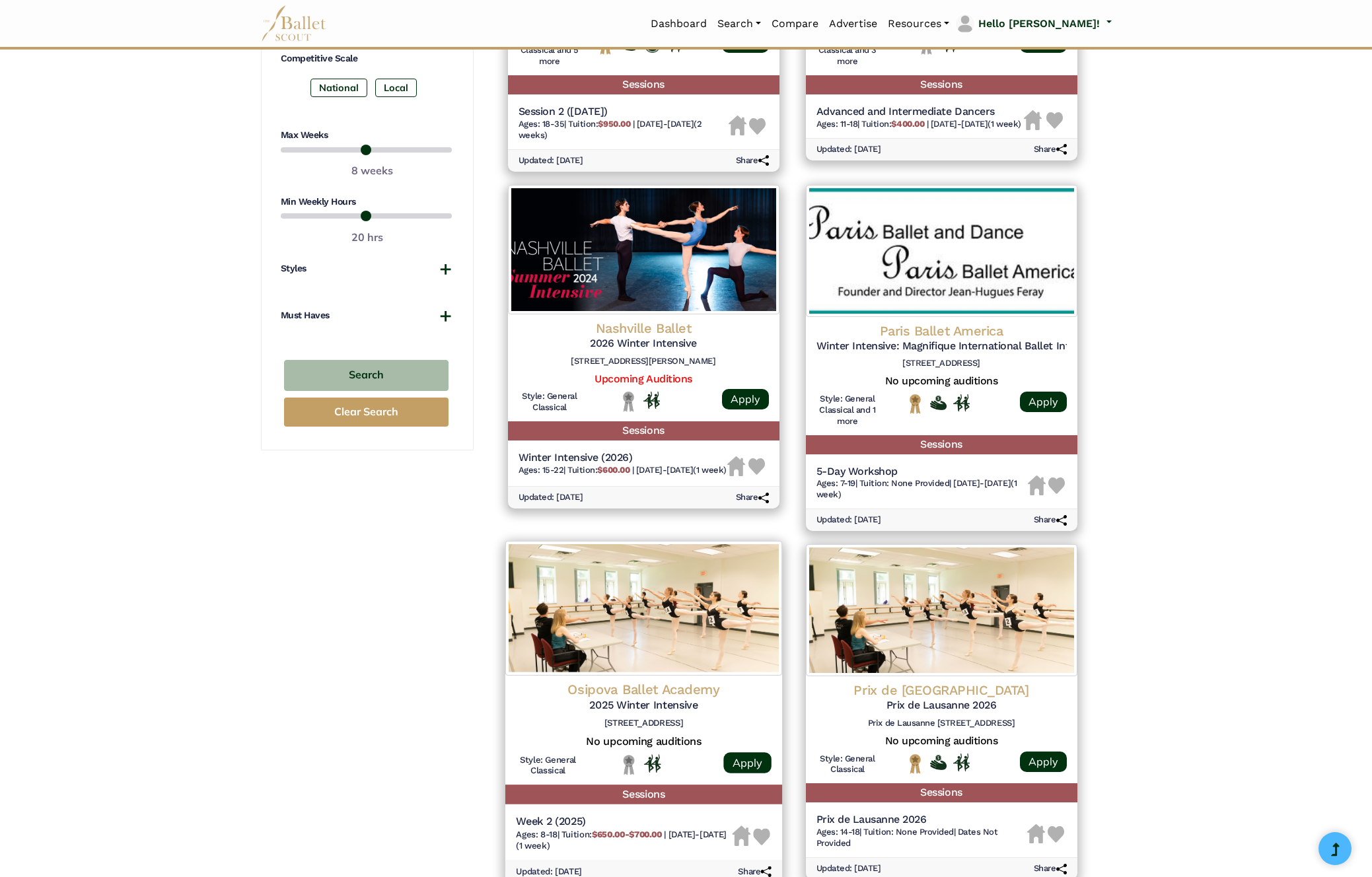
scroll to position [847, 0]
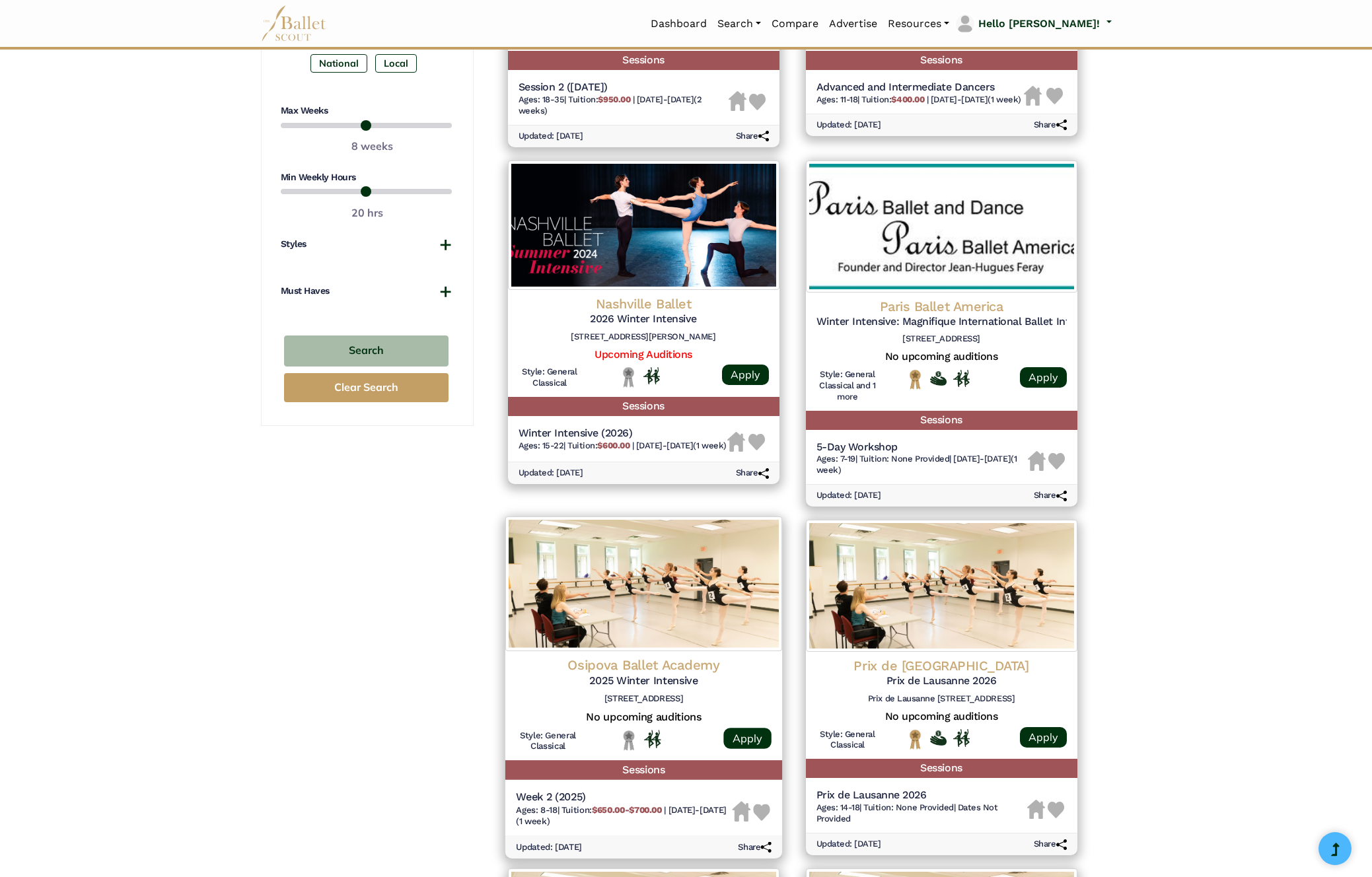
click at [686, 600] on img at bounding box center [643, 584] width 277 height 135
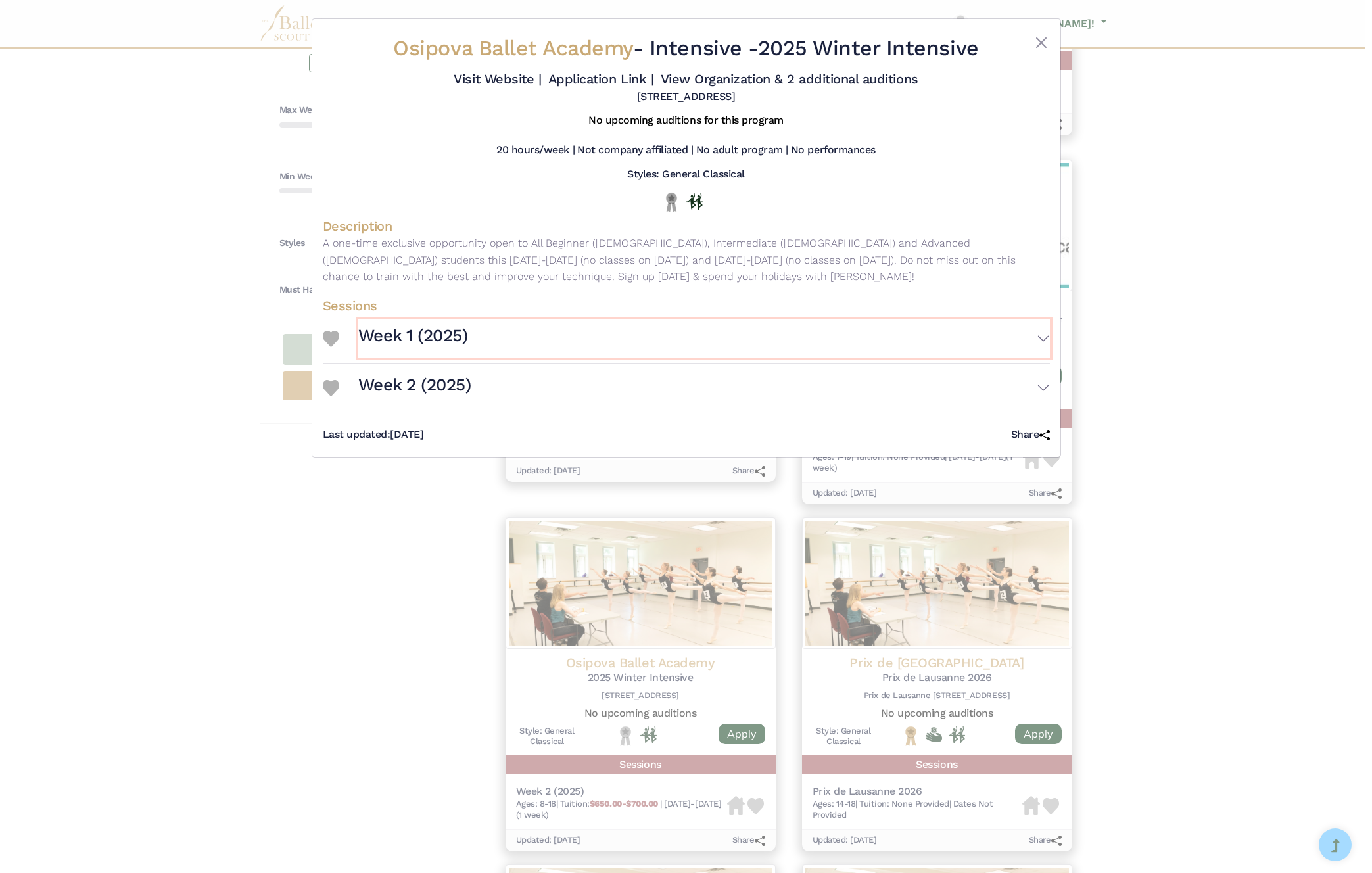
click at [1042, 333] on button "Week 1 (2025)" at bounding box center [704, 338] width 692 height 38
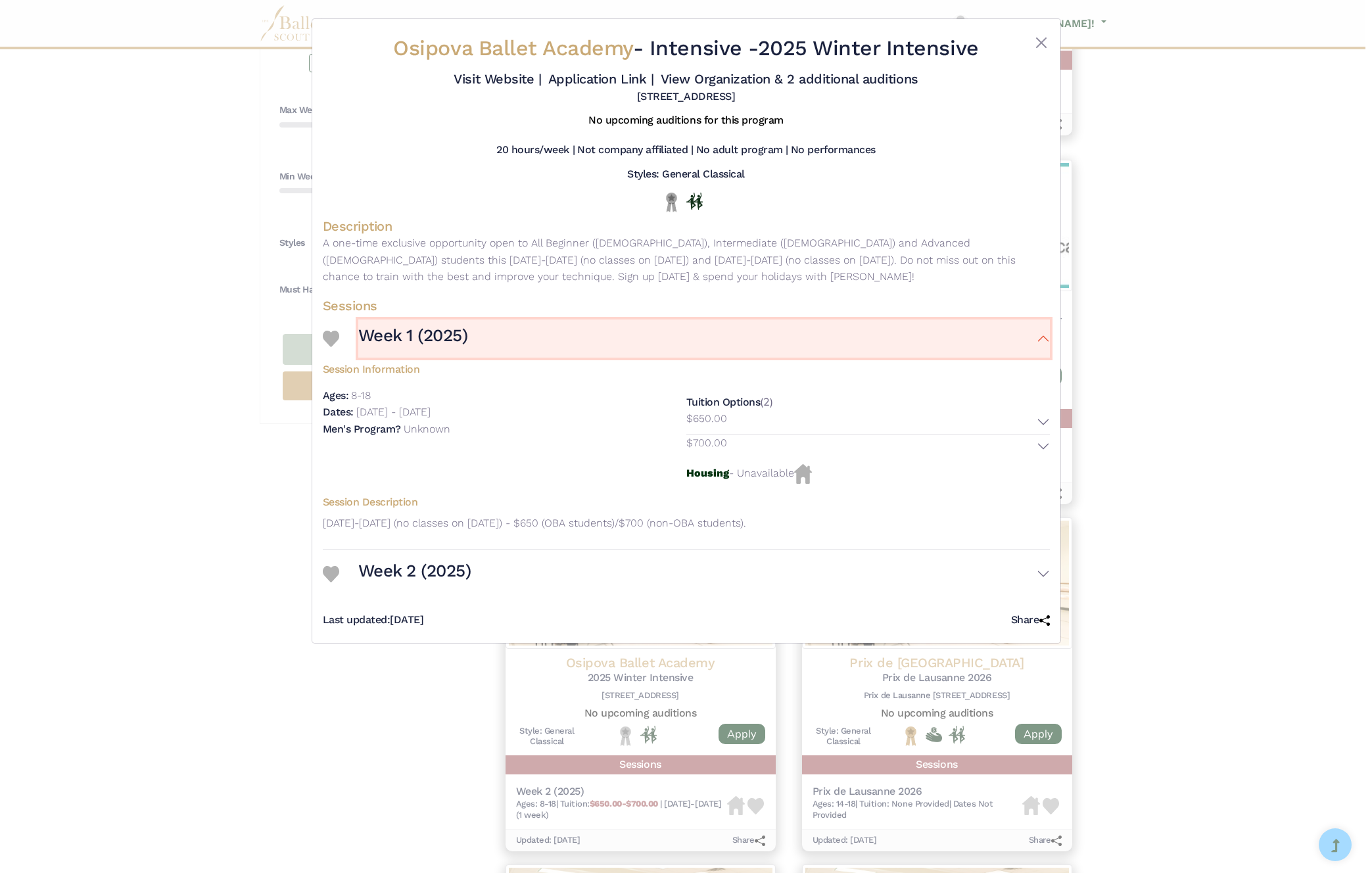
click at [1042, 333] on button "Week 1 (2025)" at bounding box center [704, 338] width 692 height 38
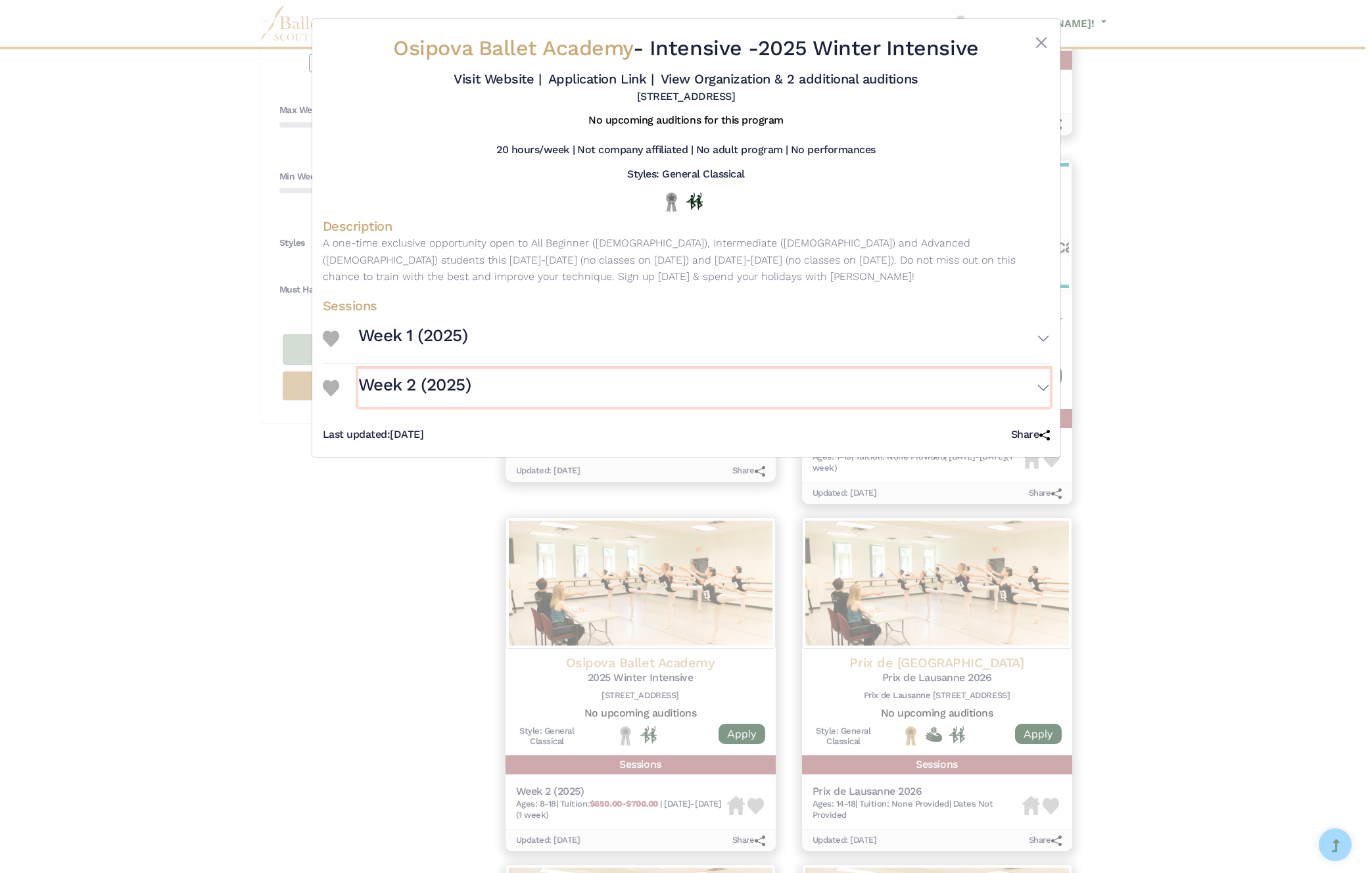
click at [1036, 391] on button "Week 2 (2025)" at bounding box center [704, 388] width 692 height 38
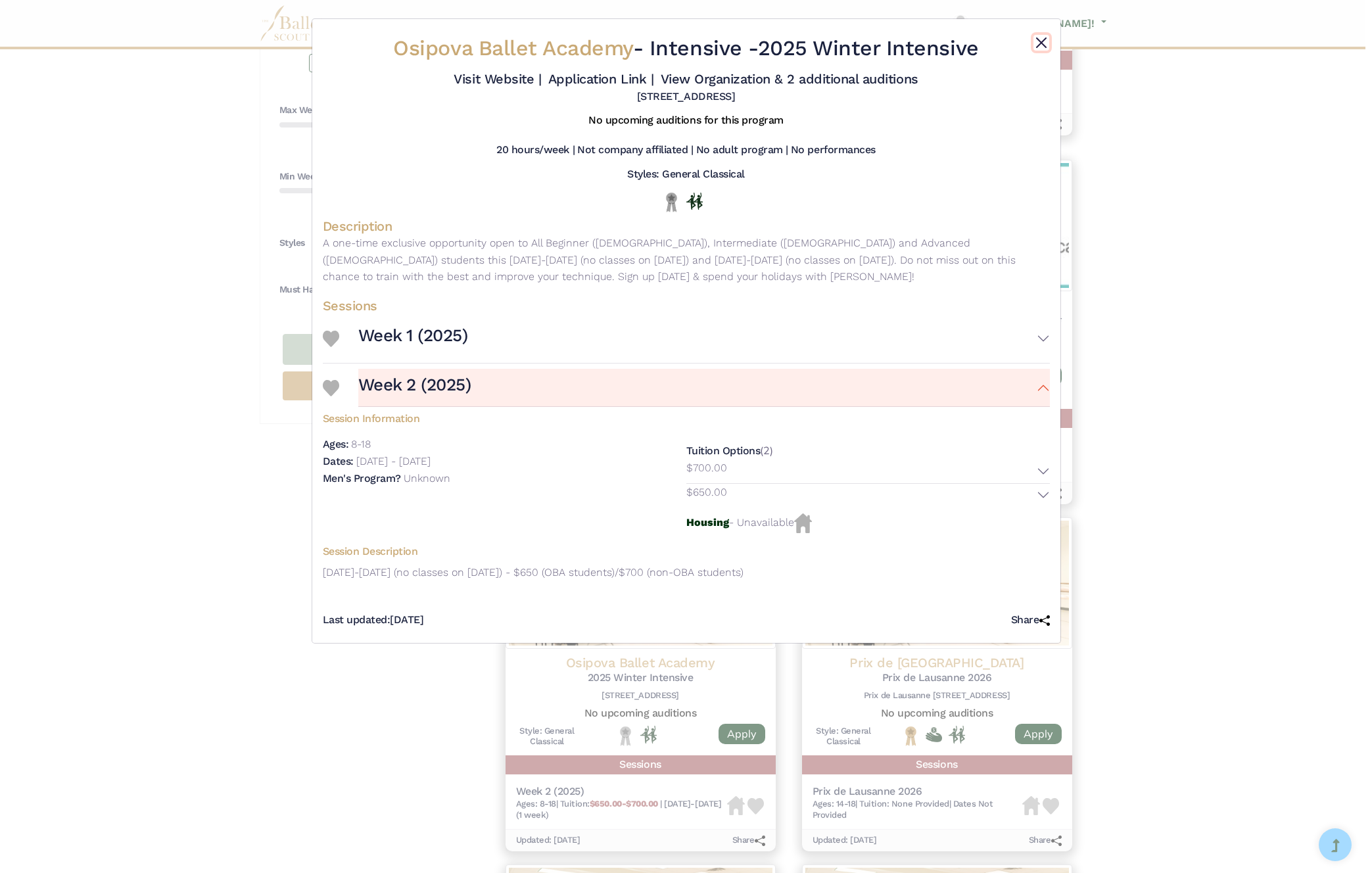
click at [1044, 47] on button "Close" at bounding box center [1041, 42] width 16 height 16
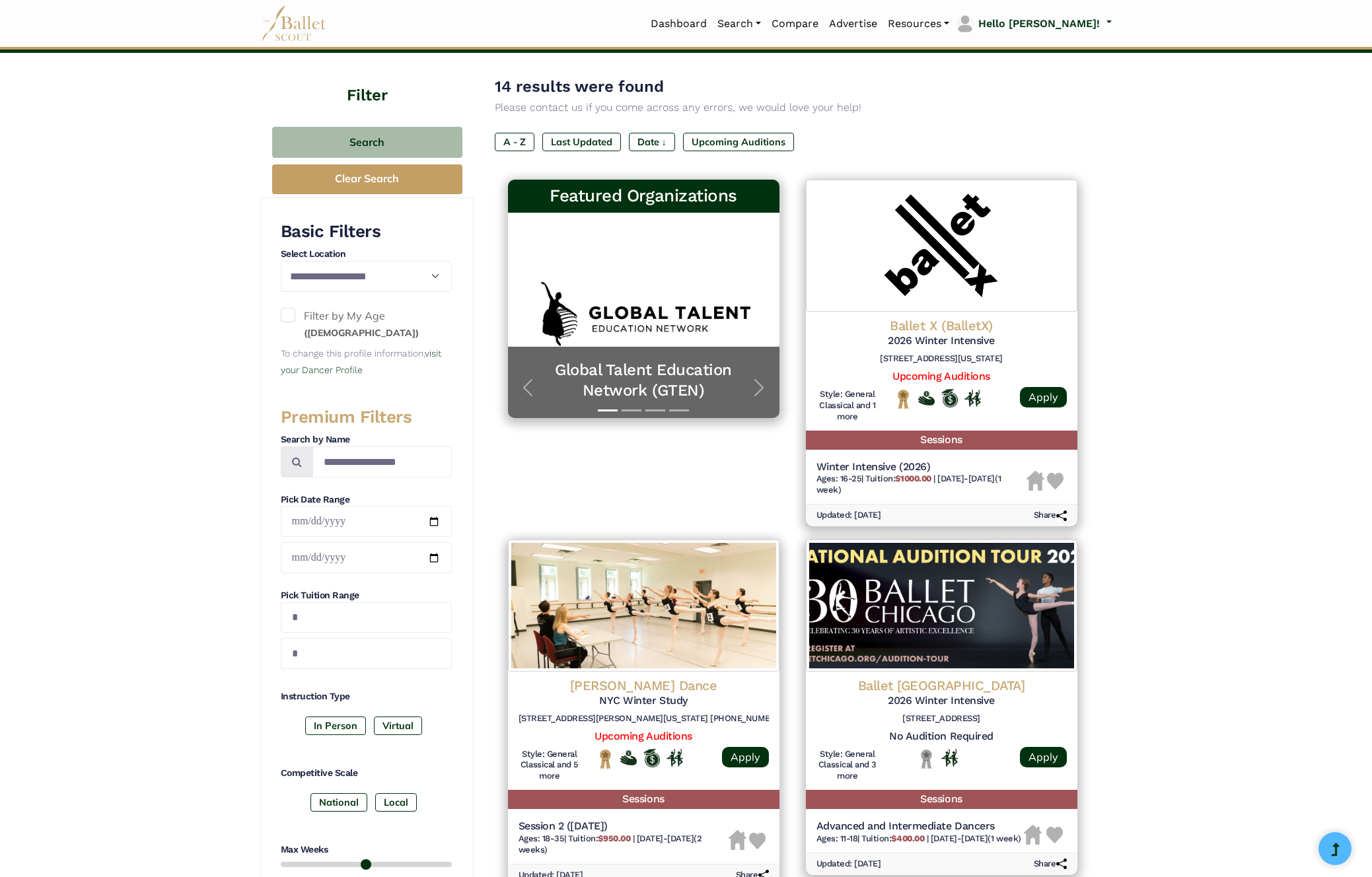
scroll to position [0, 0]
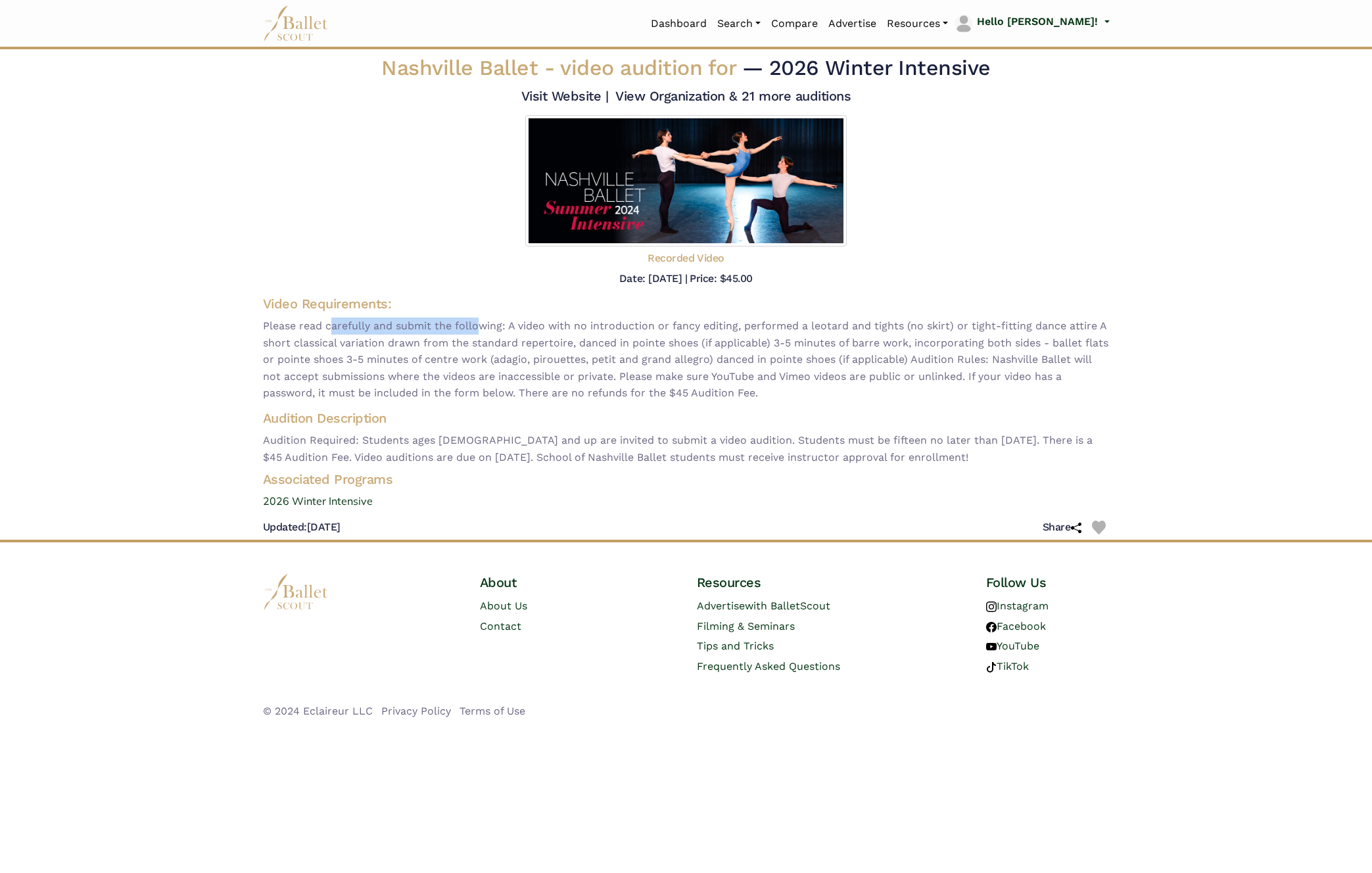
drag, startPoint x: 328, startPoint y: 325, endPoint x: 471, endPoint y: 323, distance: 143.0
click at [471, 323] on span "Please read carefully and submit the following: A video with no introduction or…" at bounding box center [686, 360] width 847 height 84
click at [504, 348] on span "Please read carefully and submit the following: A video with no introduction or…" at bounding box center [686, 360] width 847 height 84
drag, startPoint x: 504, startPoint y: 325, endPoint x: 629, endPoint y: 327, distance: 125.0
click at [629, 327] on span "Please read carefully and submit the following: A video with no introduction or…" at bounding box center [686, 360] width 847 height 84
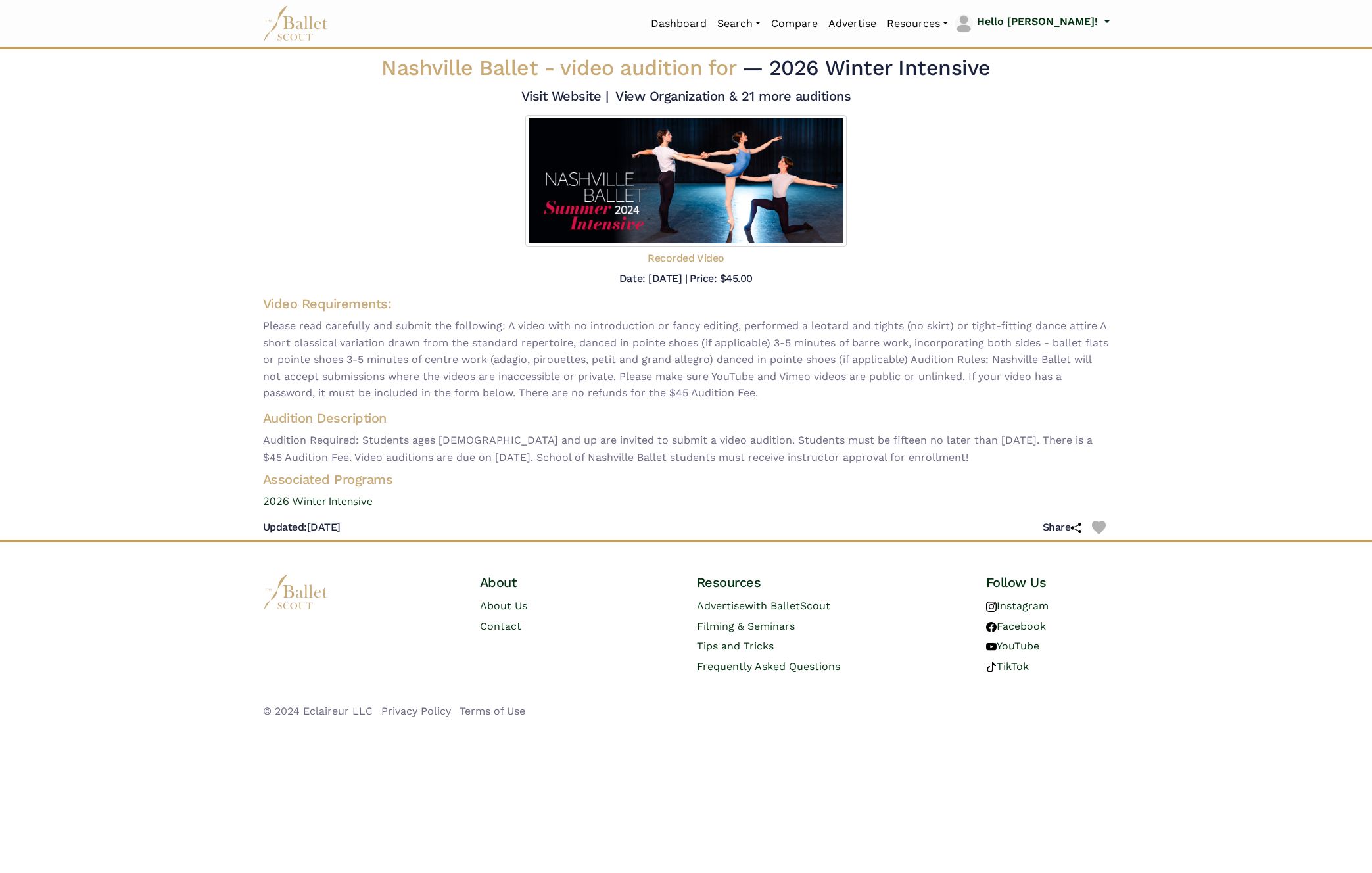
click at [662, 349] on span "Please read carefully and submit the following: A video with no introduction or…" at bounding box center [686, 360] width 847 height 84
drag, startPoint x: 387, startPoint y: 72, endPoint x: 537, endPoint y: 71, distance: 150.0
click at [537, 71] on span "Nashville Ballet - video audition for" at bounding box center [562, 67] width 361 height 25
copy span "Nashville Ballet"
